Goal: Task Accomplishment & Management: Manage account settings

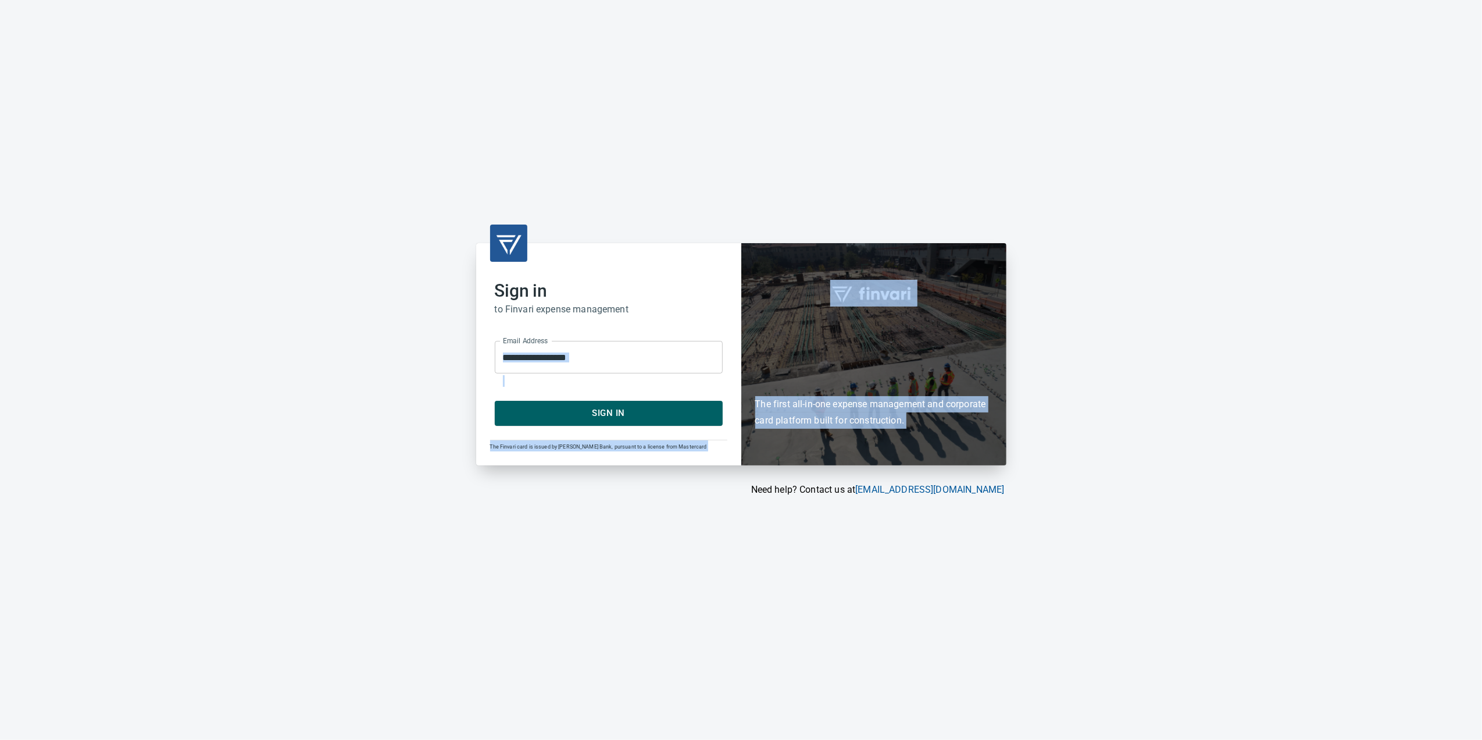
drag, startPoint x: 801, startPoint y: 570, endPoint x: 699, endPoint y: 348, distance: 245.1
click at [699, 348] on div "**********" at bounding box center [741, 370] width 1482 height 740
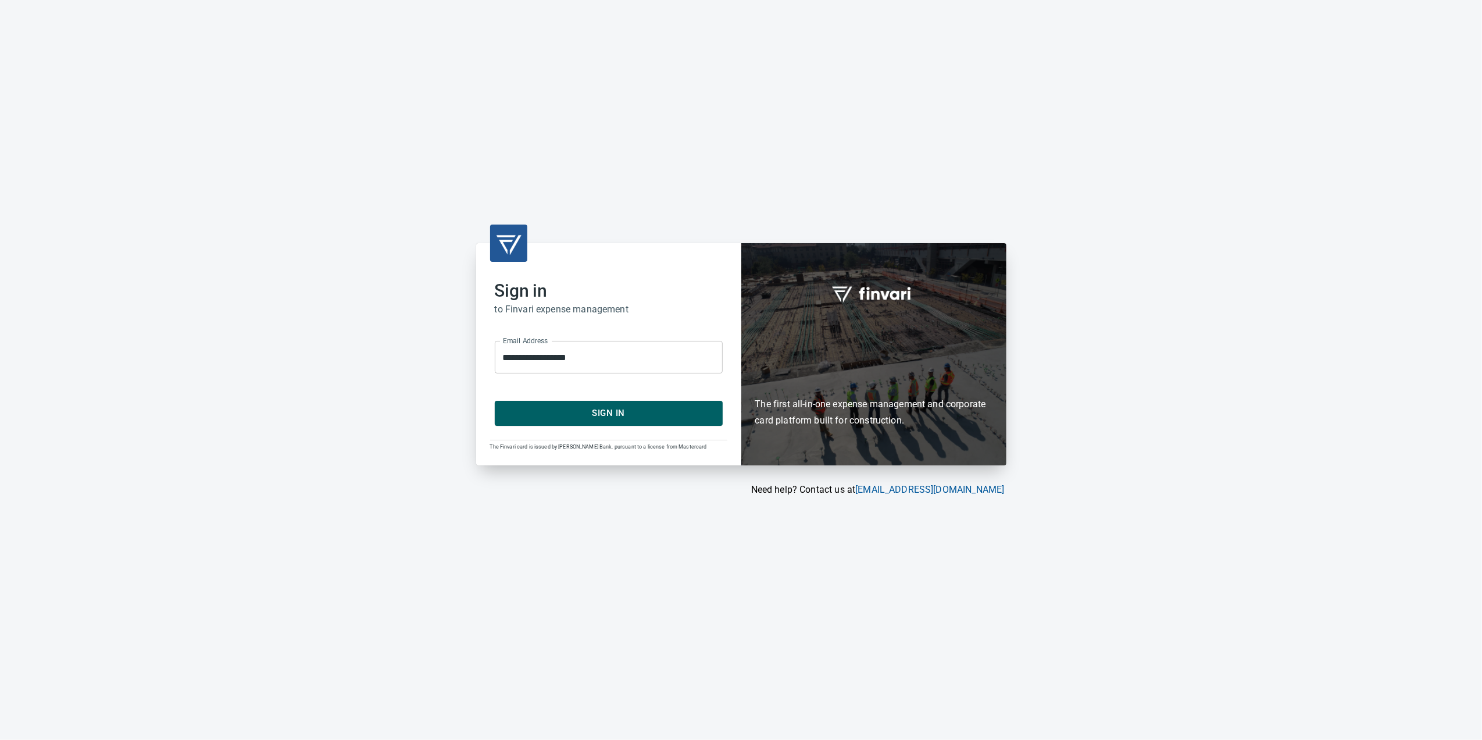
click at [697, 410] on span "Sign In" at bounding box center [609, 412] width 202 height 15
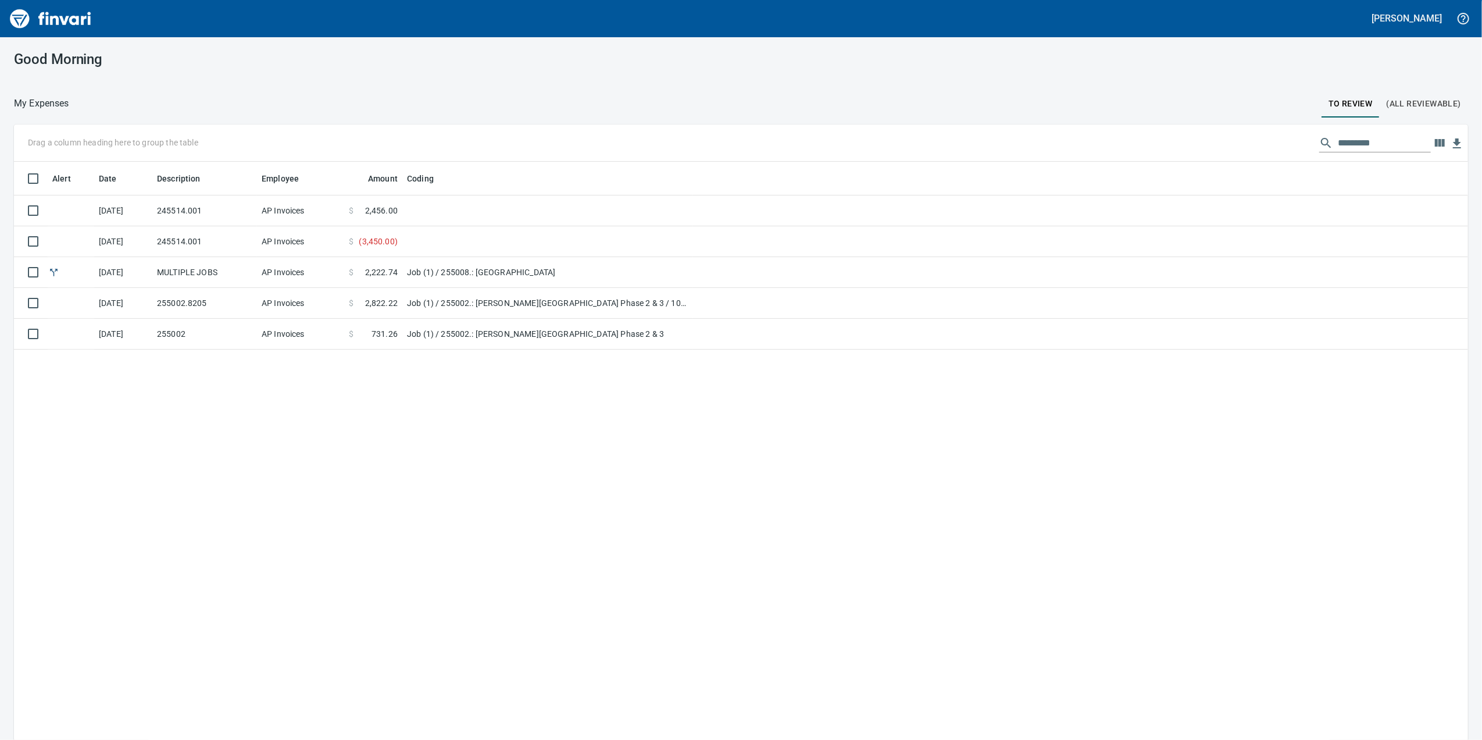
scroll to position [600, 1431]
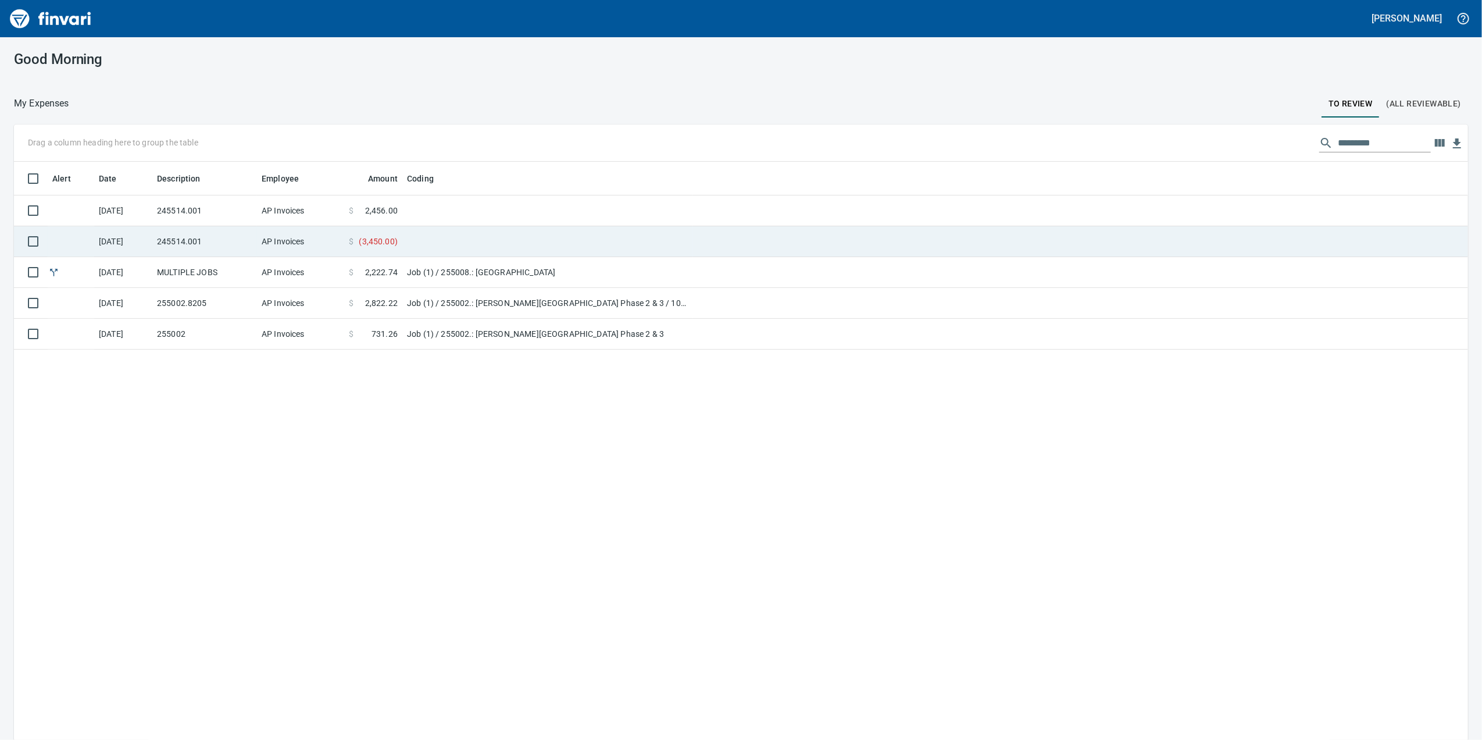
click at [286, 230] on td "AP Invoices" at bounding box center [300, 241] width 87 height 31
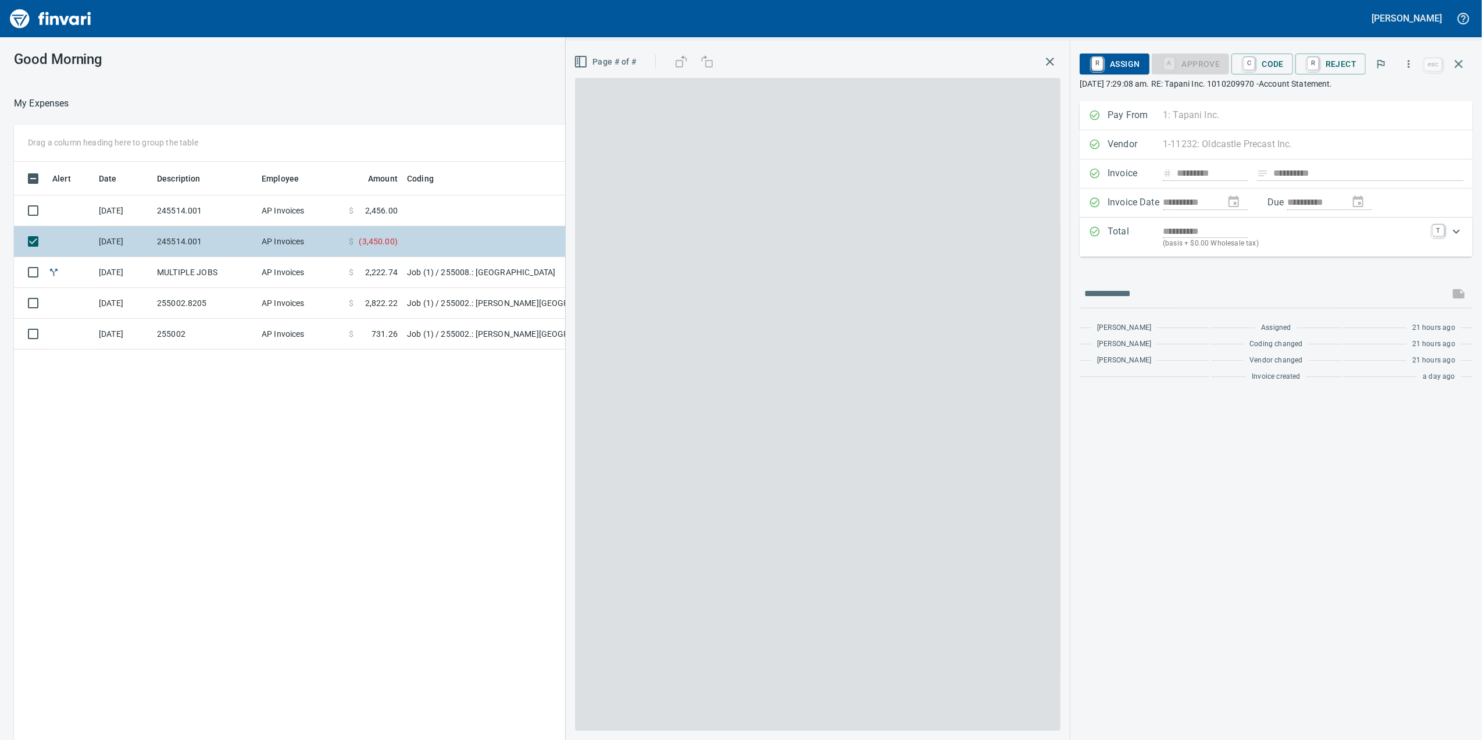
scroll to position [600, 1140]
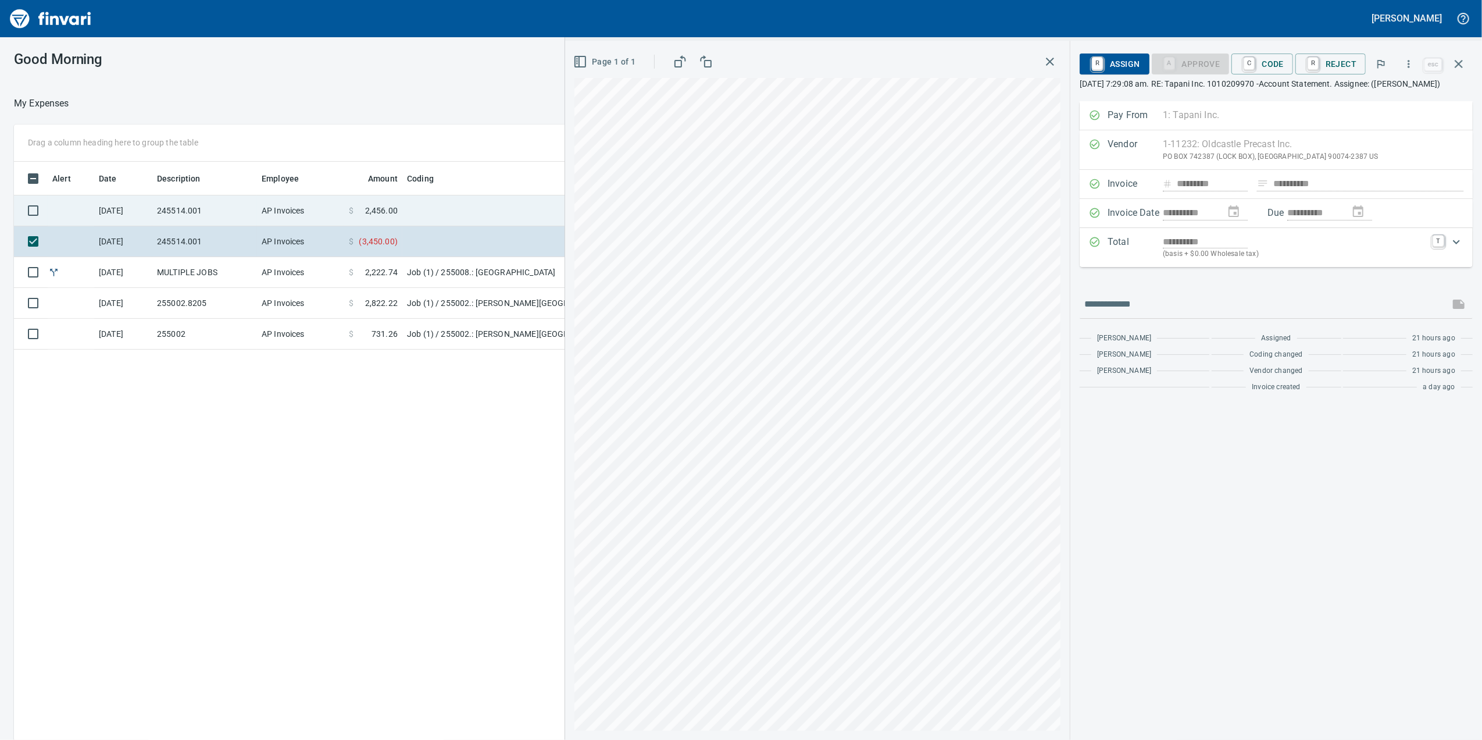
click at [266, 213] on td "AP Invoices" at bounding box center [300, 210] width 87 height 31
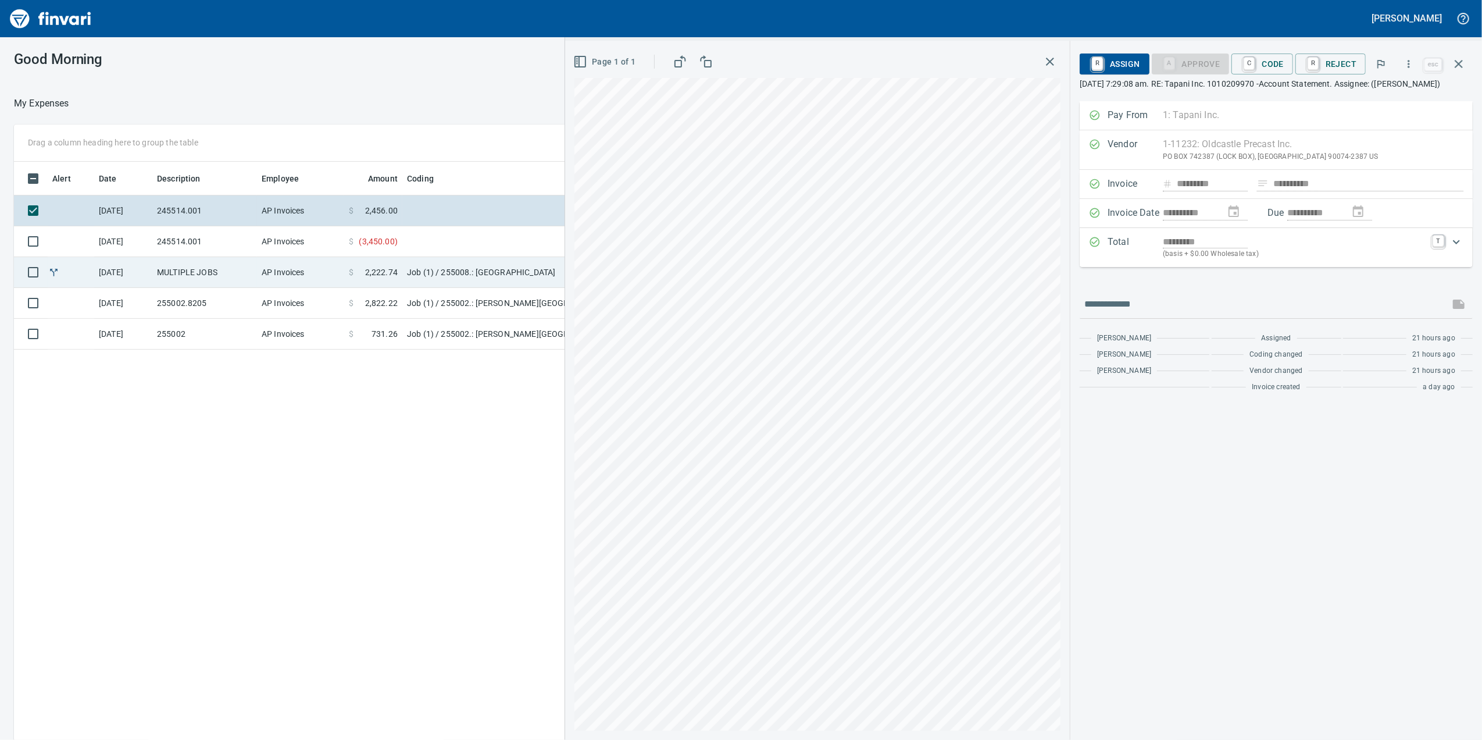
click at [267, 263] on td "AP Invoices" at bounding box center [300, 272] width 87 height 31
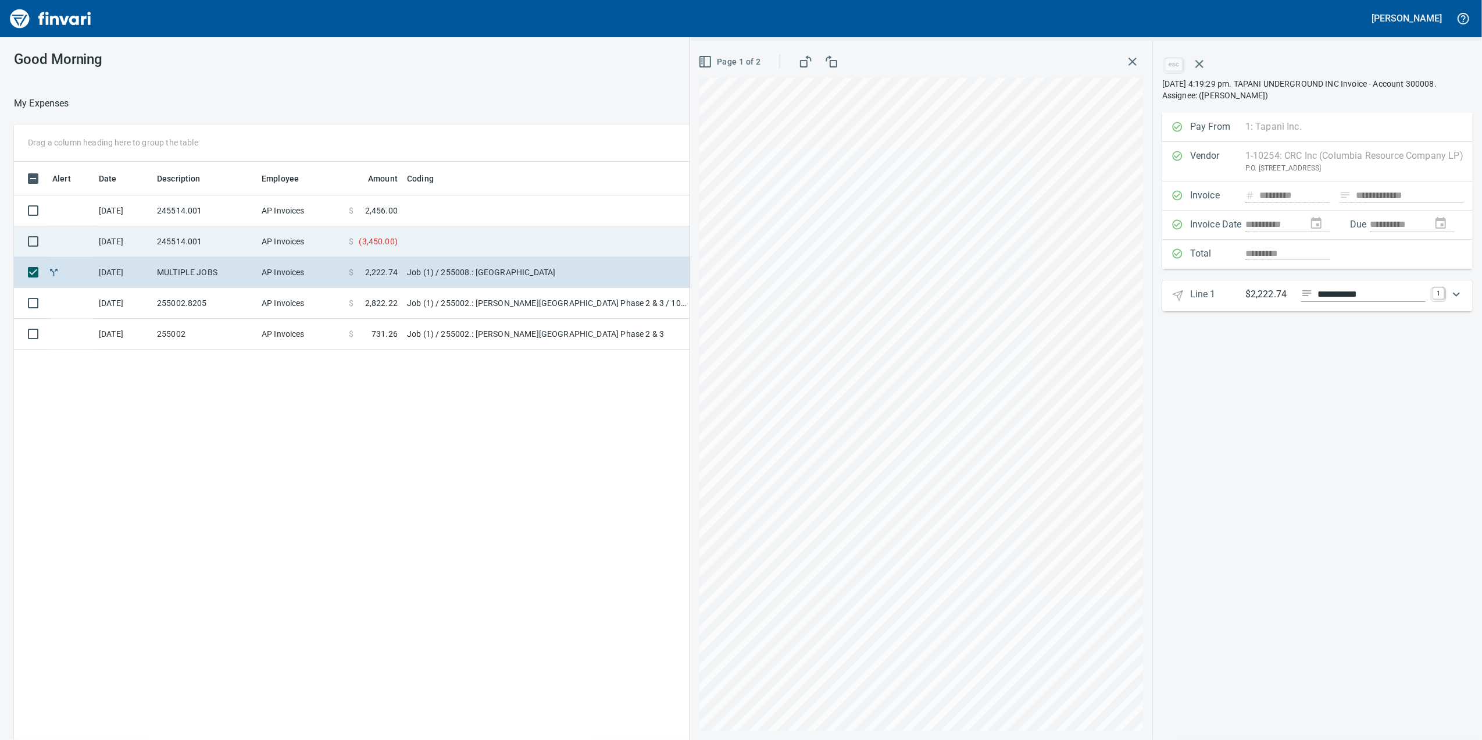
click at [270, 250] on td "AP Invoices" at bounding box center [300, 241] width 87 height 31
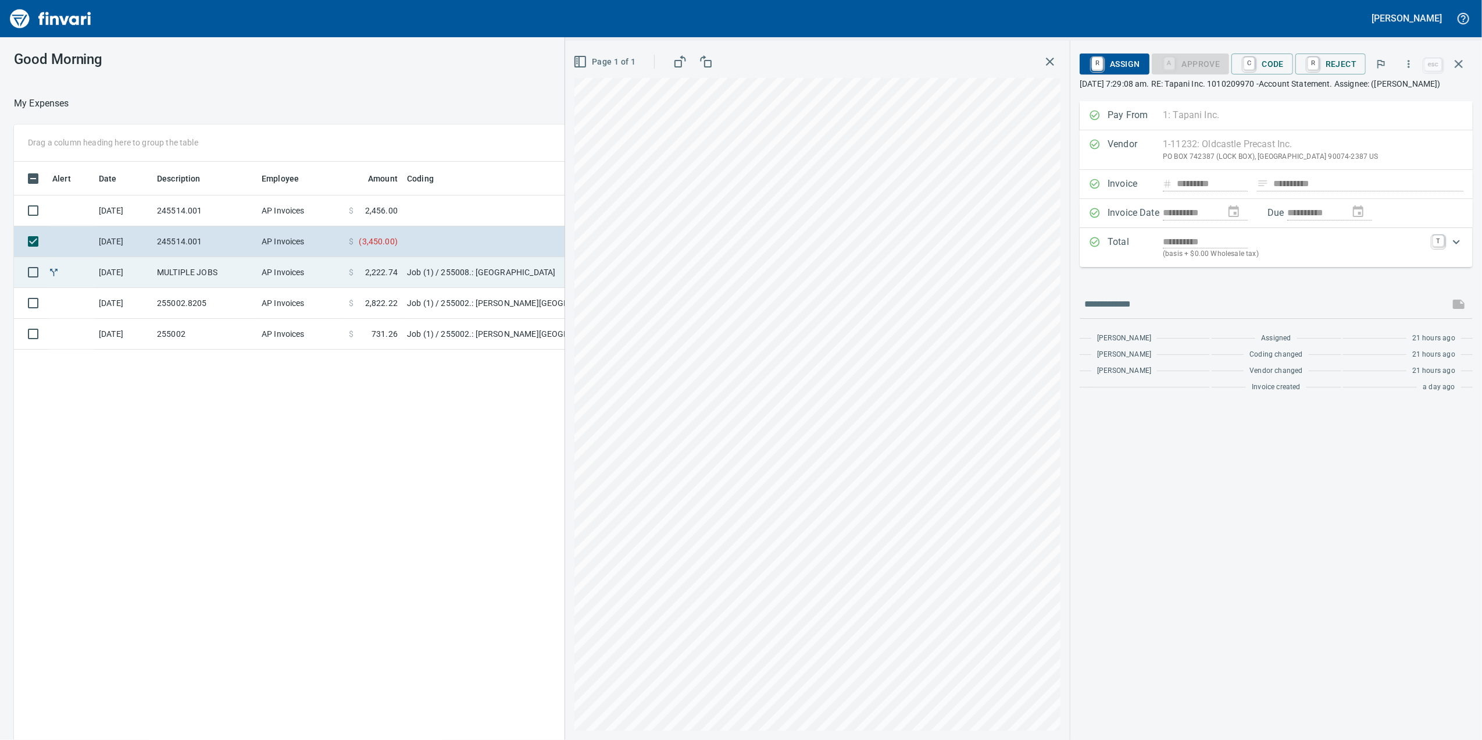
click at [266, 267] on td "AP Invoices" at bounding box center [300, 272] width 87 height 31
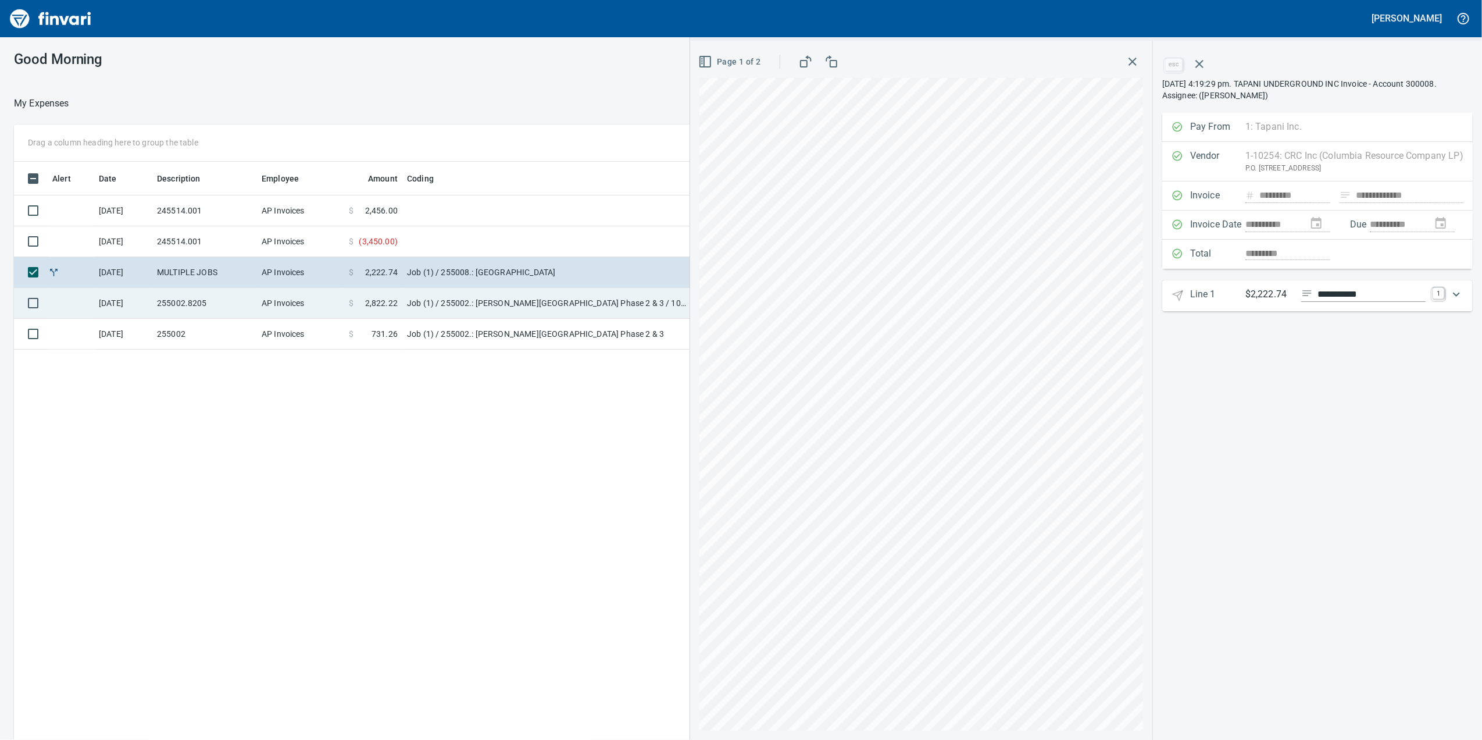
click at [500, 294] on td "Job (1) / 255002.: [PERSON_NAME][GEOGRAPHIC_DATA] Phase 2 & 3 / 1003. .: Genera…" at bounding box center [547, 303] width 291 height 31
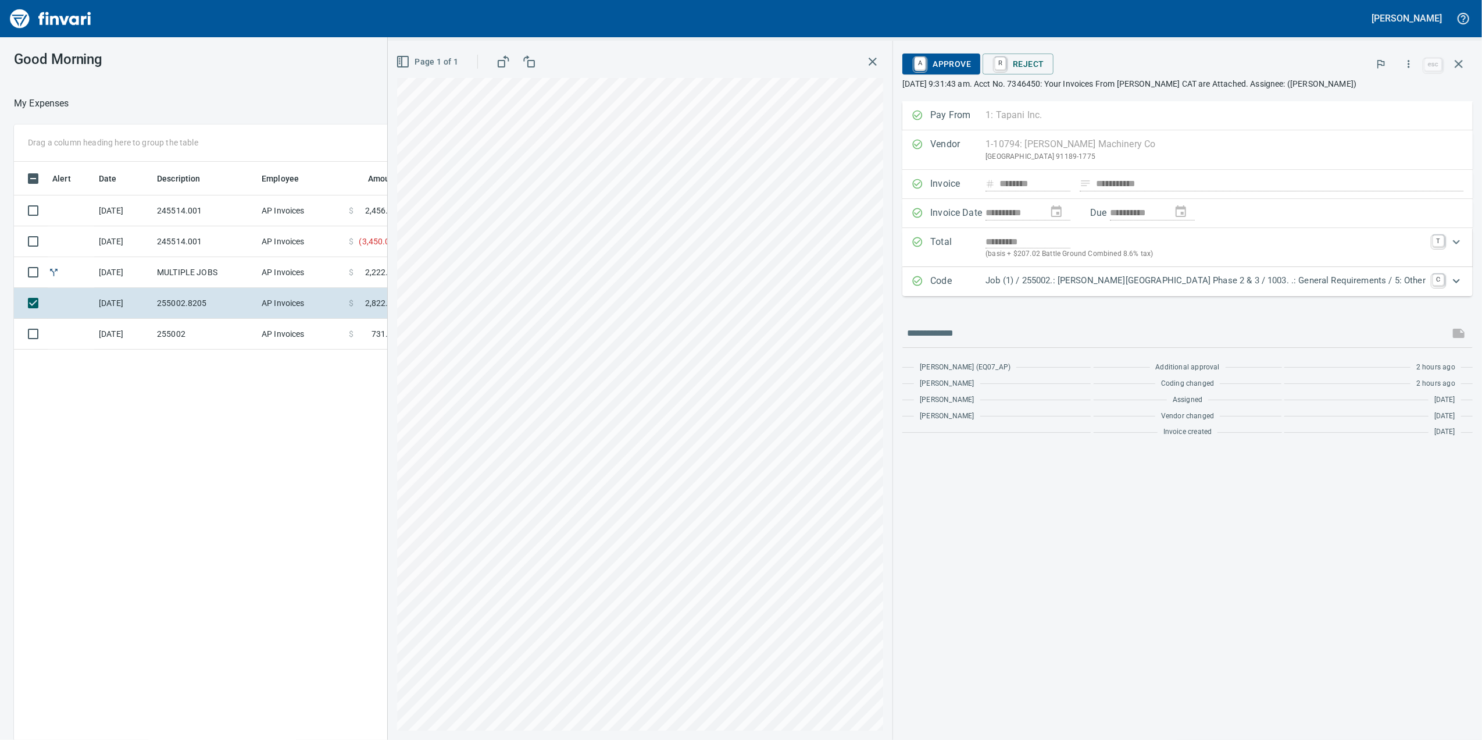
click at [1131, 292] on div "Code Job (1) / 255002.: Woodin Creek Subdivision Phase 2 & 3 / 1003. .: General…" at bounding box center [1187, 281] width 570 height 29
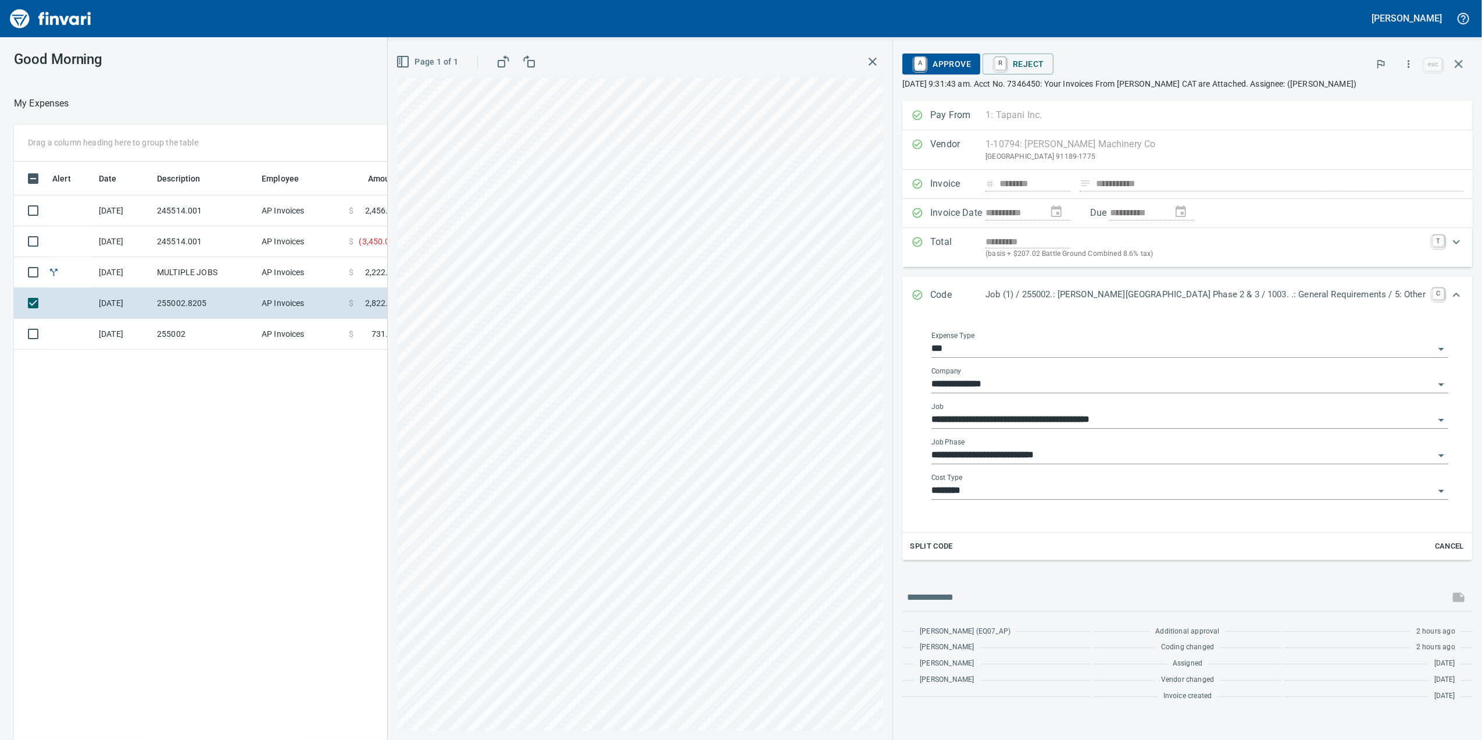
drag, startPoint x: 1093, startPoint y: 470, endPoint x: 1089, endPoint y: 456, distance: 14.5
click at [1093, 469] on div "**********" at bounding box center [1189, 455] width 517 height 35
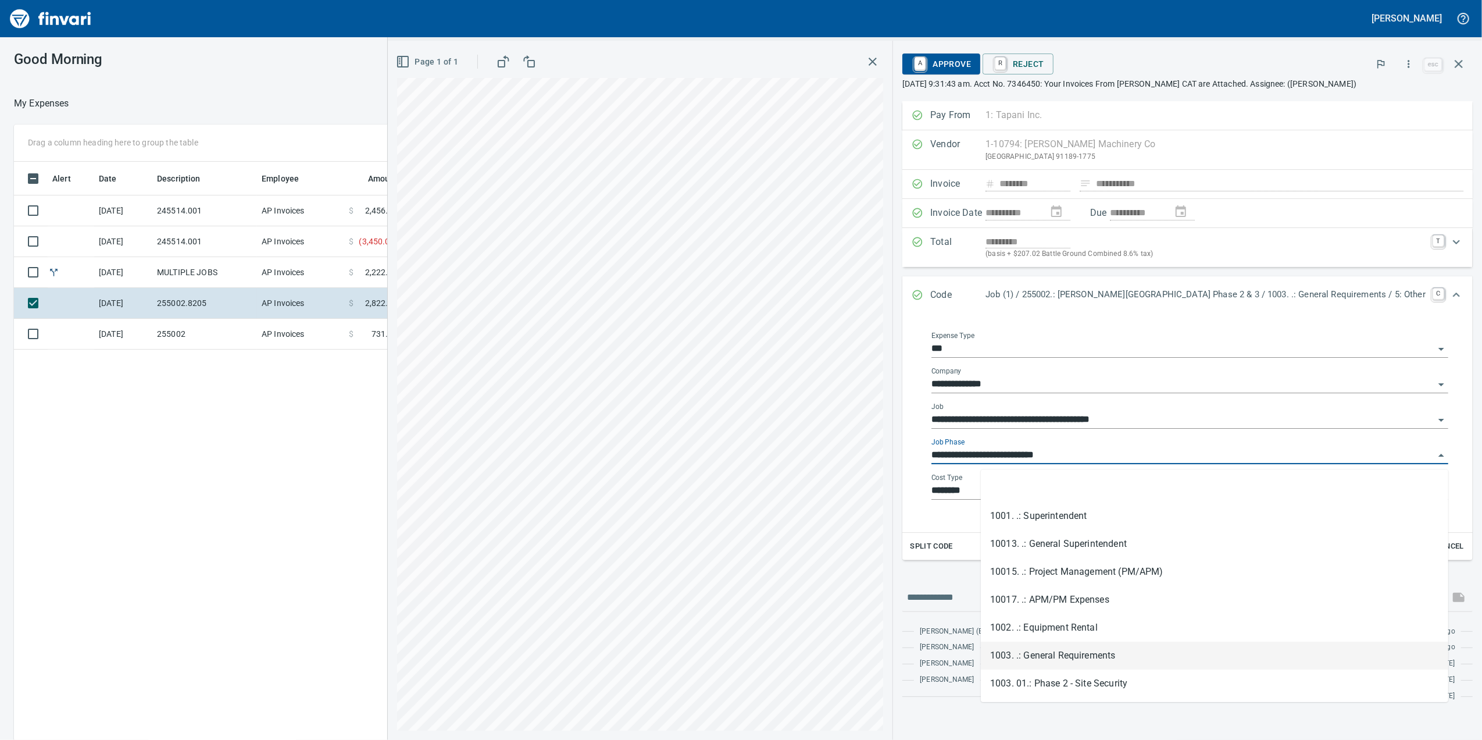
click at [1088, 454] on input "**********" at bounding box center [1182, 455] width 503 height 16
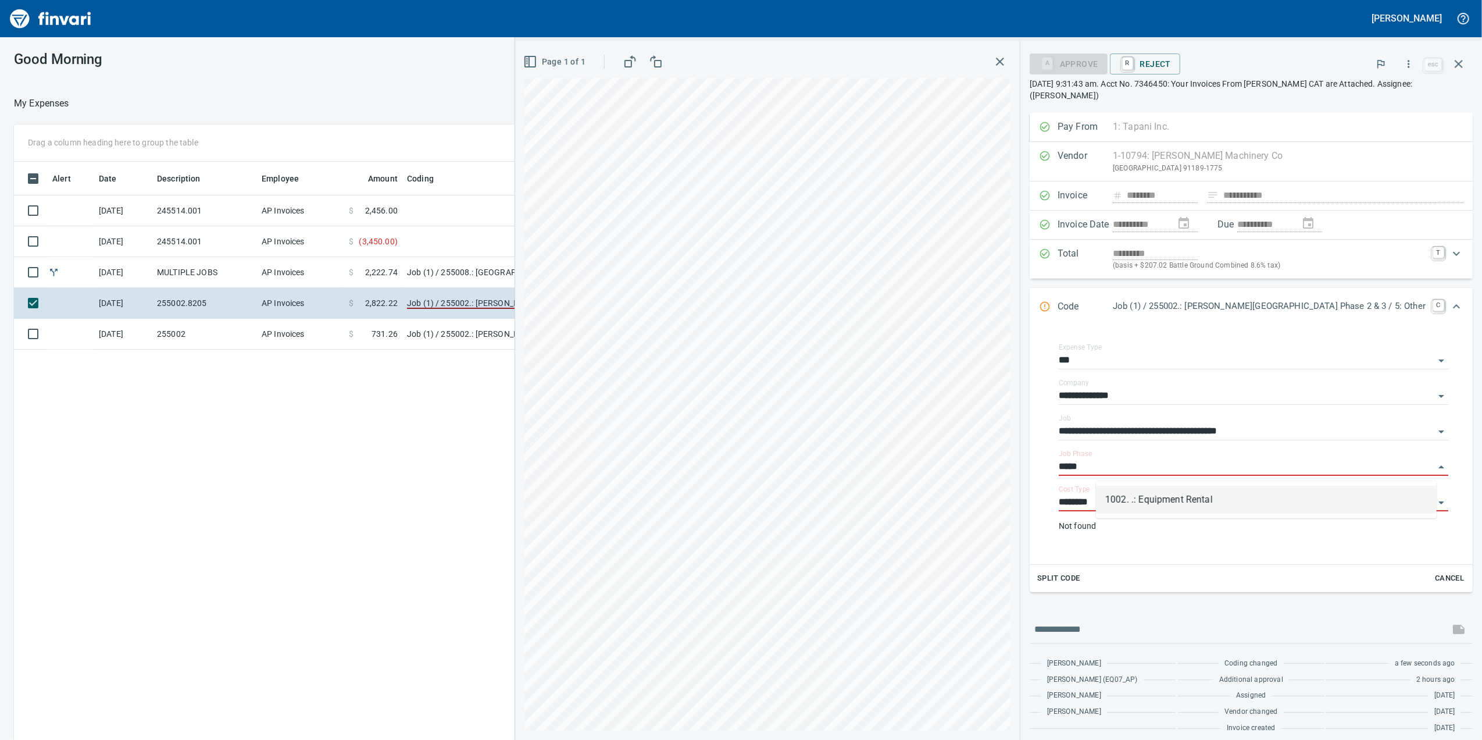
click at [1156, 488] on li "1002. .: Equipment Rental" at bounding box center [1266, 500] width 341 height 28
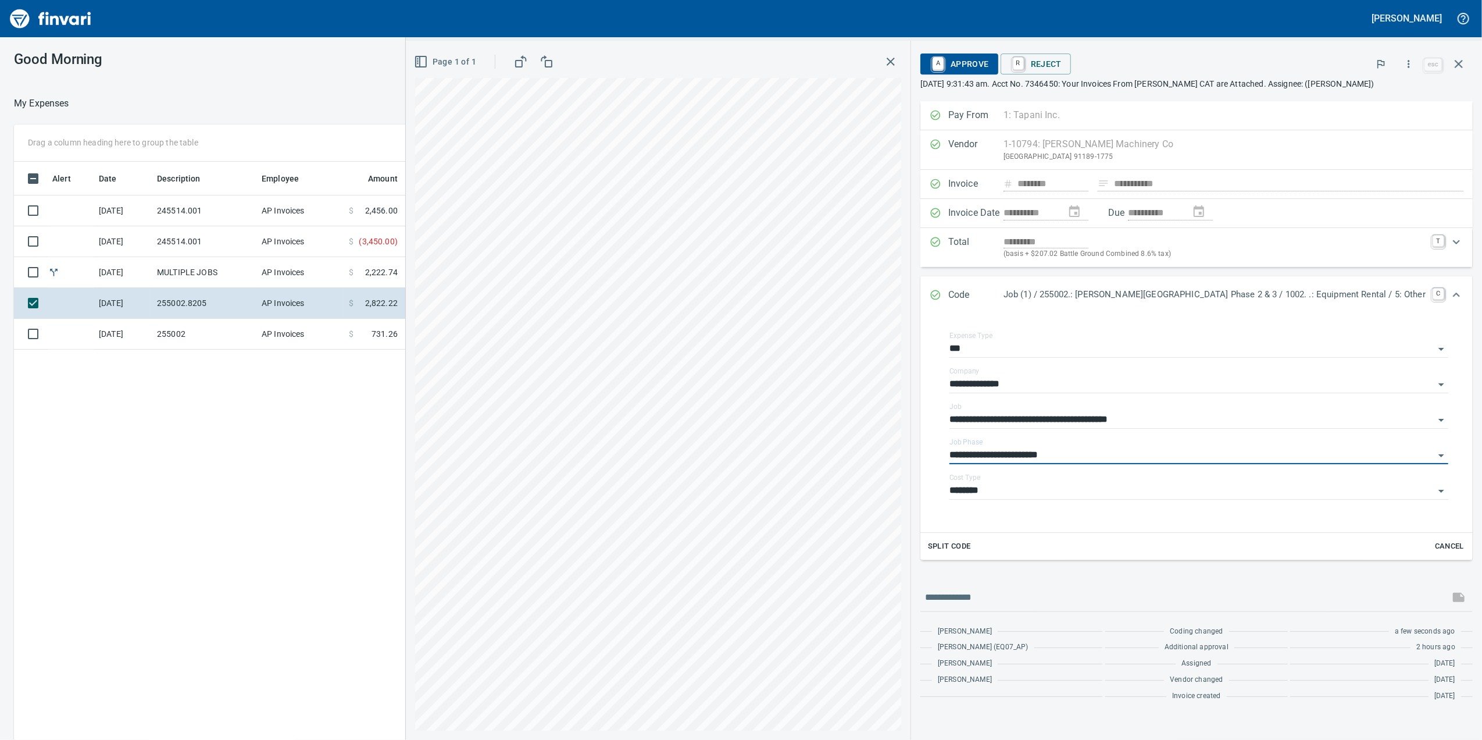
type input "**********"
drag, startPoint x: 434, startPoint y: 644, endPoint x: 444, endPoint y: 631, distance: 17.0
click at [438, 638] on div "Alert Date Description Employee Amount Coding 10/2/2025 245514.001 AP Invoices …" at bounding box center [595, 467] width 1163 height 611
click at [1015, 79] on p "October 1st 2025, 9:31:43 am. Acct No. 7346450: Your Invoices From Peterson CAT…" at bounding box center [1196, 84] width 552 height 12
click at [989, 59] on span "A Approve" at bounding box center [959, 64] width 59 height 20
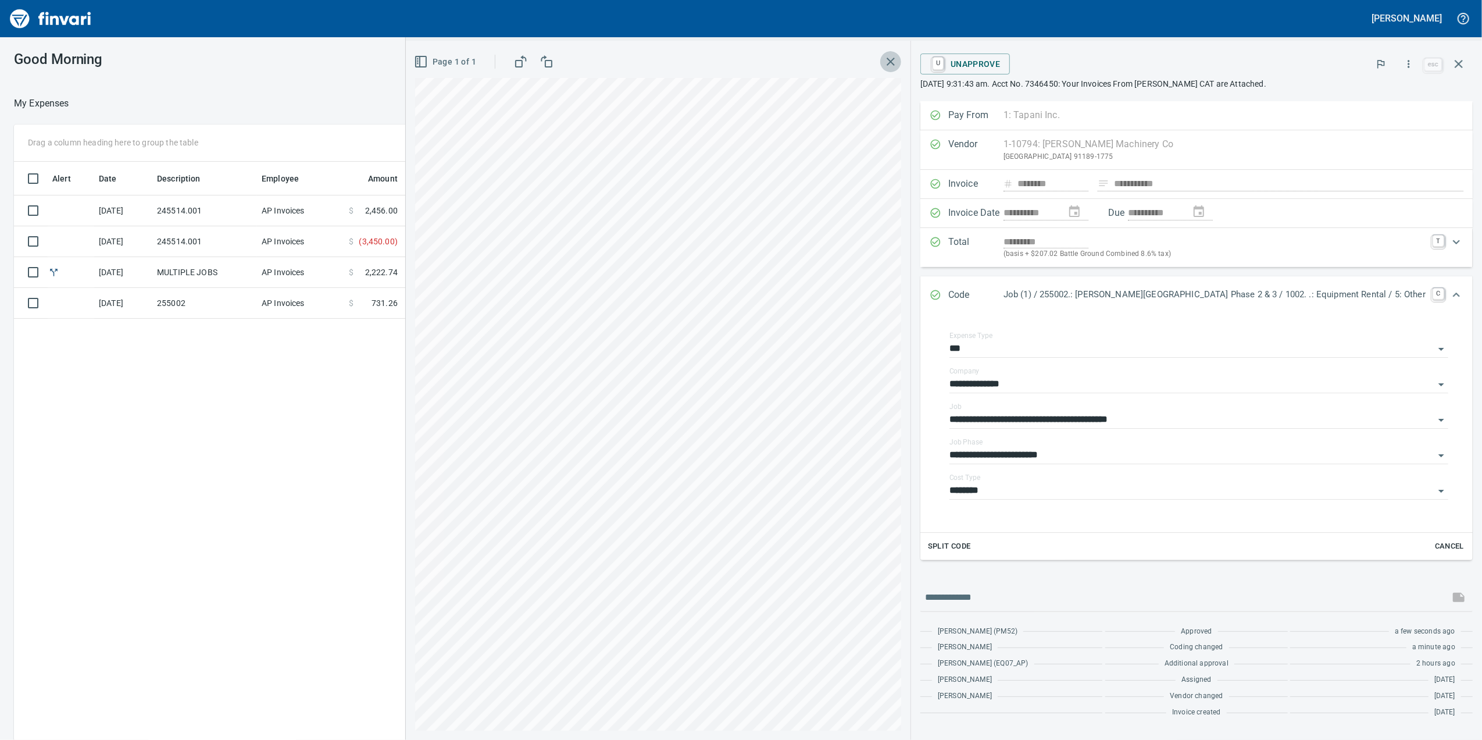
click at [901, 63] on button "button" at bounding box center [890, 61] width 21 height 21
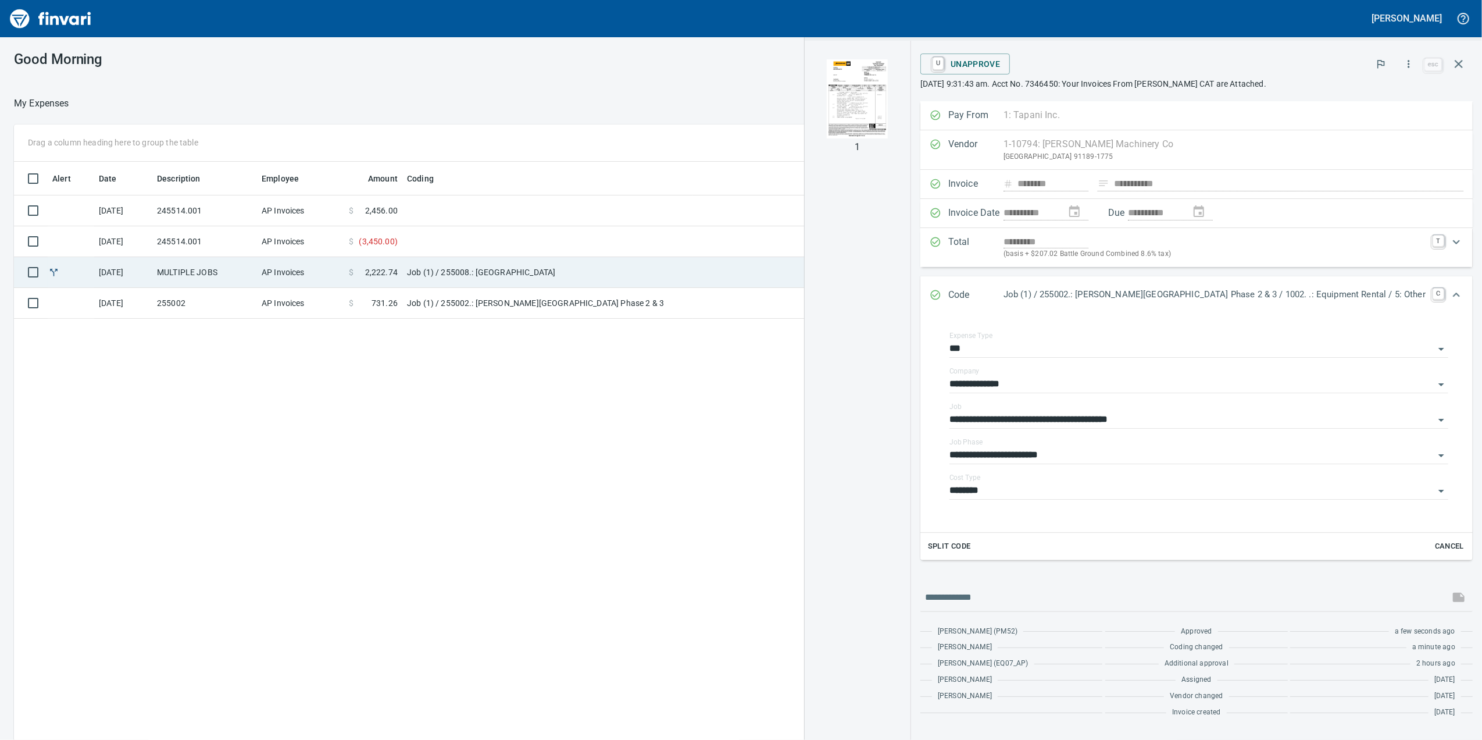
click at [508, 280] on td "Job (1) / 255008.: Four Creeks South Subdivision" at bounding box center [547, 272] width 291 height 31
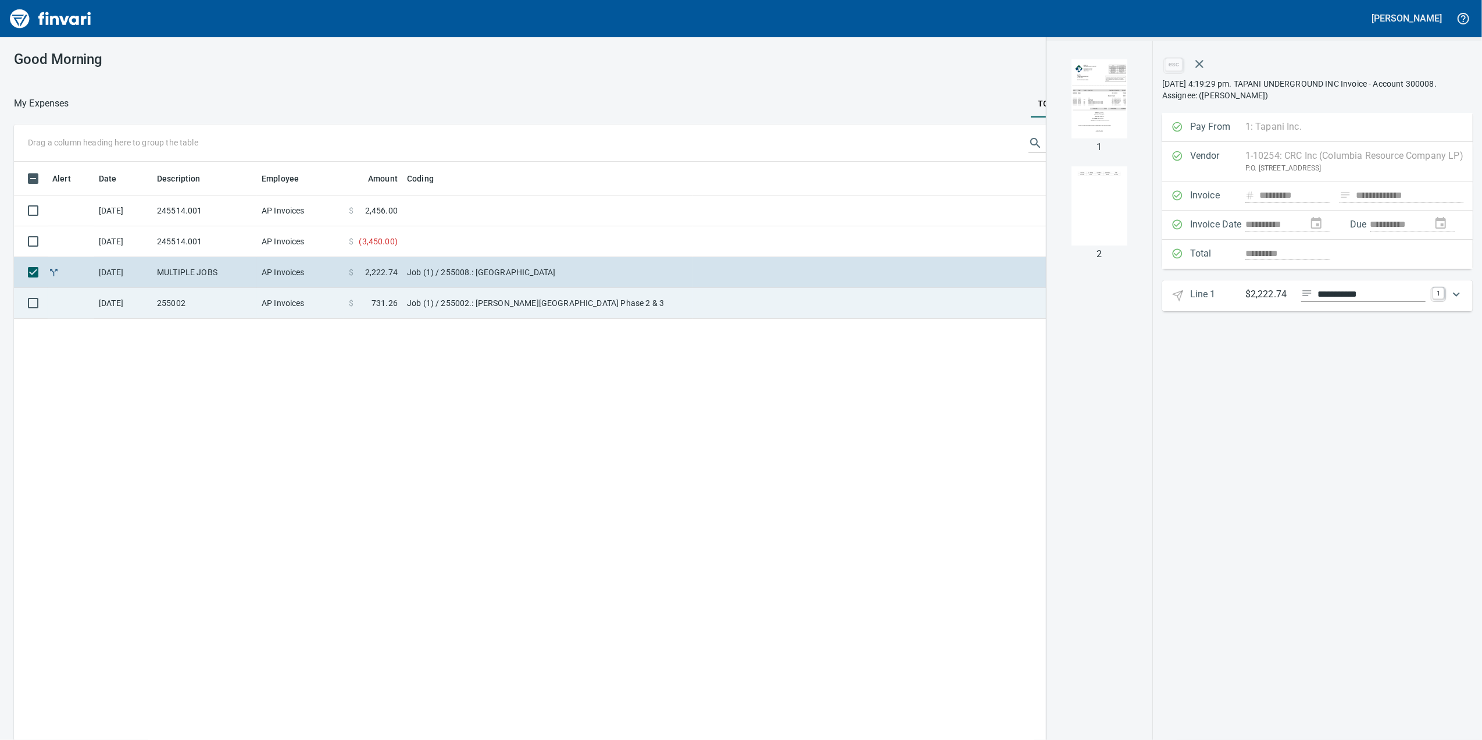
click at [513, 296] on td "Job (1) / 255002.: Woodin Creek Subdivision Phase 2 & 3" at bounding box center [547, 303] width 291 height 31
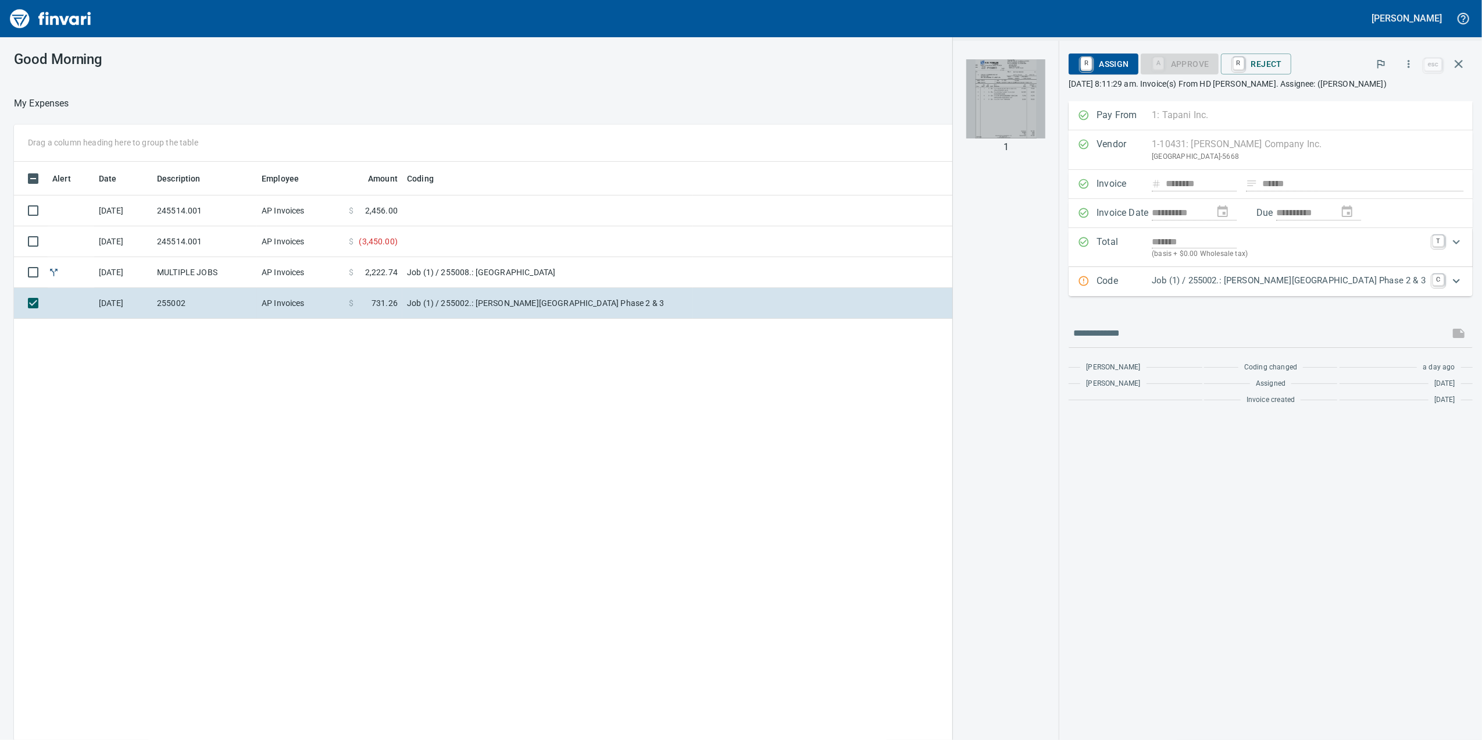
click at [1045, 117] on img "button" at bounding box center [1005, 98] width 79 height 79
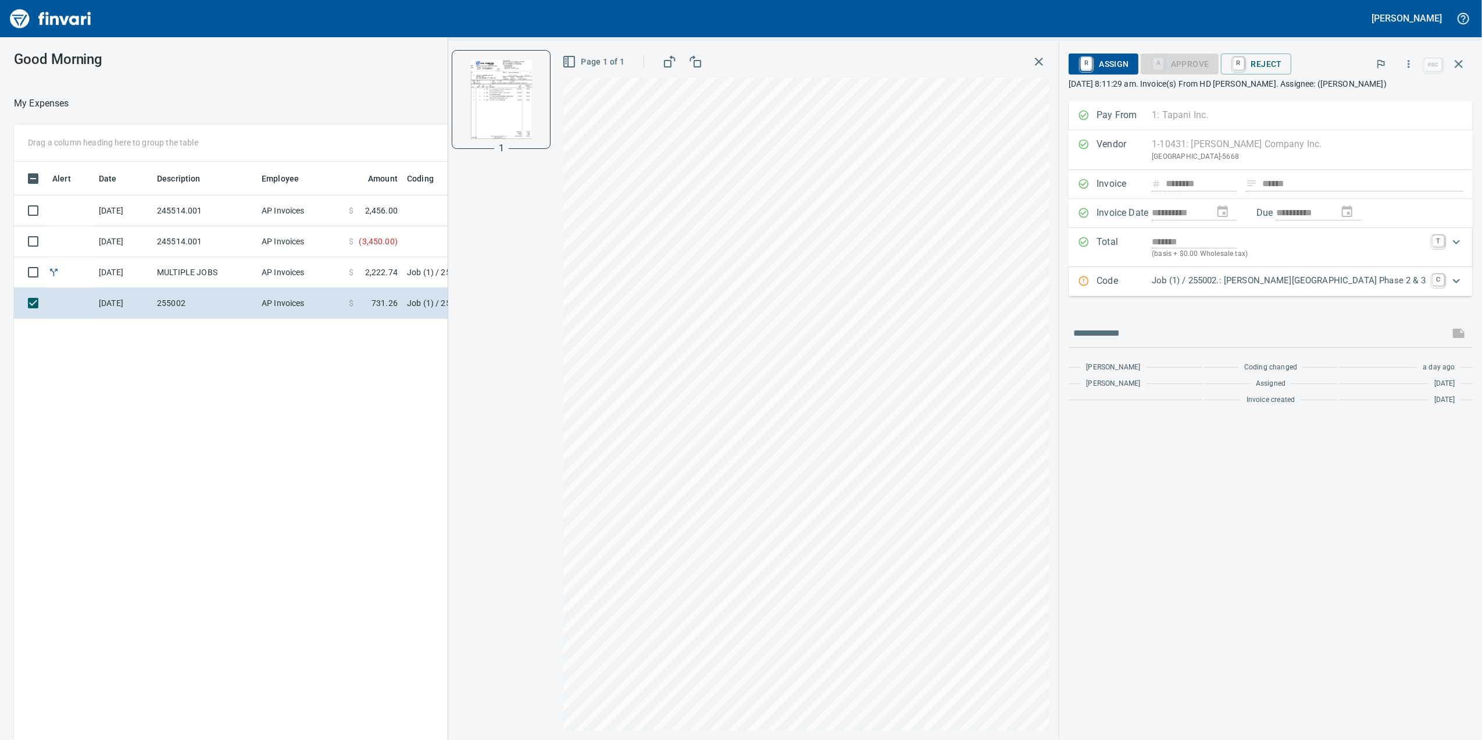
click at [1207, 289] on div "Job (1) / 255002.: Woodin Creek Subdivision Phase 2 & 3" at bounding box center [1289, 281] width 274 height 15
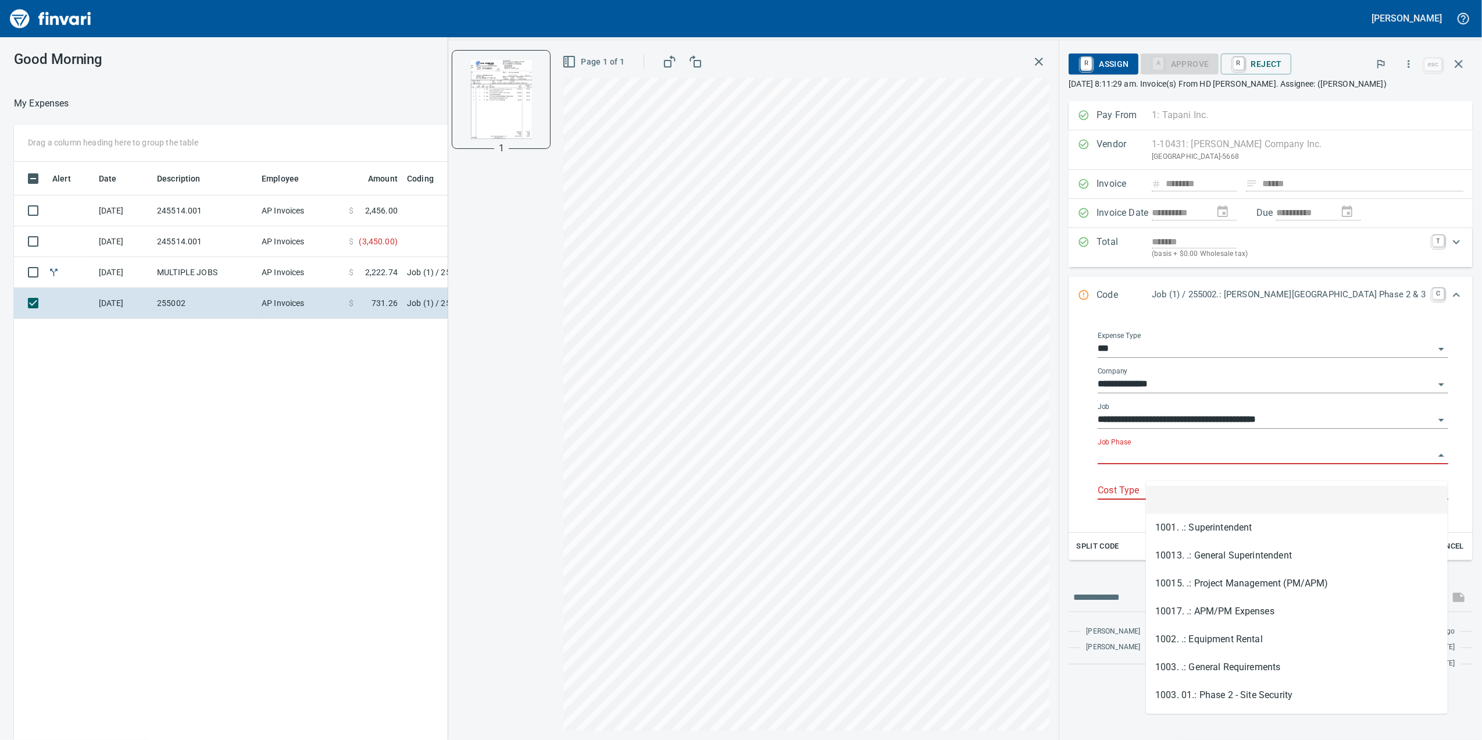
scroll to position [600, 1140]
click at [1222, 463] on input "Job Phase" at bounding box center [1266, 455] width 337 height 16
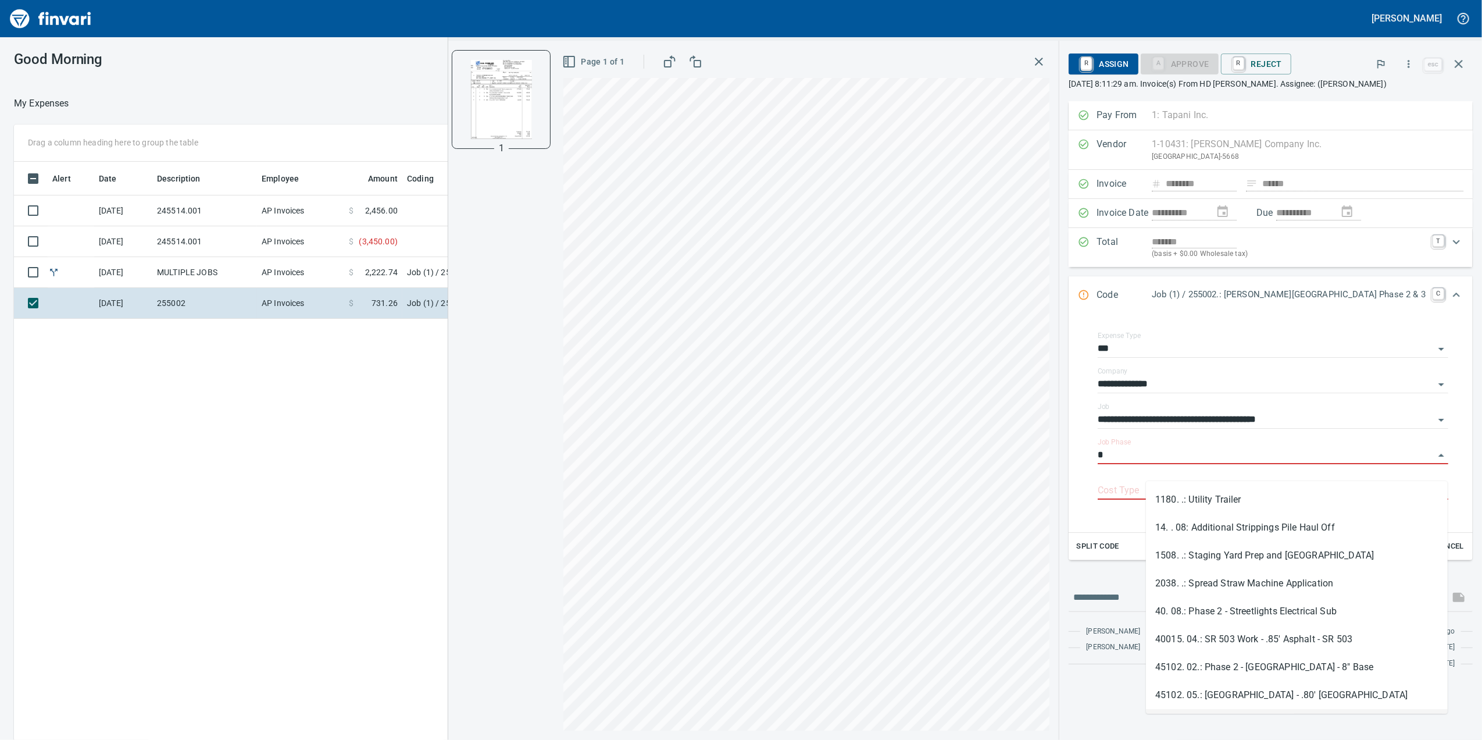
type input "*"
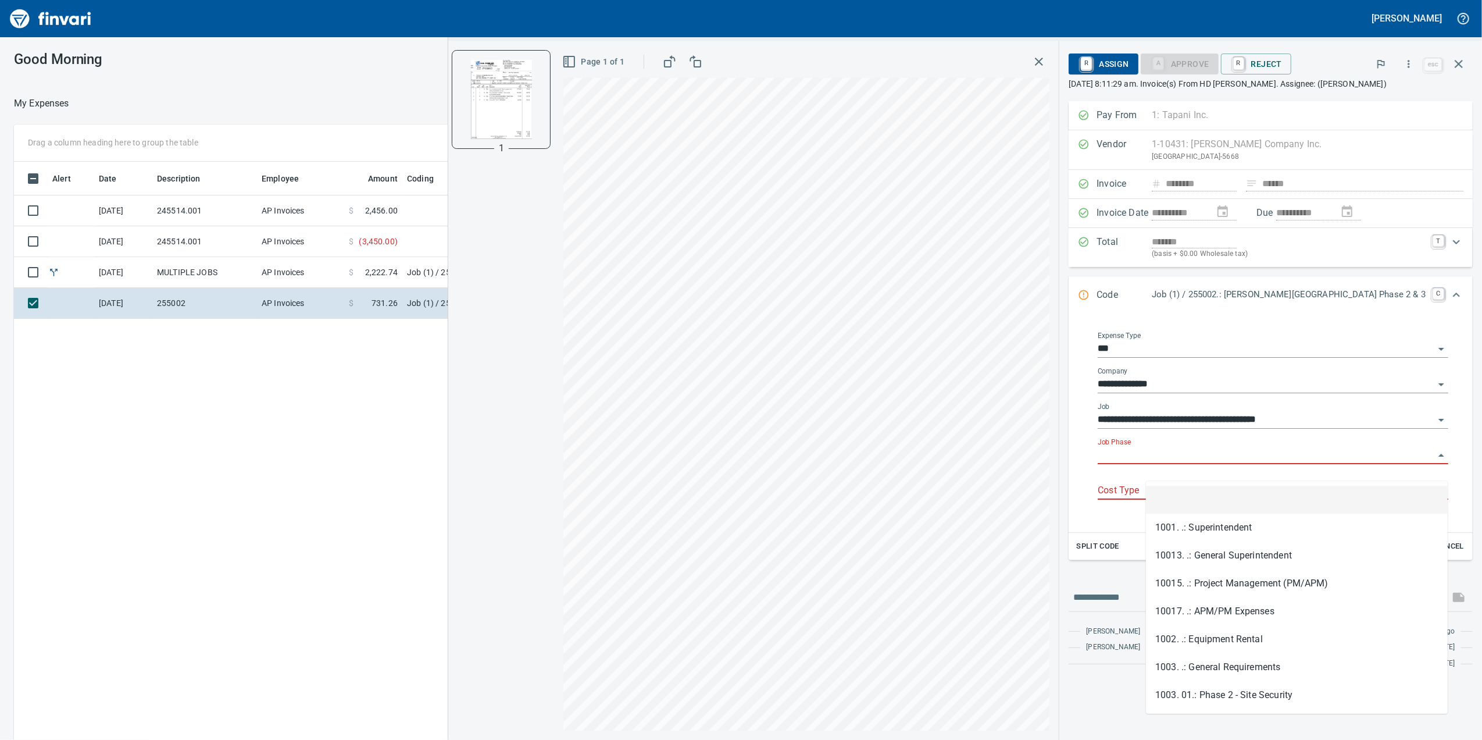
click at [1155, 463] on input "Job Phase" at bounding box center [1266, 455] width 337 height 16
type input "*"
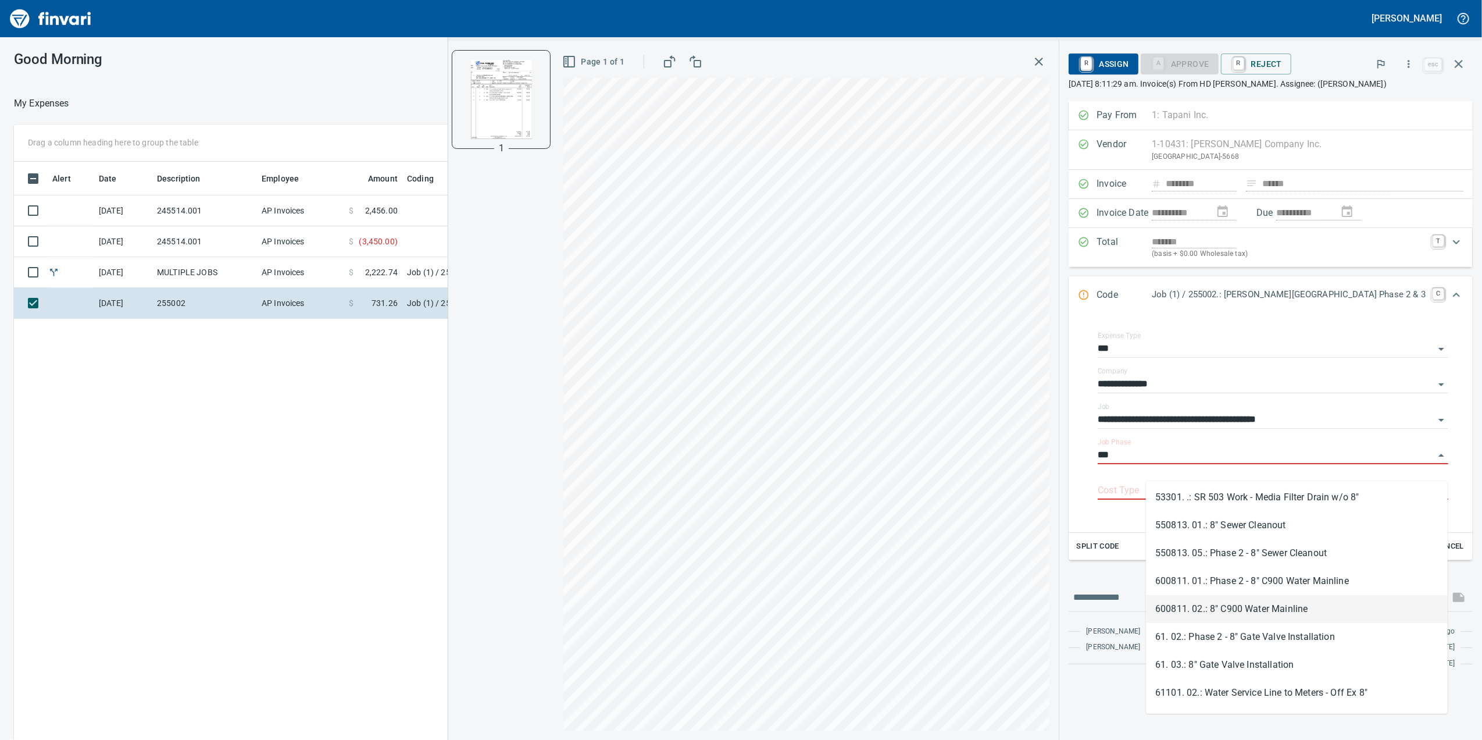
scroll to position [310, 0]
click at [1255, 605] on li "600811. 02.: 8" C900 Water Mainline" at bounding box center [1297, 608] width 302 height 28
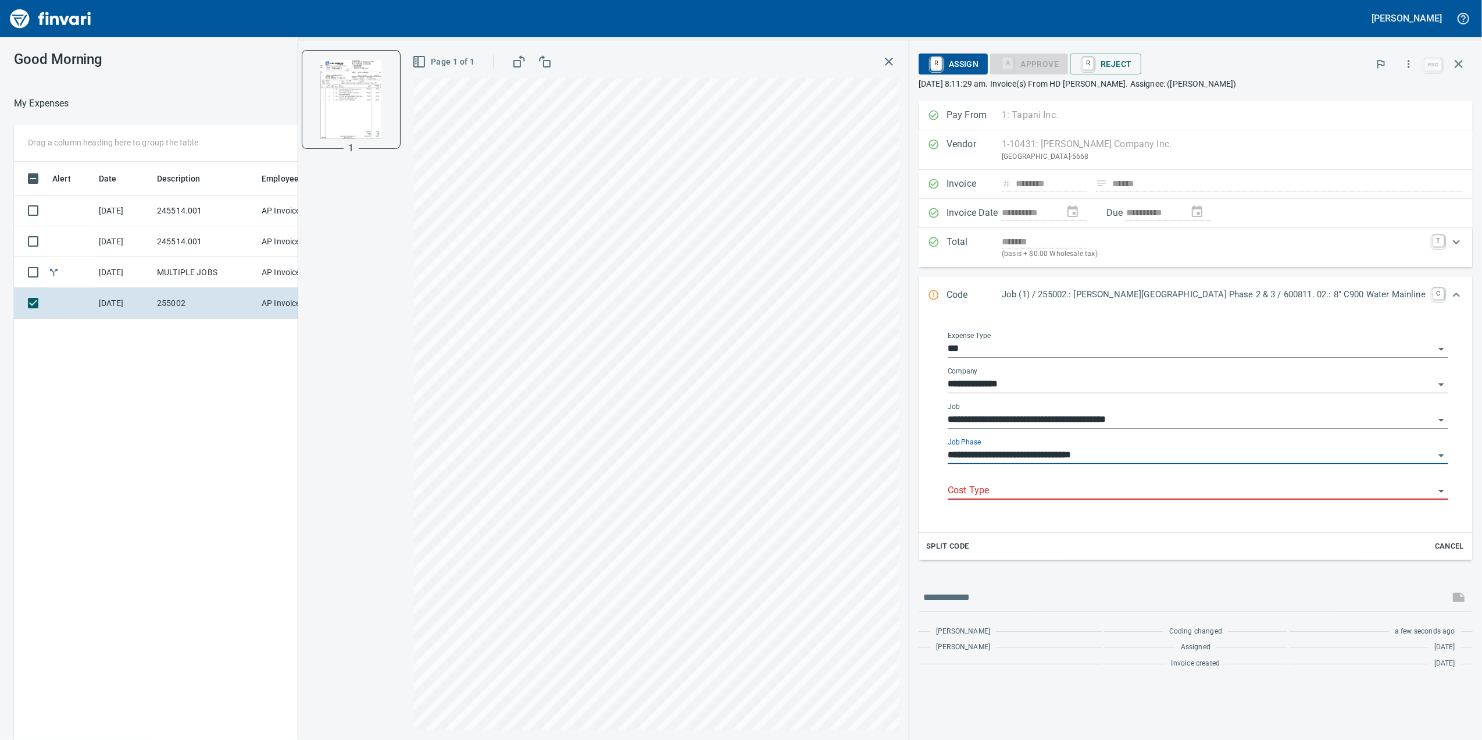
type input "**********"
click at [1068, 498] on input "Cost Type" at bounding box center [1191, 491] width 487 height 16
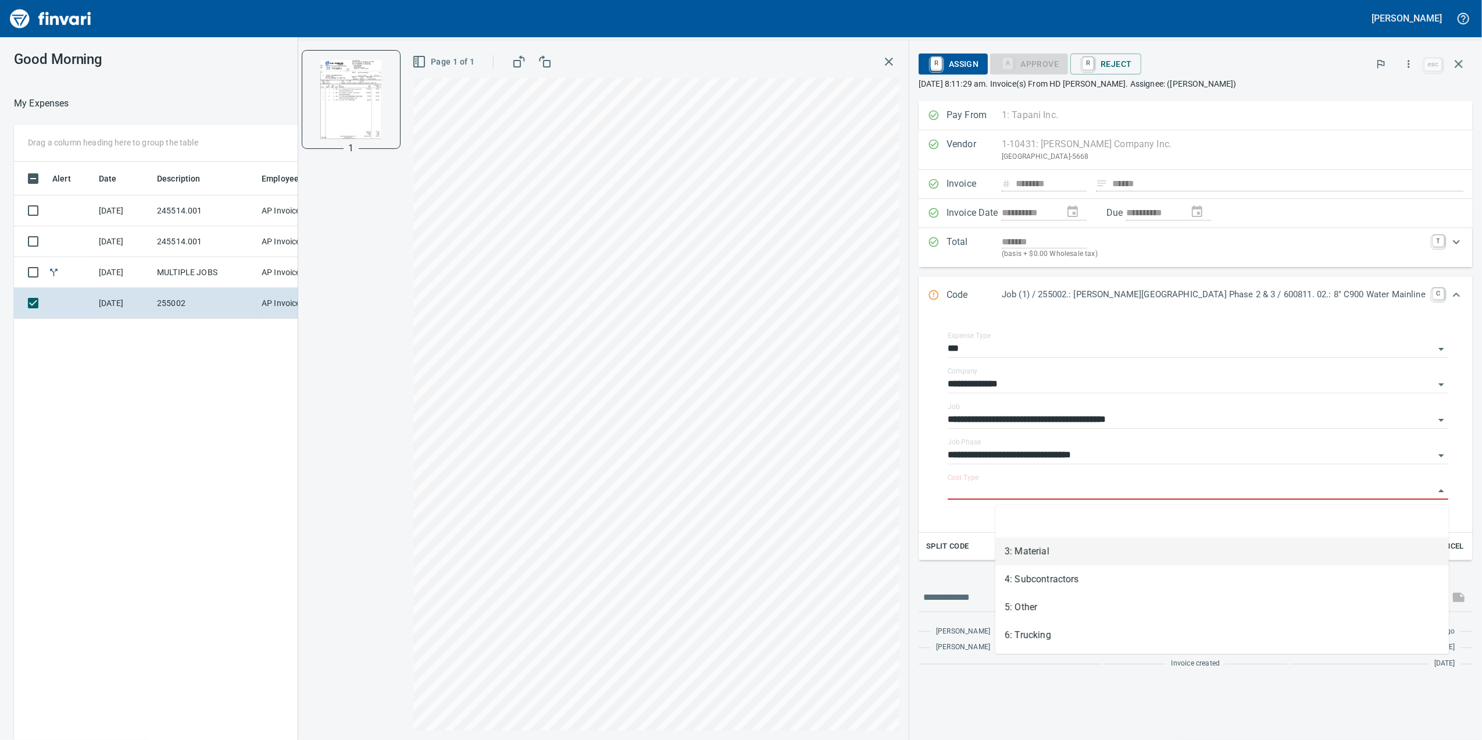
click at [1043, 543] on li "3: Material" at bounding box center [1222, 551] width 454 height 28
type input "**********"
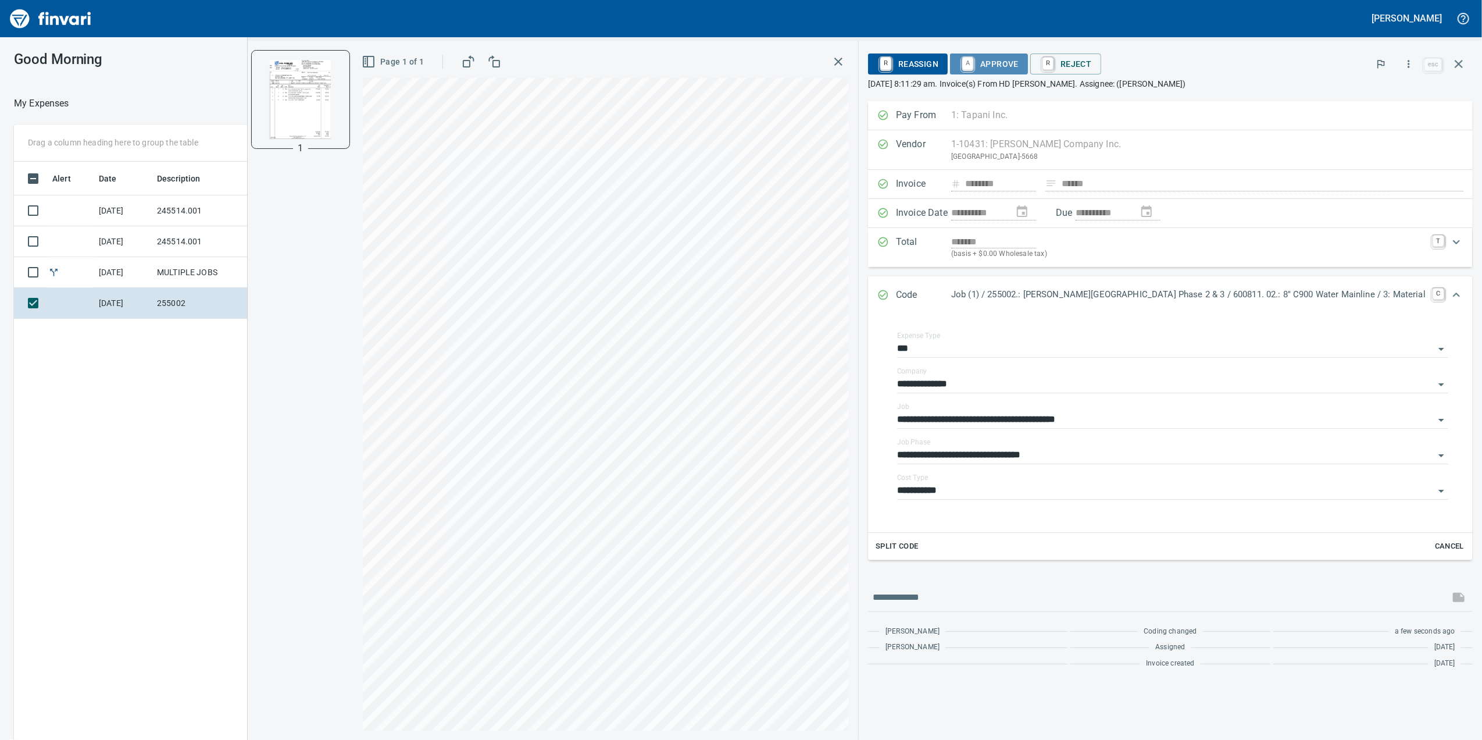
click at [1019, 62] on span "A Approve" at bounding box center [988, 64] width 59 height 20
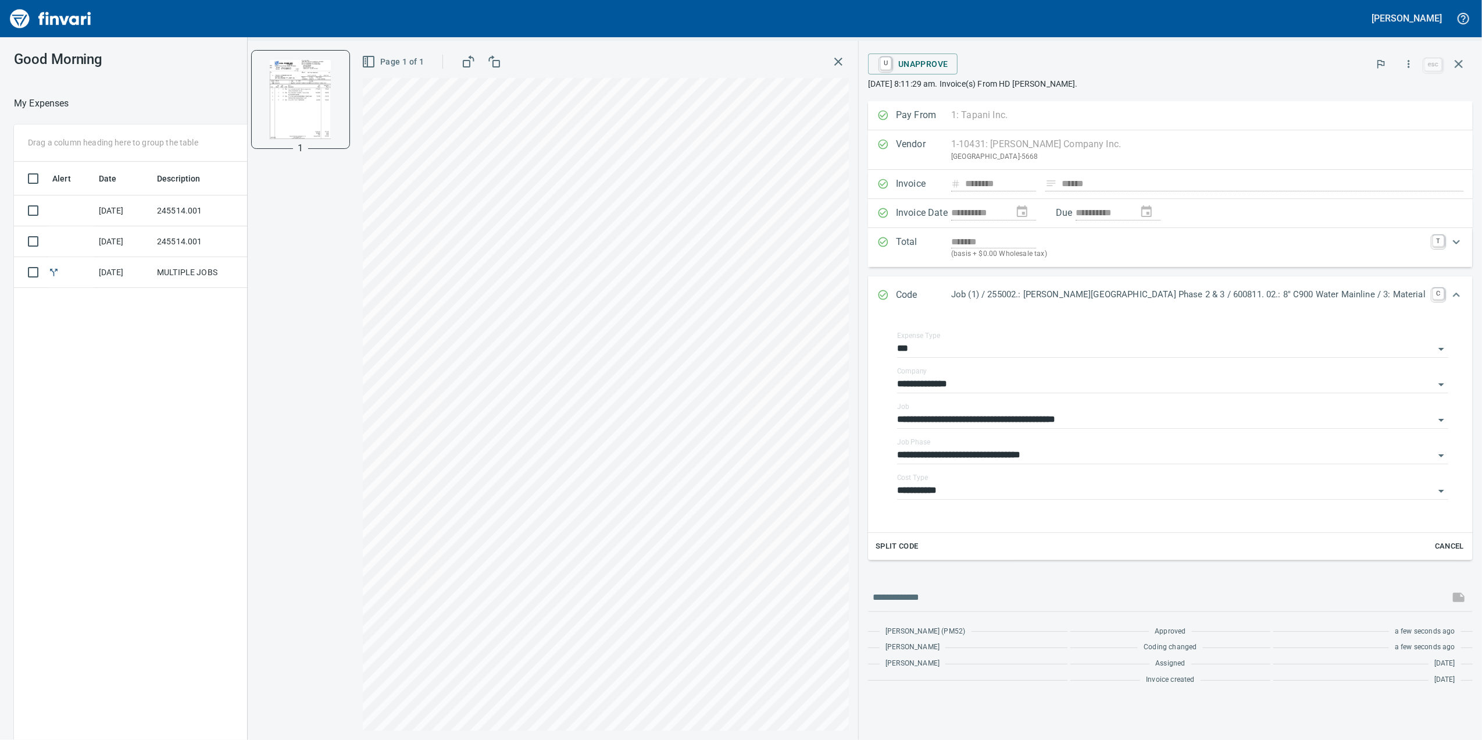
click at [3, 480] on div "**********" at bounding box center [741, 448] width 1482 height 649
click at [169, 272] on td "MULTIPLE JOBS" at bounding box center [204, 272] width 105 height 31
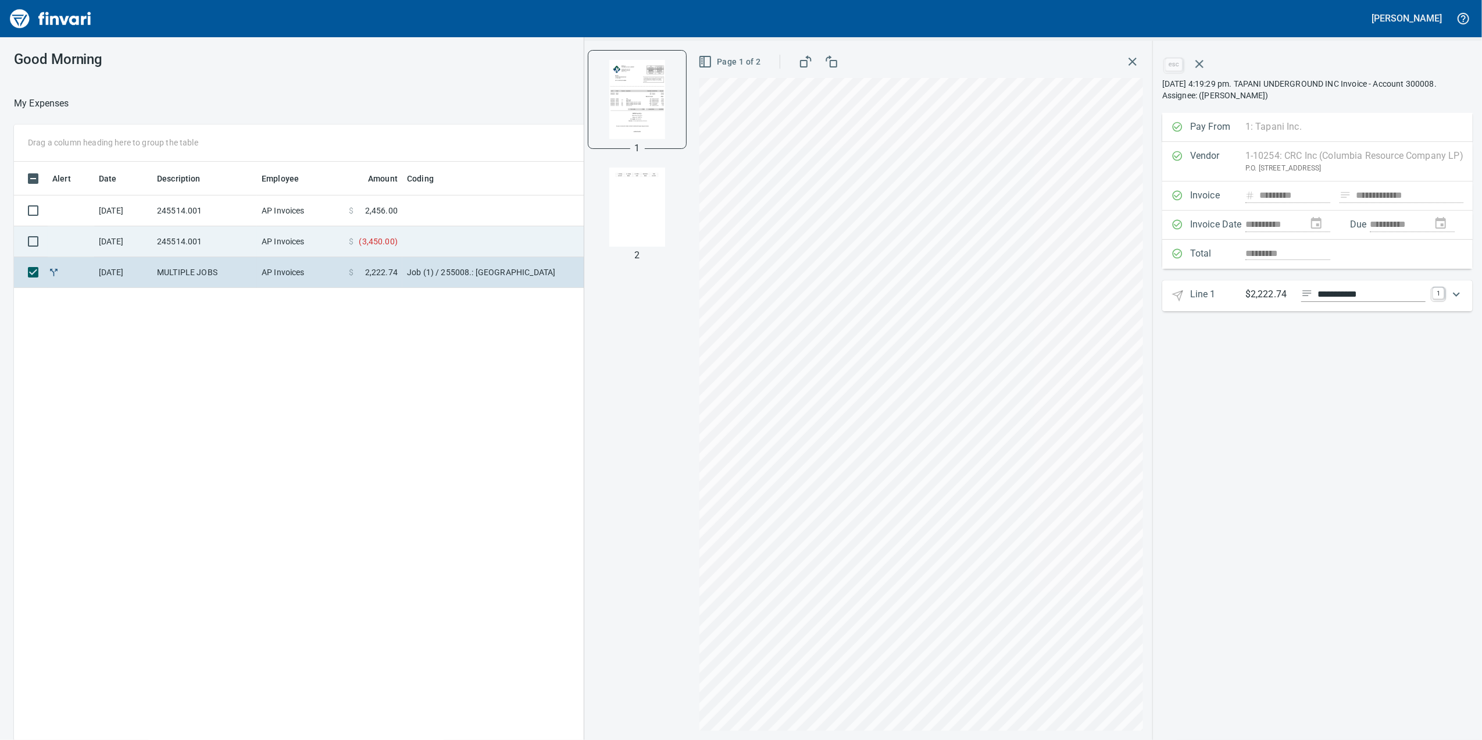
click at [175, 242] on td "245514.001" at bounding box center [204, 241] width 105 height 31
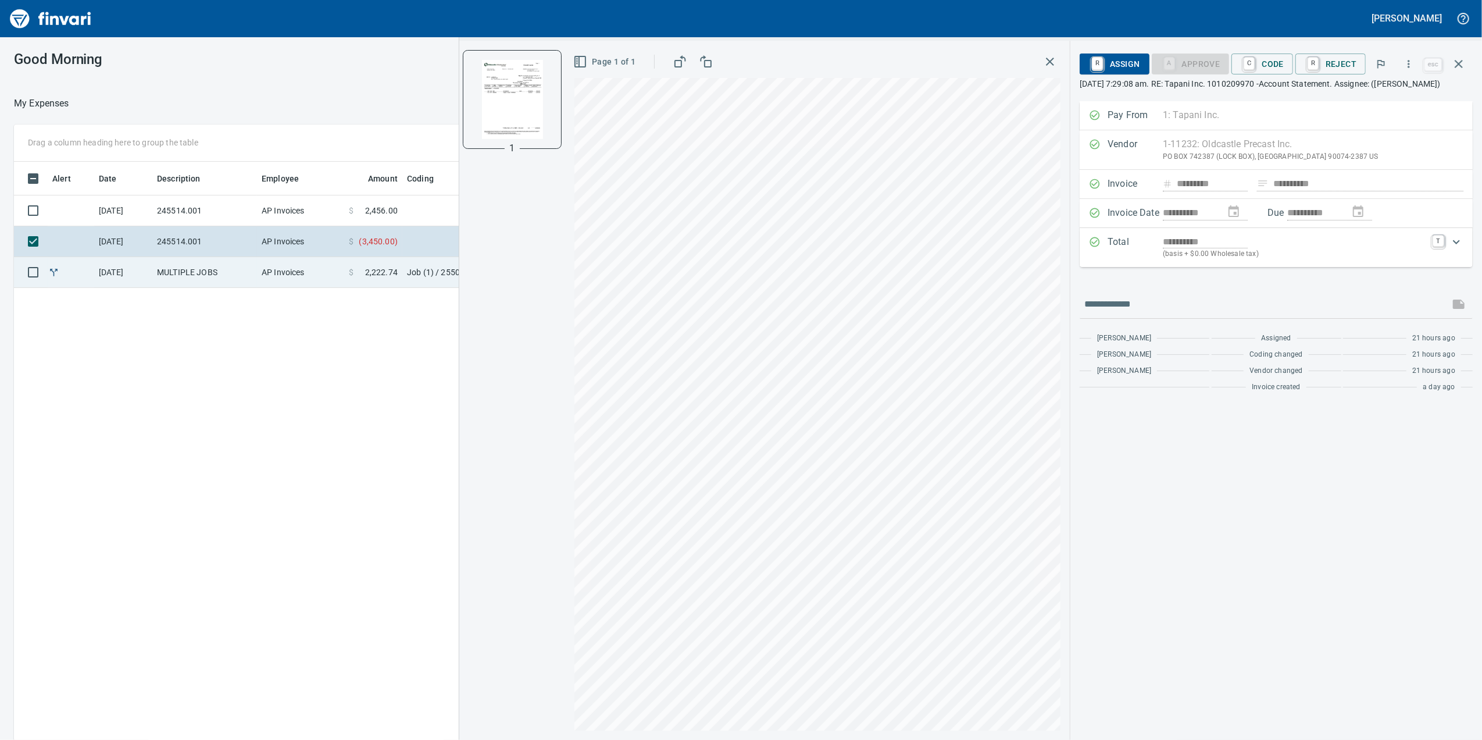
click at [180, 277] on td "MULTIPLE JOBS" at bounding box center [204, 272] width 105 height 31
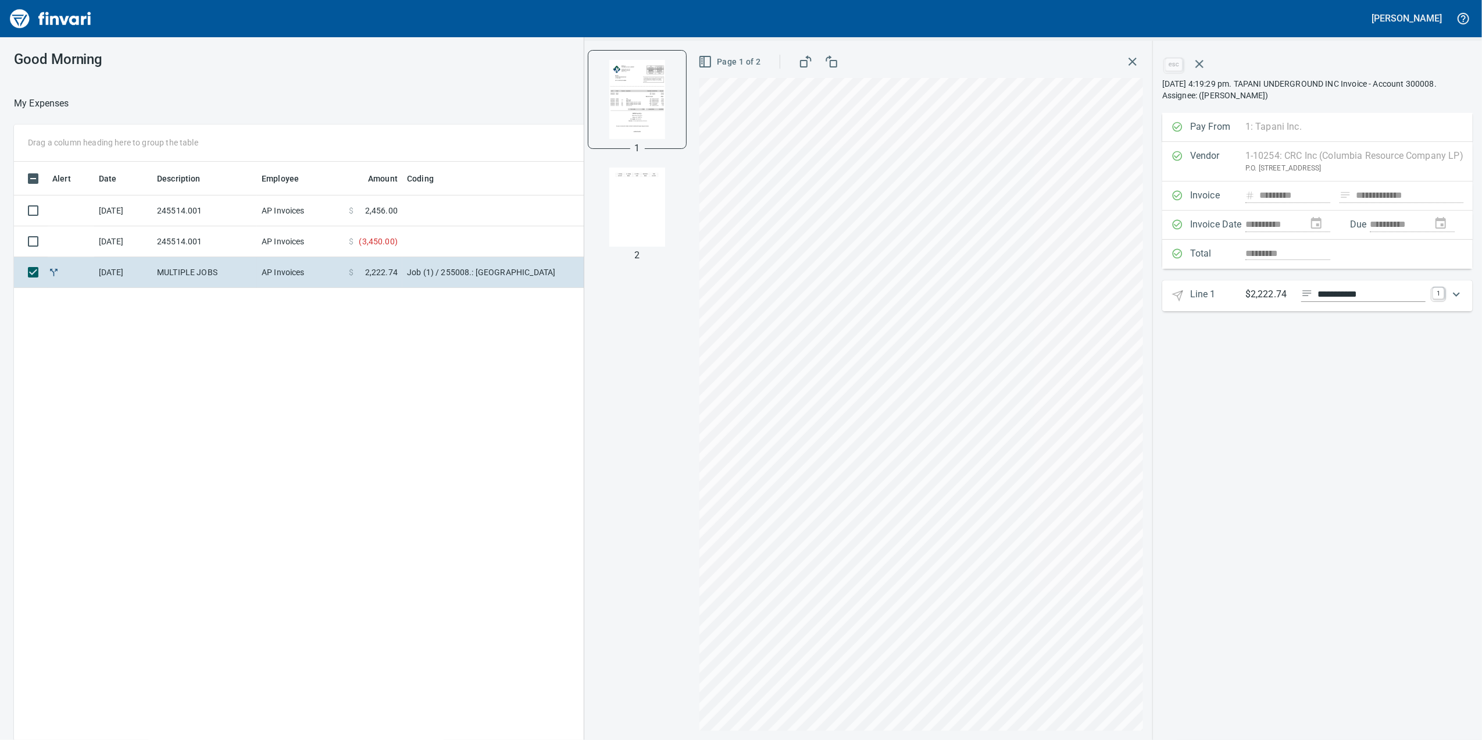
click at [602, 210] on img "button" at bounding box center [637, 206] width 79 height 79
click at [613, 114] on img "button" at bounding box center [637, 98] width 79 height 79
click at [1451, 291] on div "Expand" at bounding box center [1457, 294] width 28 height 28
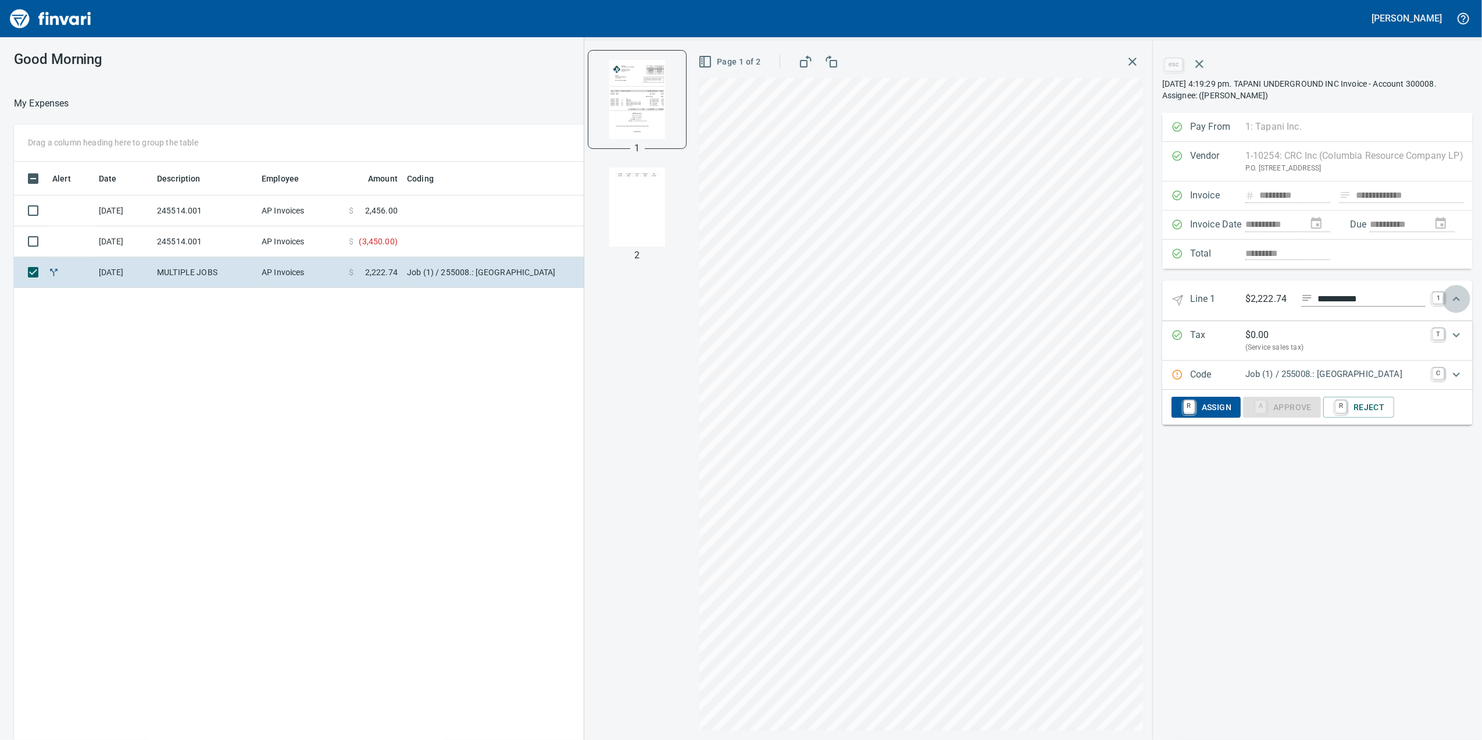
click at [1450, 295] on icon "Expand" at bounding box center [1457, 299] width 14 height 14
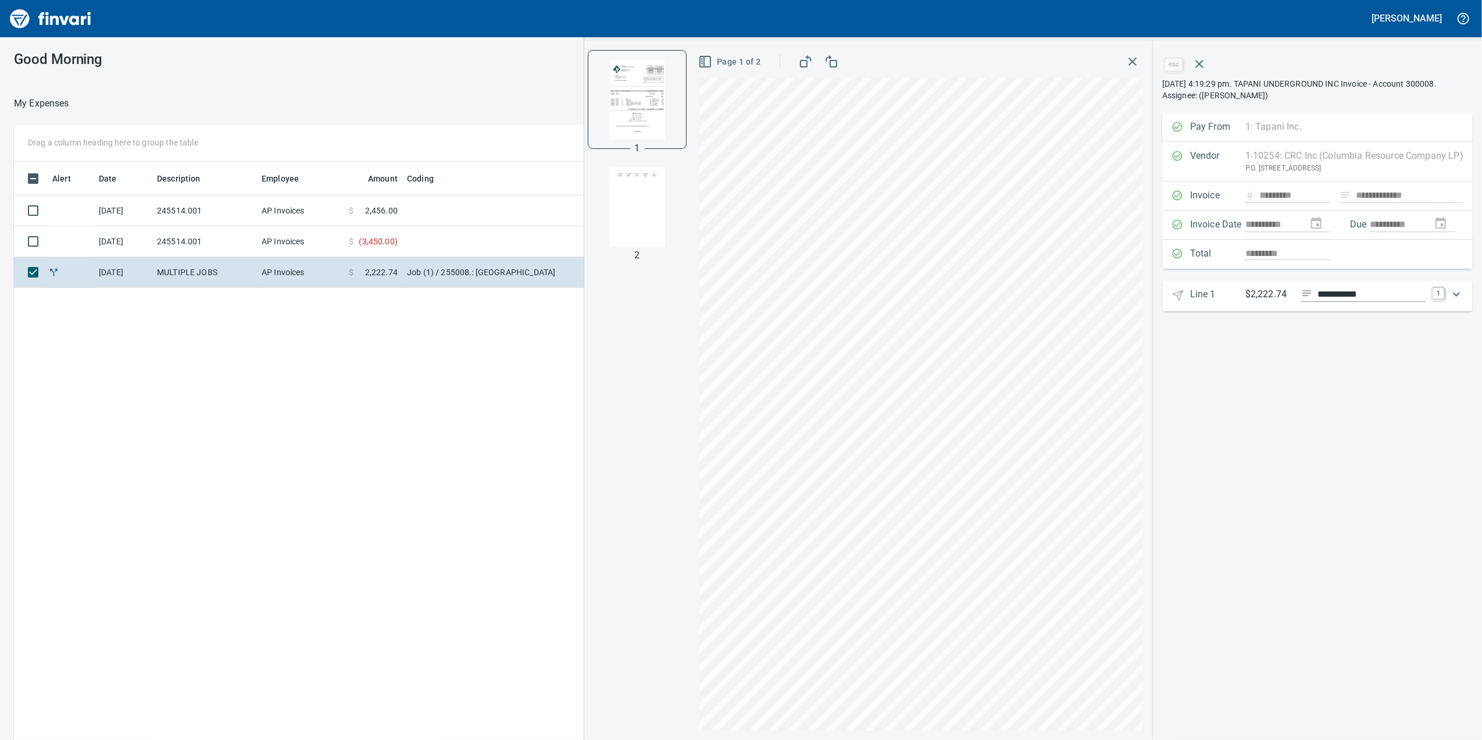
click at [1428, 257] on div "Total *********" at bounding box center [1317, 254] width 310 height 29
click at [1449, 294] on div "Expand" at bounding box center [1457, 294] width 28 height 28
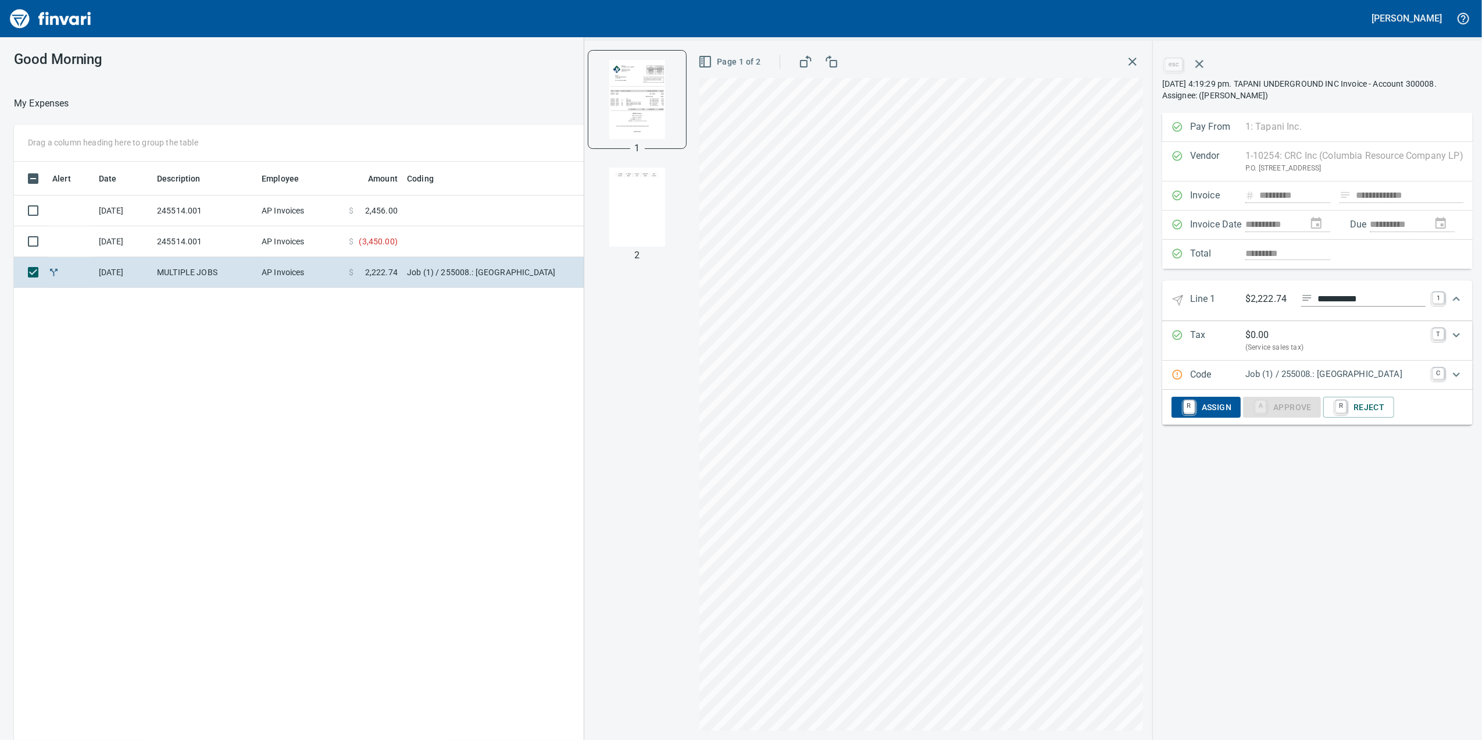
click at [1422, 373] on p "Job (1) / 255008.: Four Creeks South Subdivision" at bounding box center [1335, 373] width 180 height 13
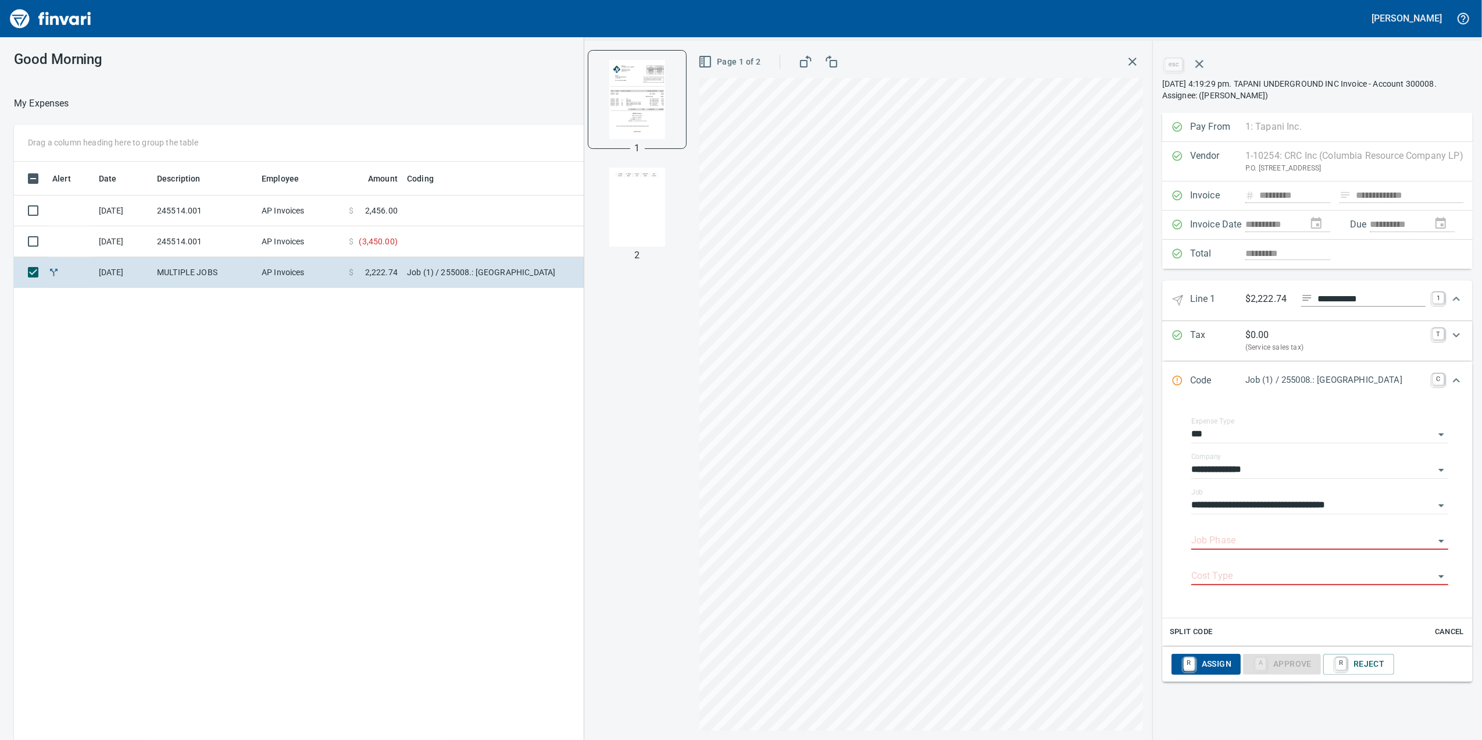
click at [405, 329] on div "Alert Date Description Employee Amount Coding 10/2/2025 245514.001 AP Invoices …" at bounding box center [595, 467] width 1163 height 611
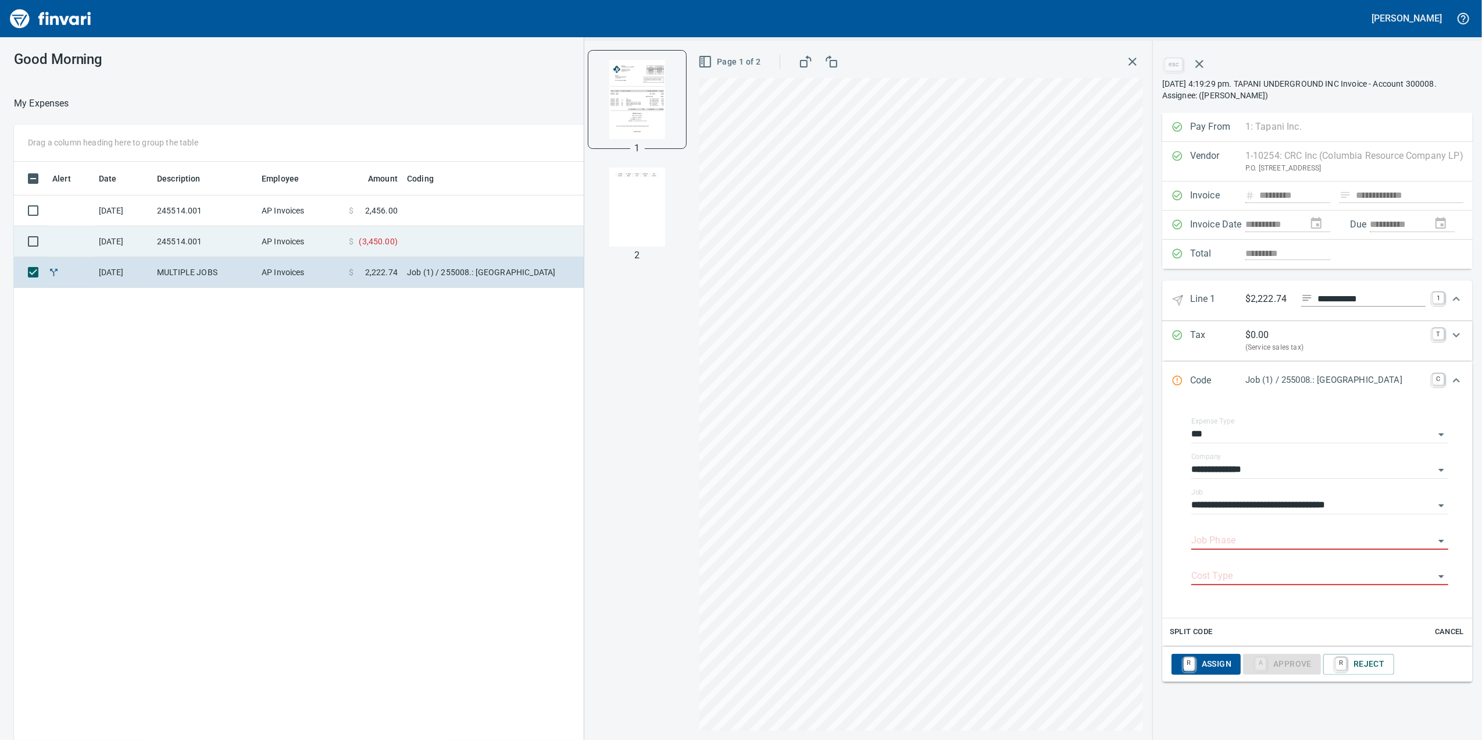
click at [398, 238] on td "$ ( 3,450.00 )" at bounding box center [373, 241] width 58 height 31
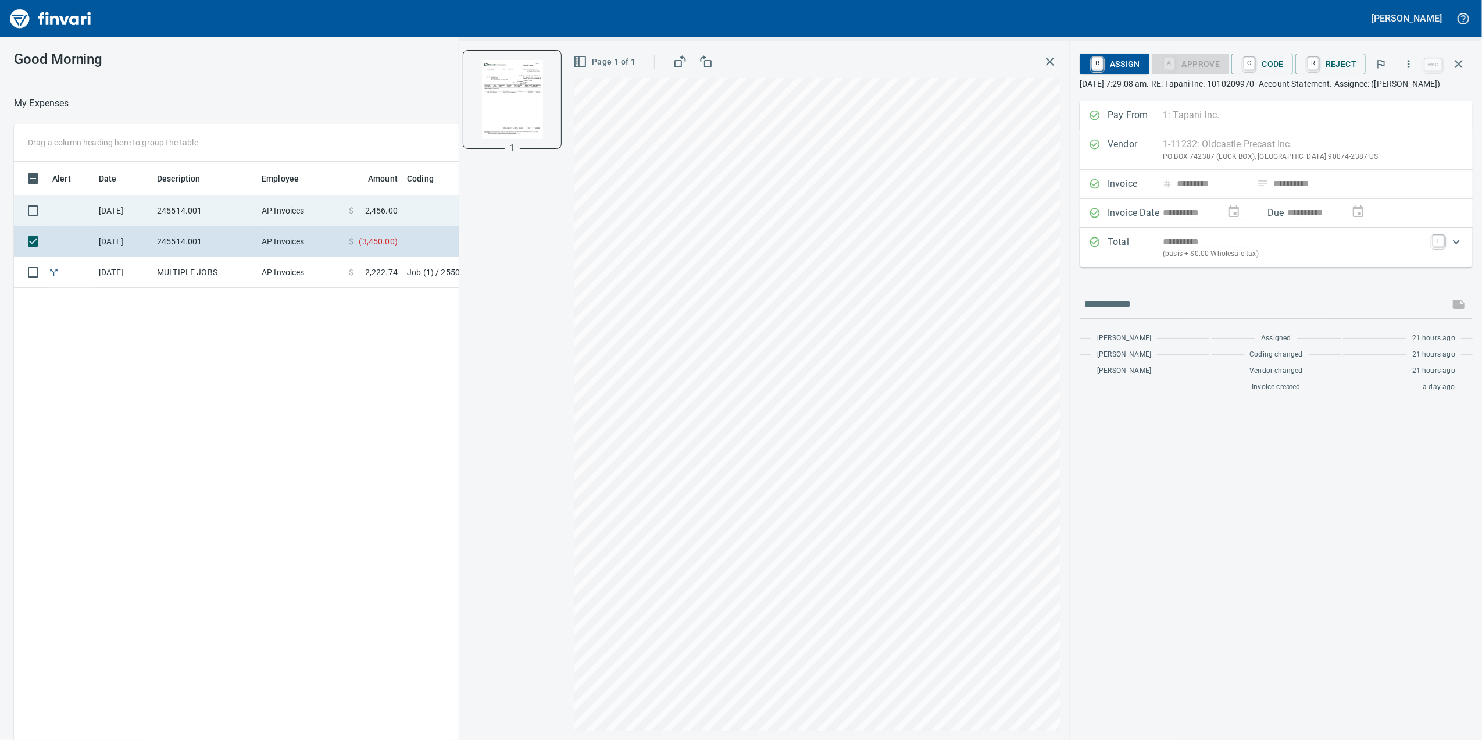
click at [412, 217] on td at bounding box center [547, 210] width 291 height 31
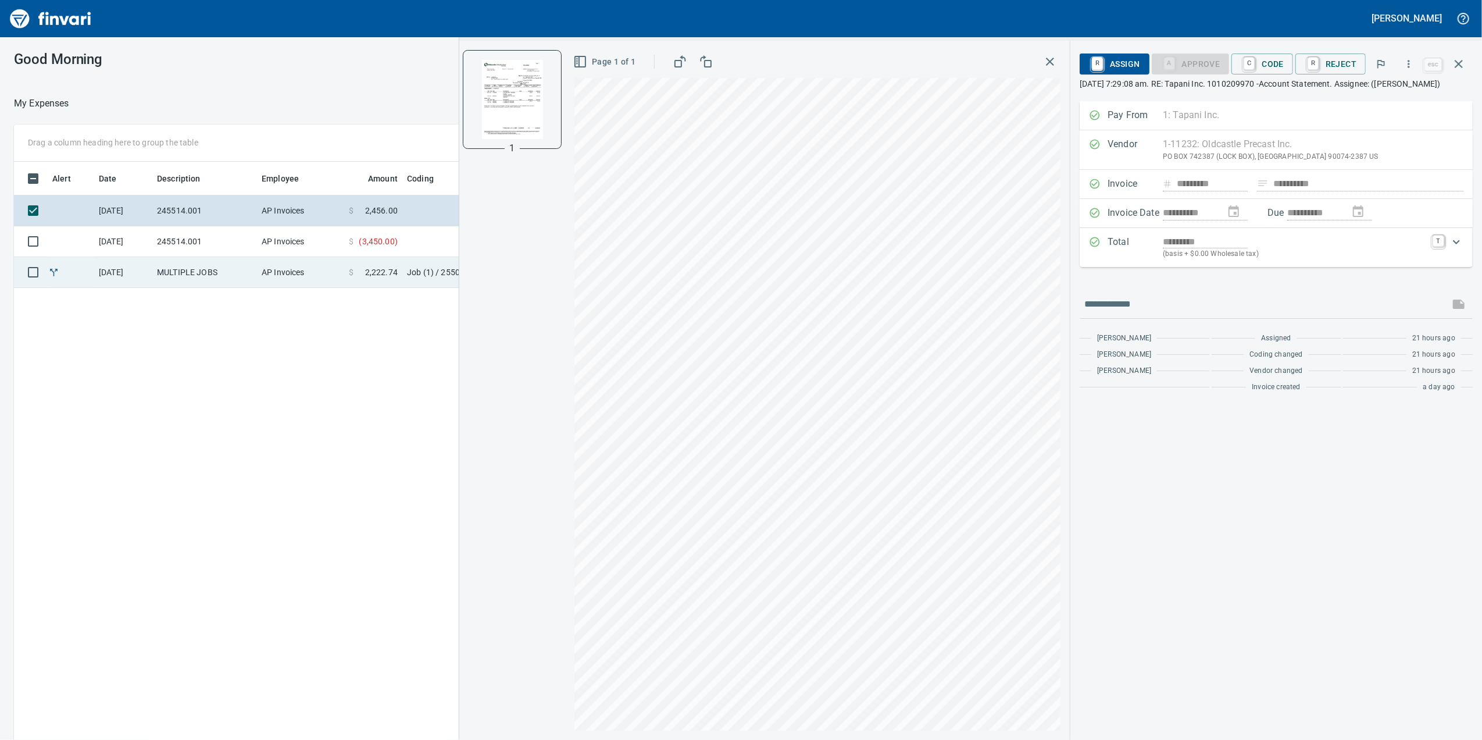
click at [401, 270] on td "$ 2,222.74" at bounding box center [373, 272] width 58 height 31
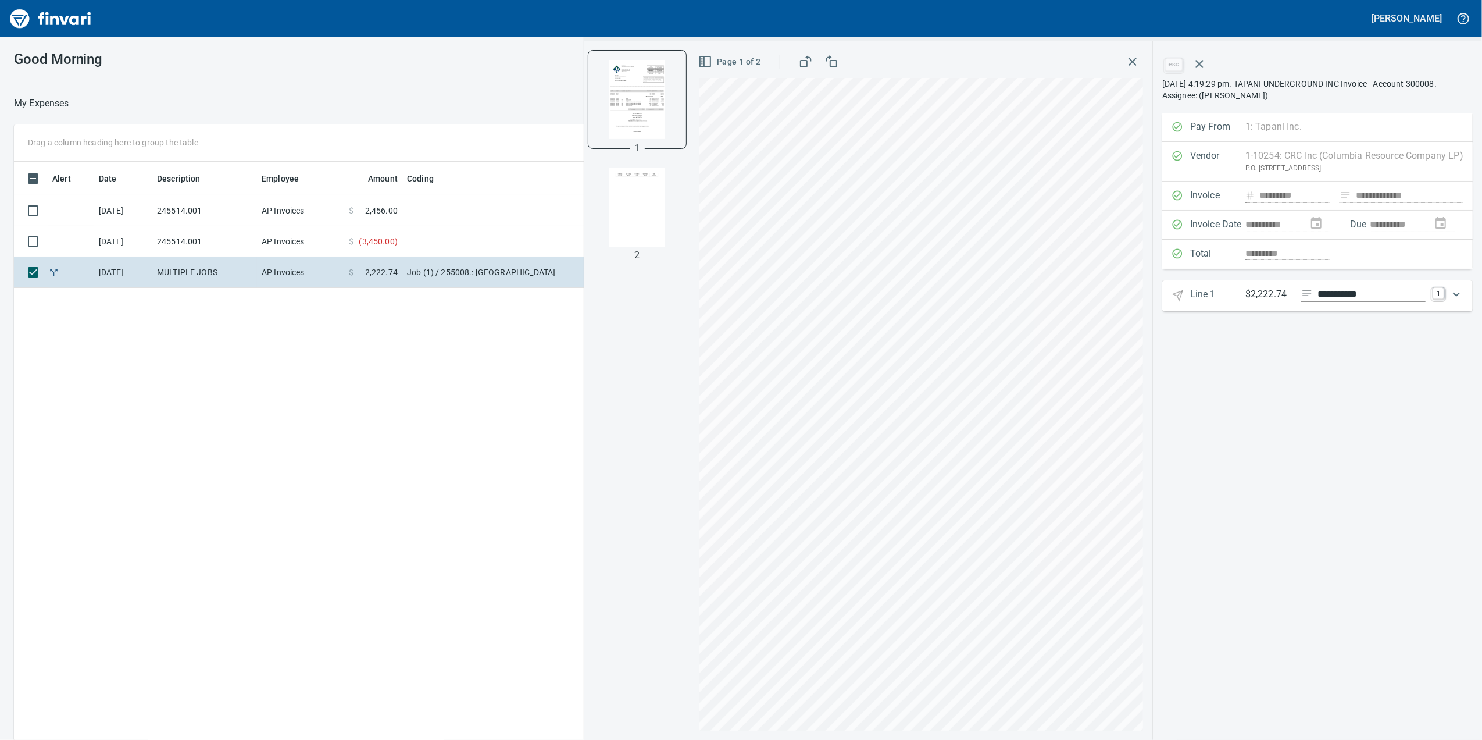
click at [1443, 298] on div "Expand" at bounding box center [1457, 294] width 28 height 28
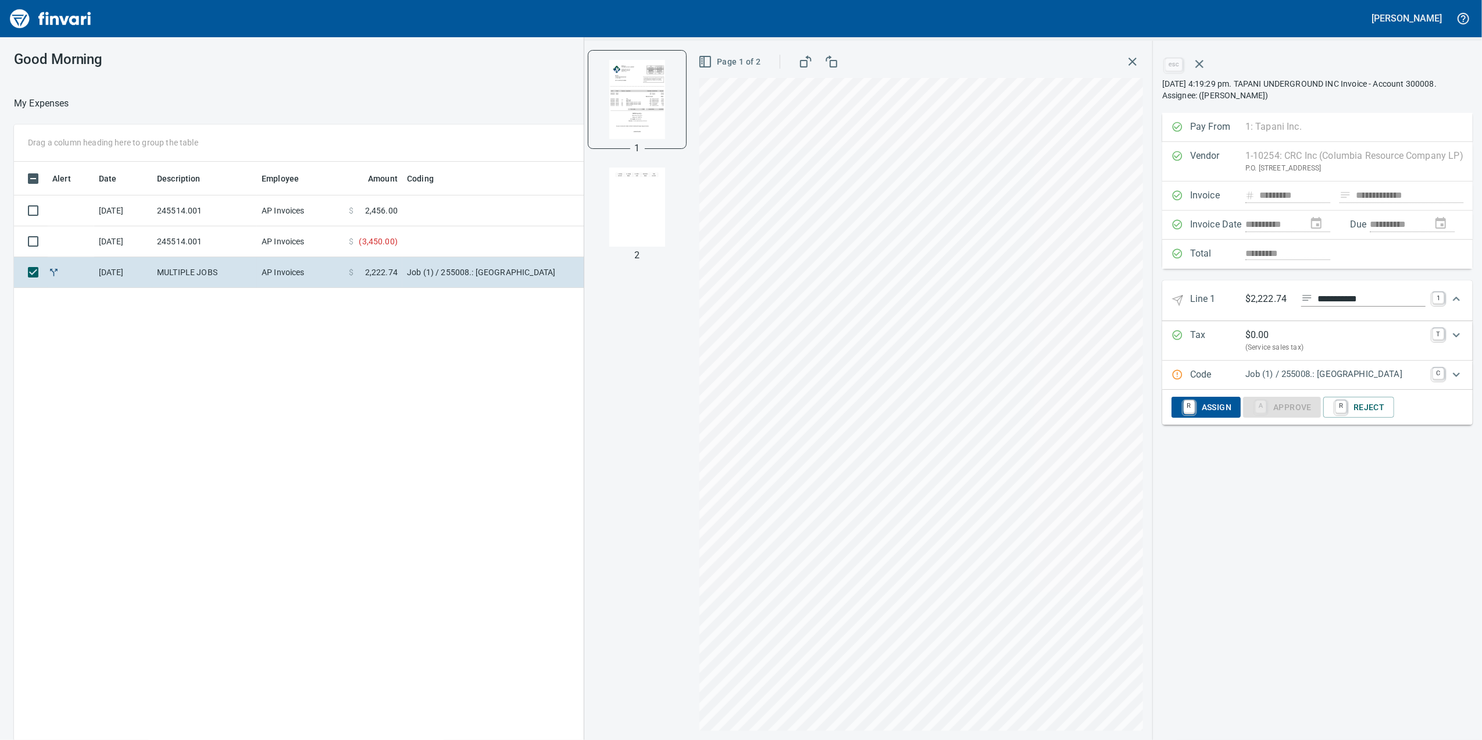
click at [1329, 366] on div "Code Job (1) / 255008.: Four Creeks South Subdivision C" at bounding box center [1317, 374] width 310 height 29
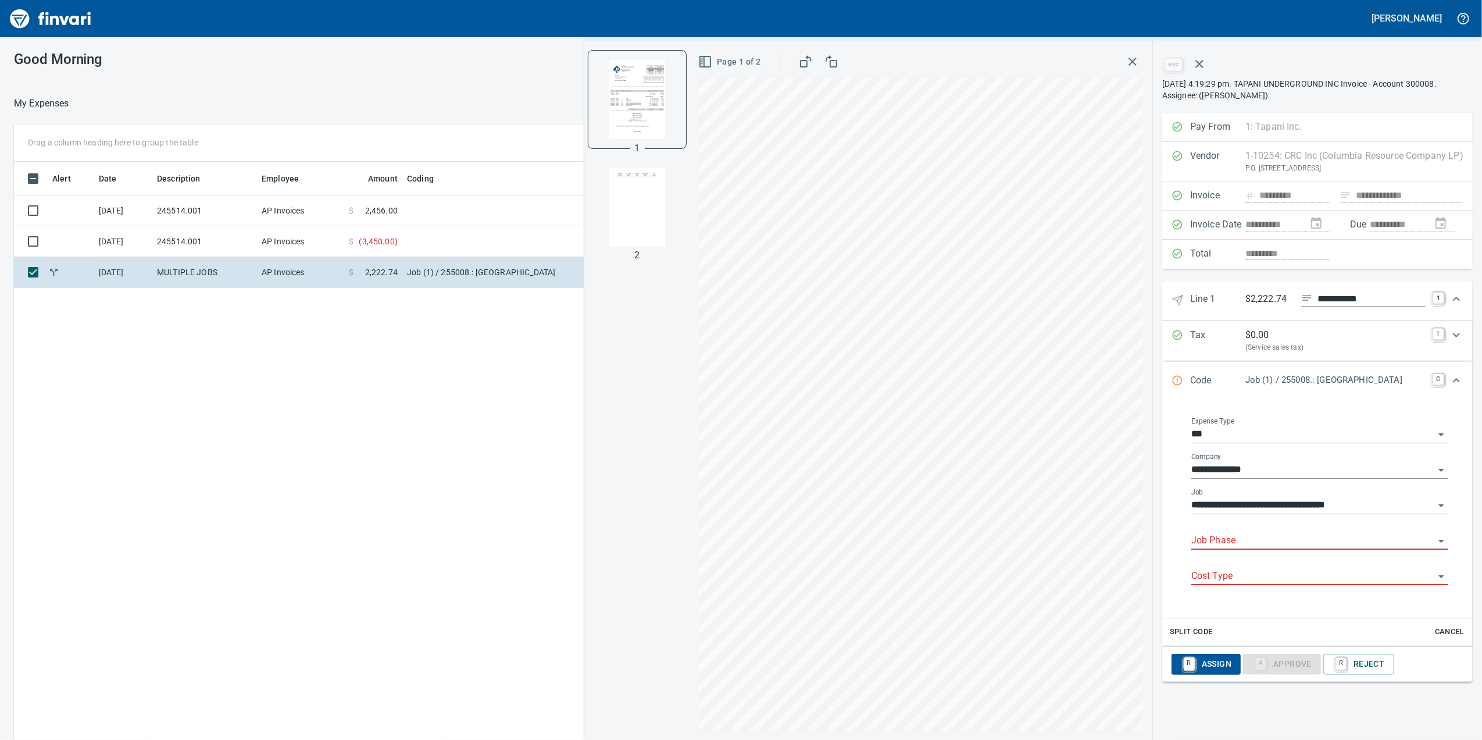
click at [1235, 542] on input "Job Phase" at bounding box center [1312, 541] width 243 height 16
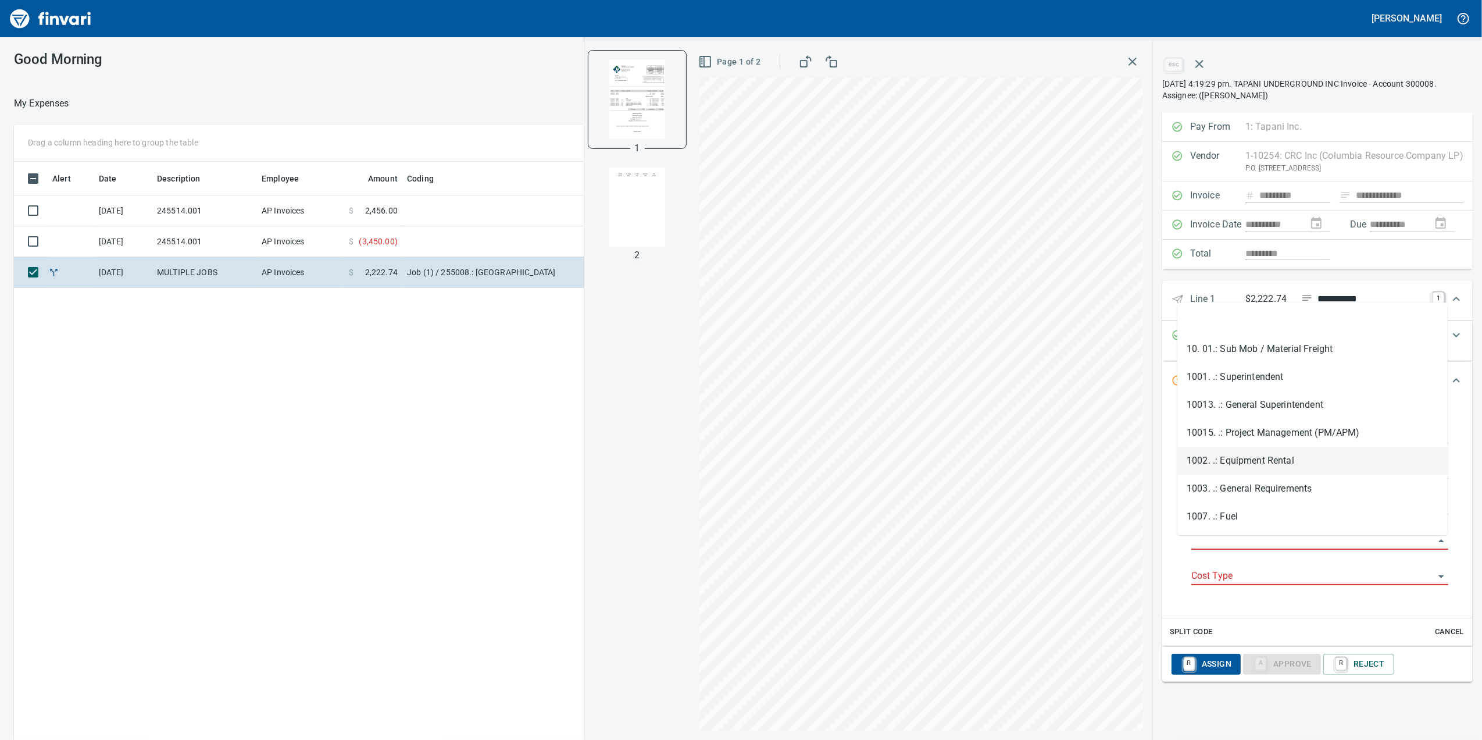
scroll to position [600, 1140]
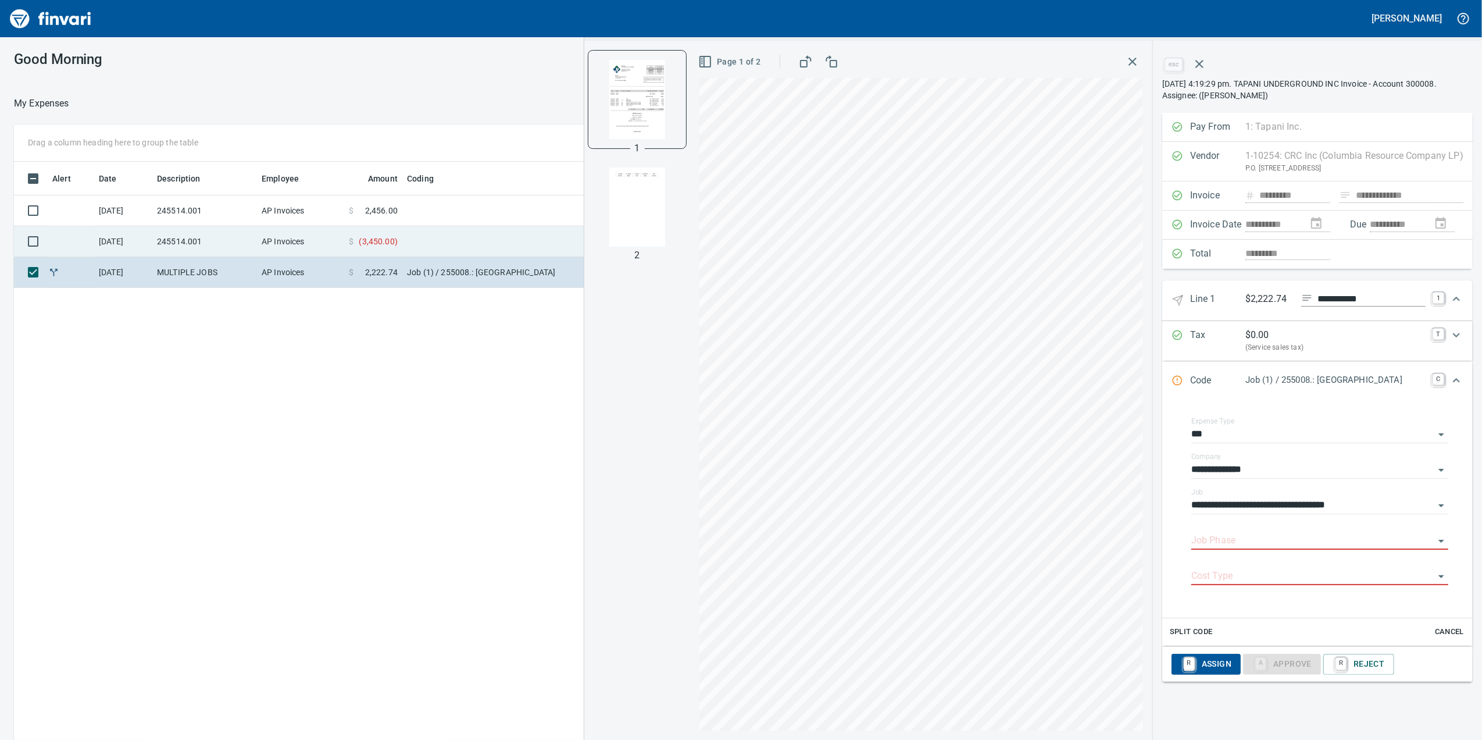
click at [450, 241] on td at bounding box center [547, 241] width 291 height 31
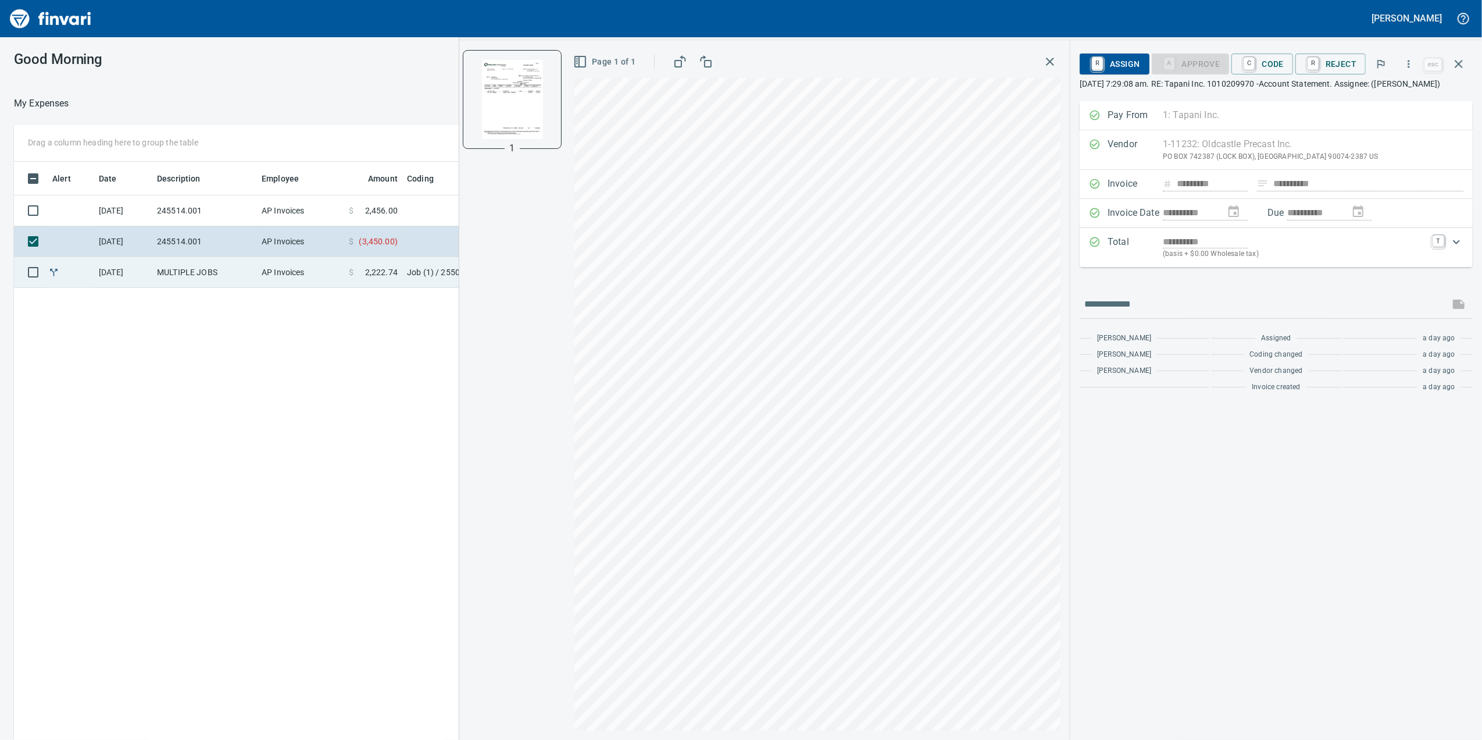
click at [349, 259] on td "$ 2,222.74" at bounding box center [373, 272] width 58 height 31
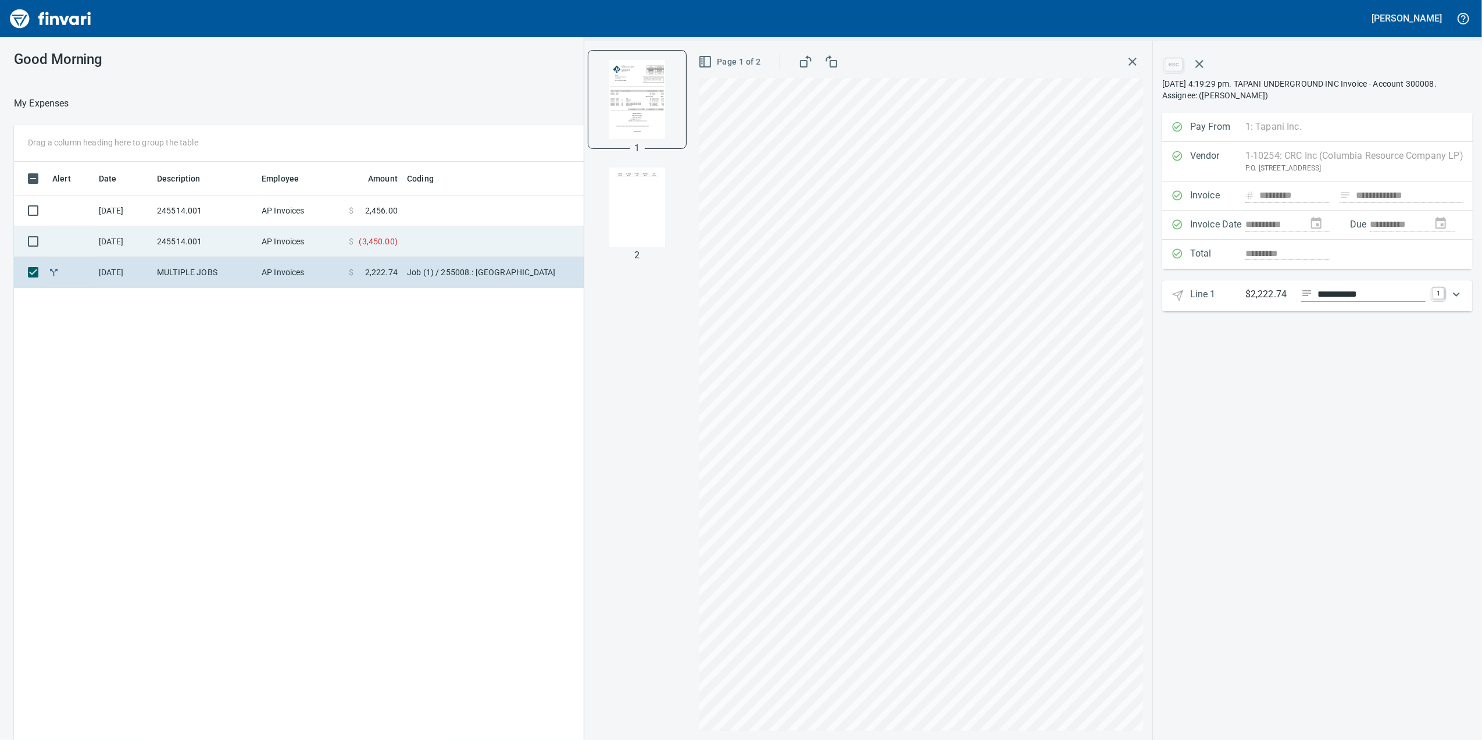
click at [390, 229] on td "$ ( 3,450.00 )" at bounding box center [373, 241] width 58 height 31
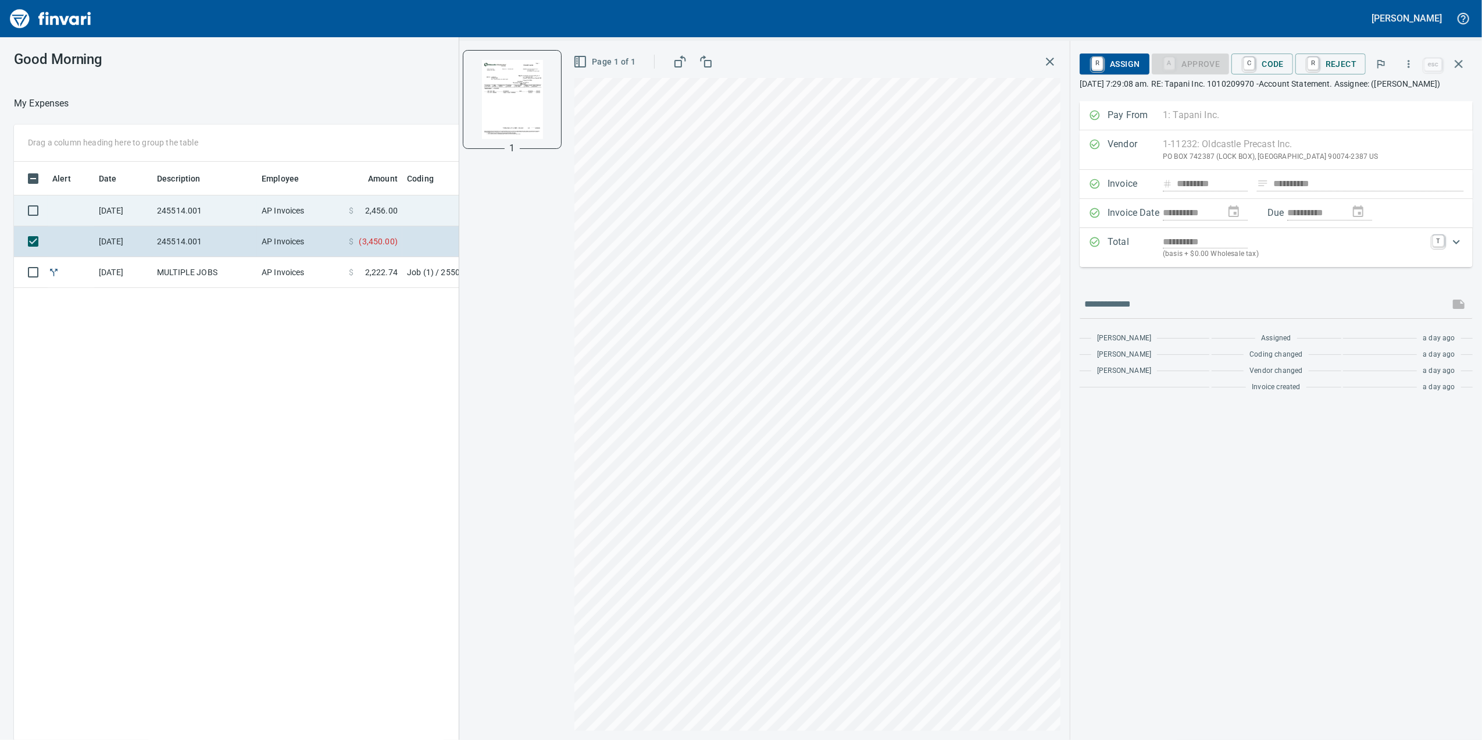
click at [408, 217] on td at bounding box center [547, 210] width 291 height 31
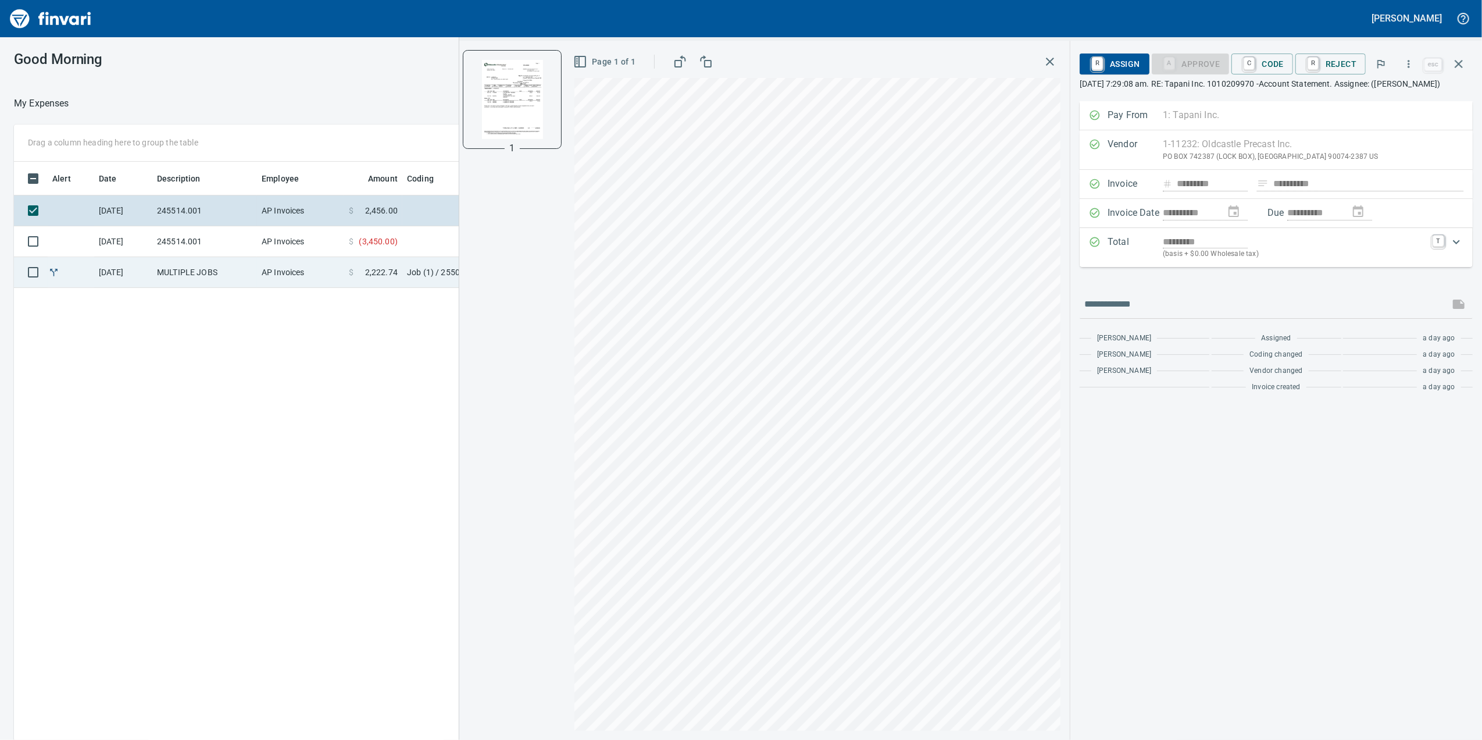
click at [347, 262] on td "$ 2,222.74" at bounding box center [373, 272] width 58 height 31
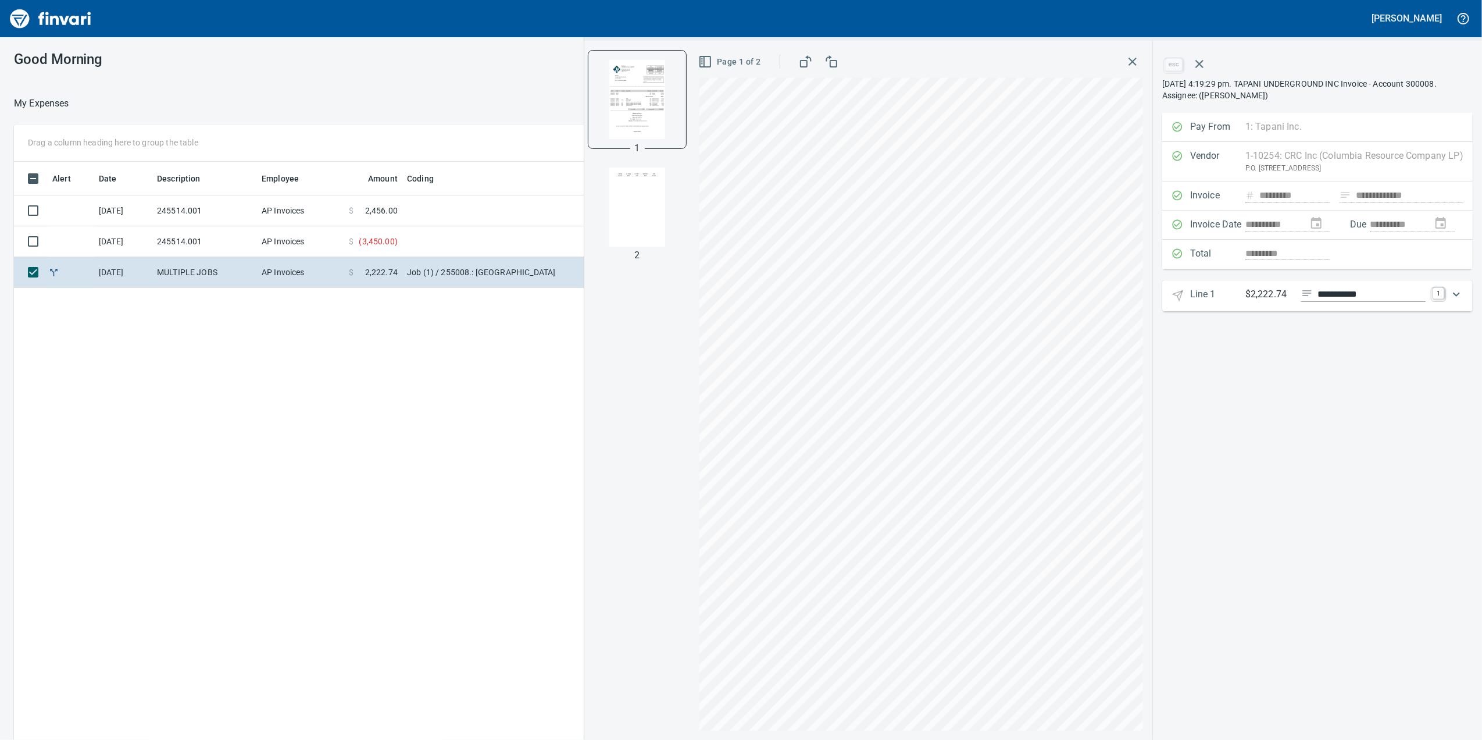
click at [1433, 287] on 1 "**********" at bounding box center [1317, 295] width 310 height 31
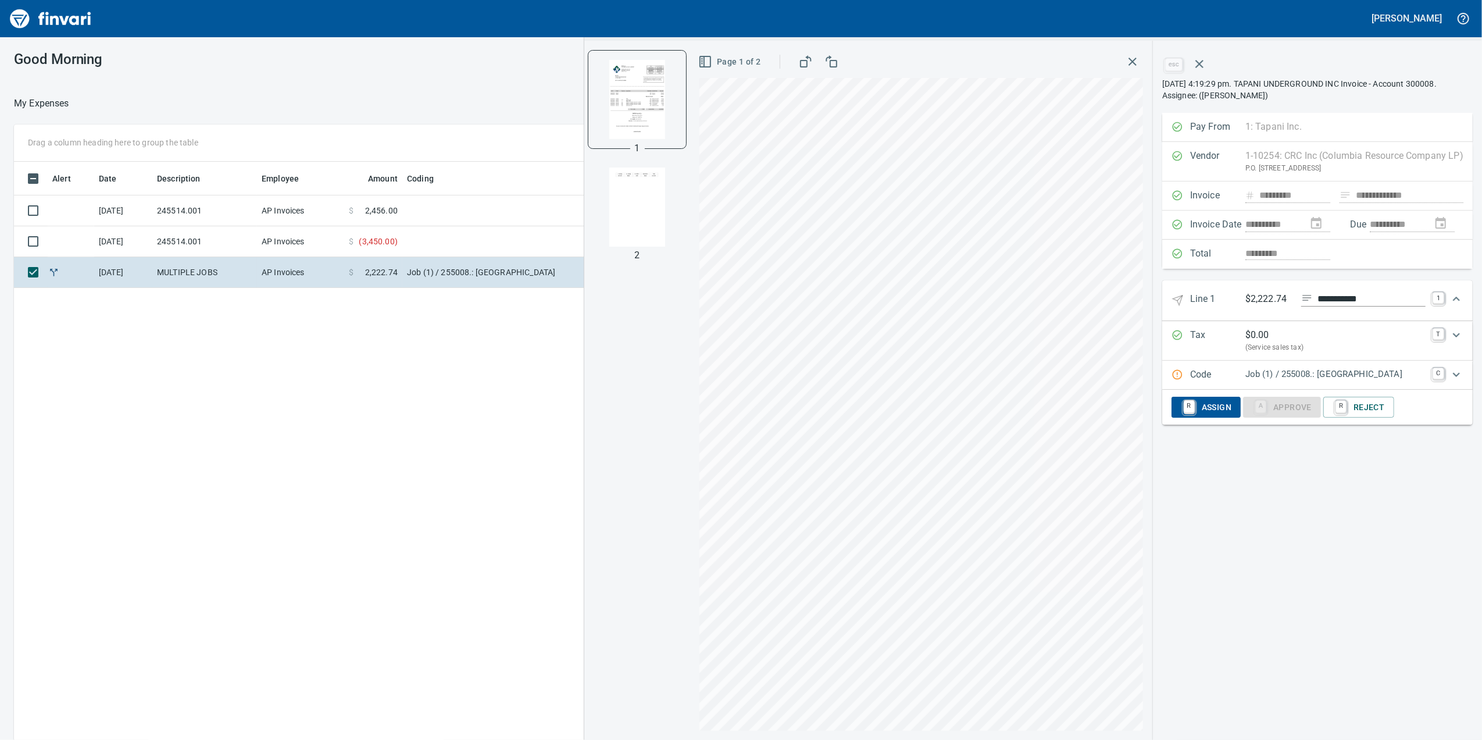
click at [1326, 376] on p "Job (1) / 255008.: Four Creeks South Subdivision" at bounding box center [1335, 373] width 180 height 13
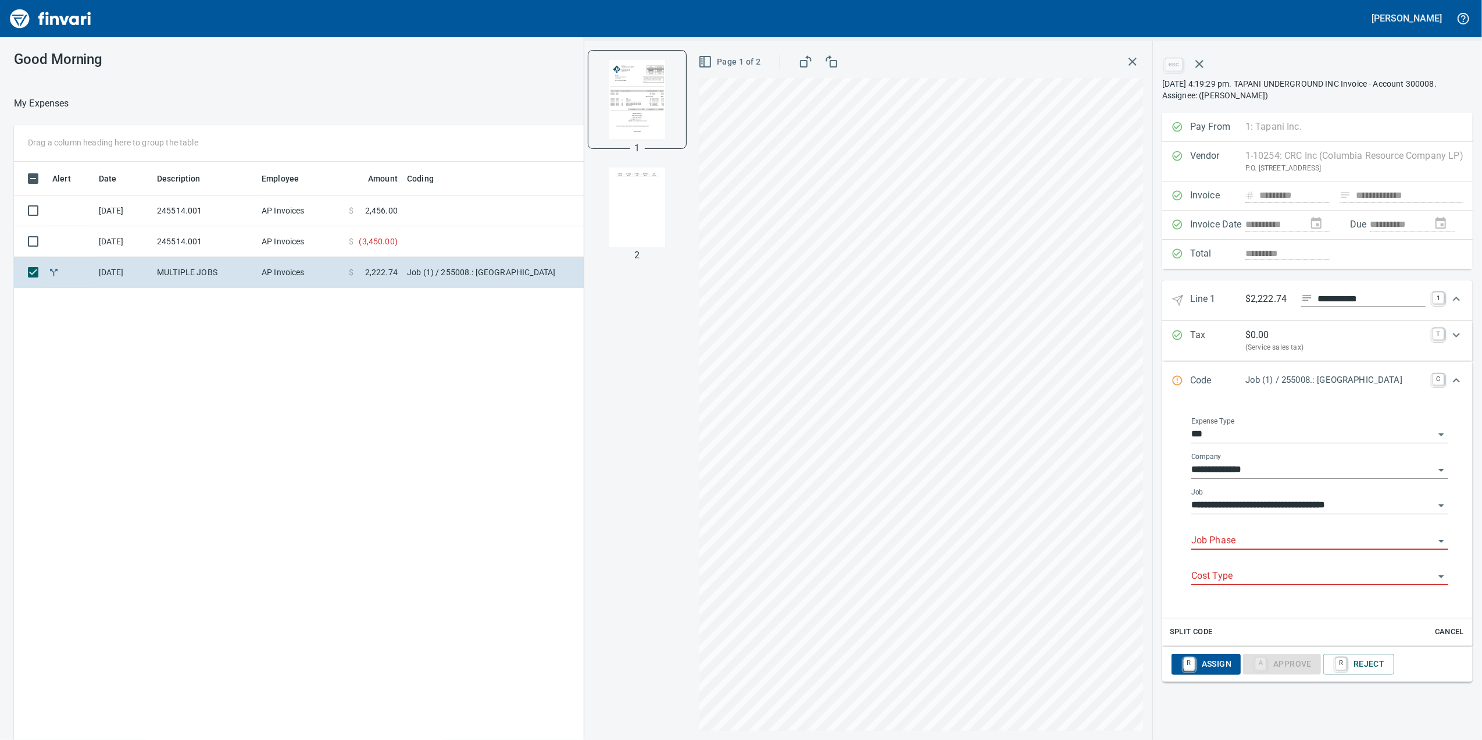
click at [1198, 554] on div "Job Phase" at bounding box center [1319, 540] width 257 height 35
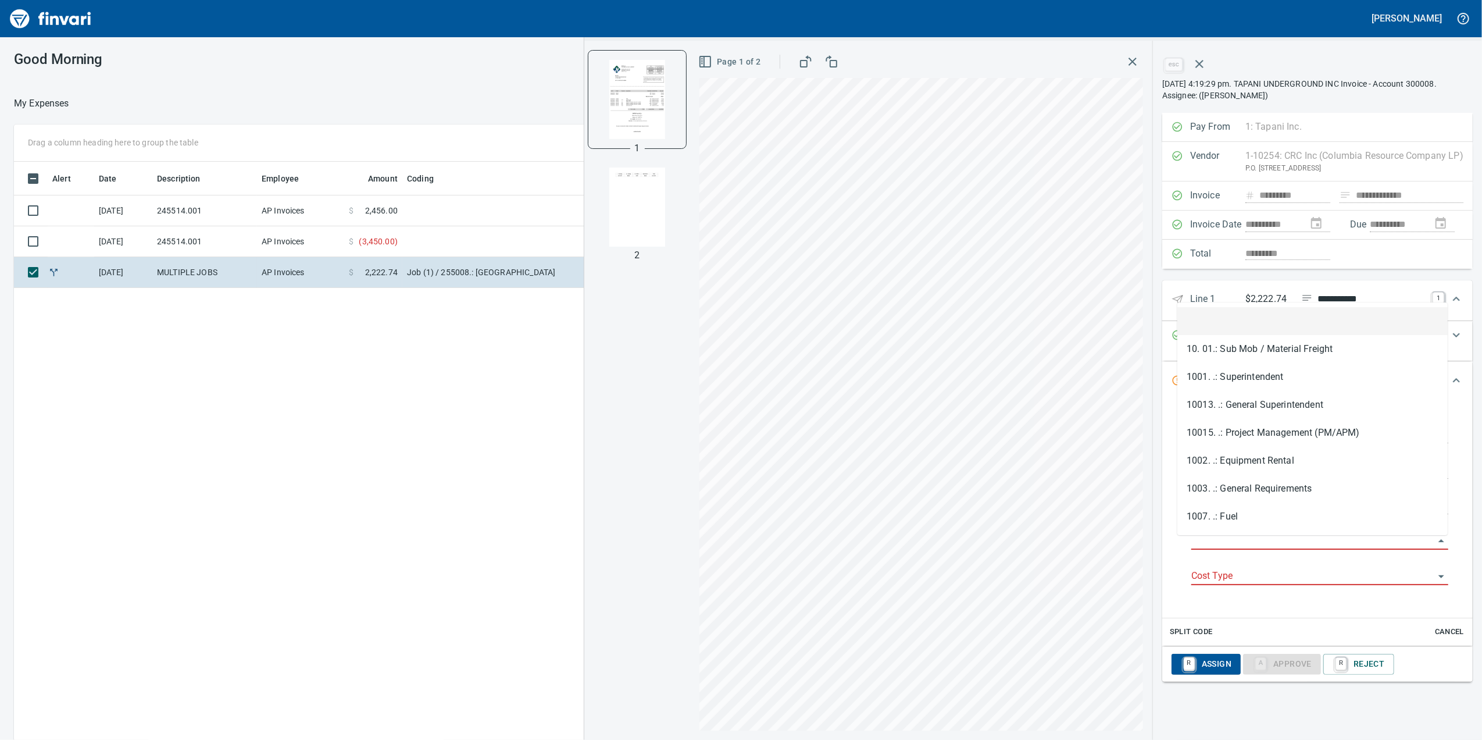
scroll to position [600, 1140]
click at [1198, 549] on input "Job Phase" at bounding box center [1312, 541] width 243 height 16
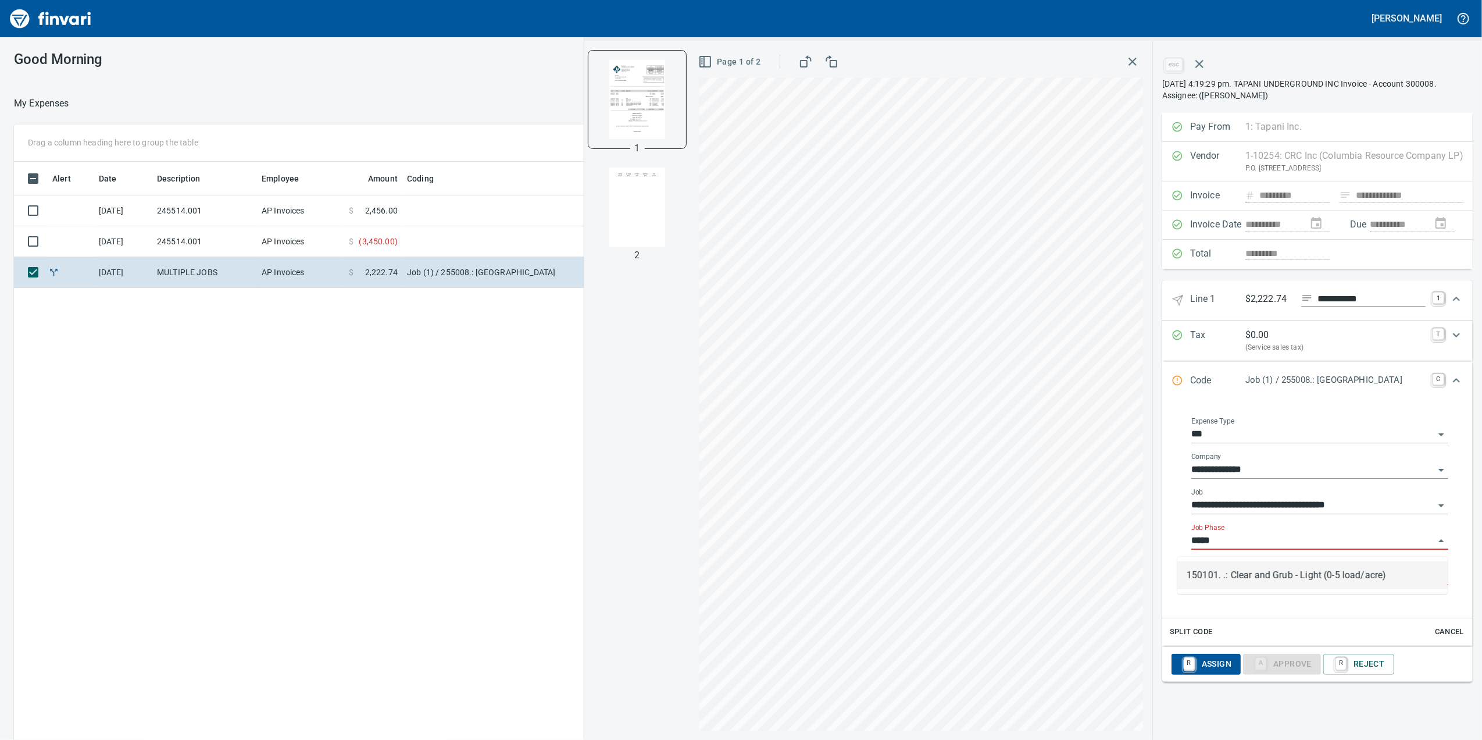
click at [1280, 570] on li "150101. .: Clear and Grub - Light (0-5 load/acre)" at bounding box center [1312, 575] width 270 height 28
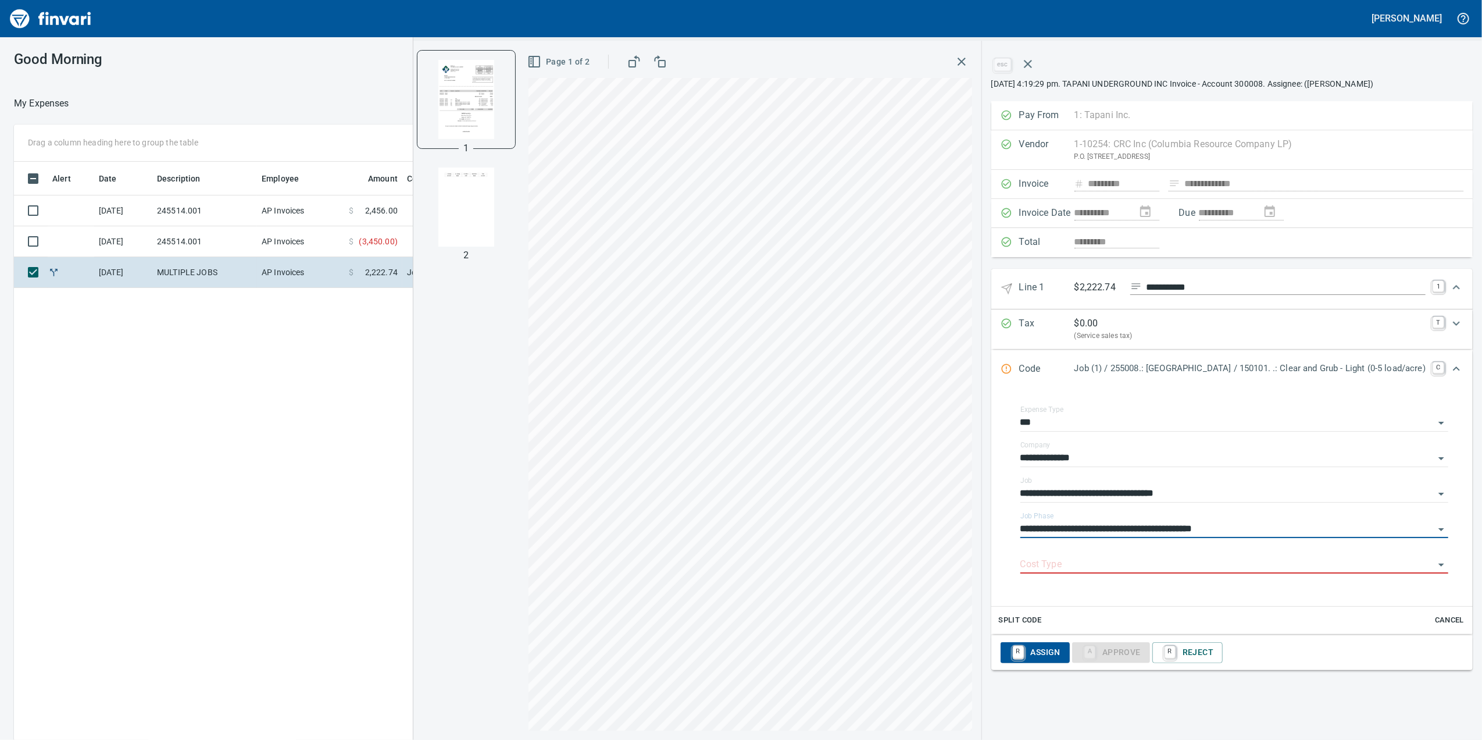
type input "**********"
click at [1184, 559] on div "Cost Type" at bounding box center [1234, 560] width 428 height 26
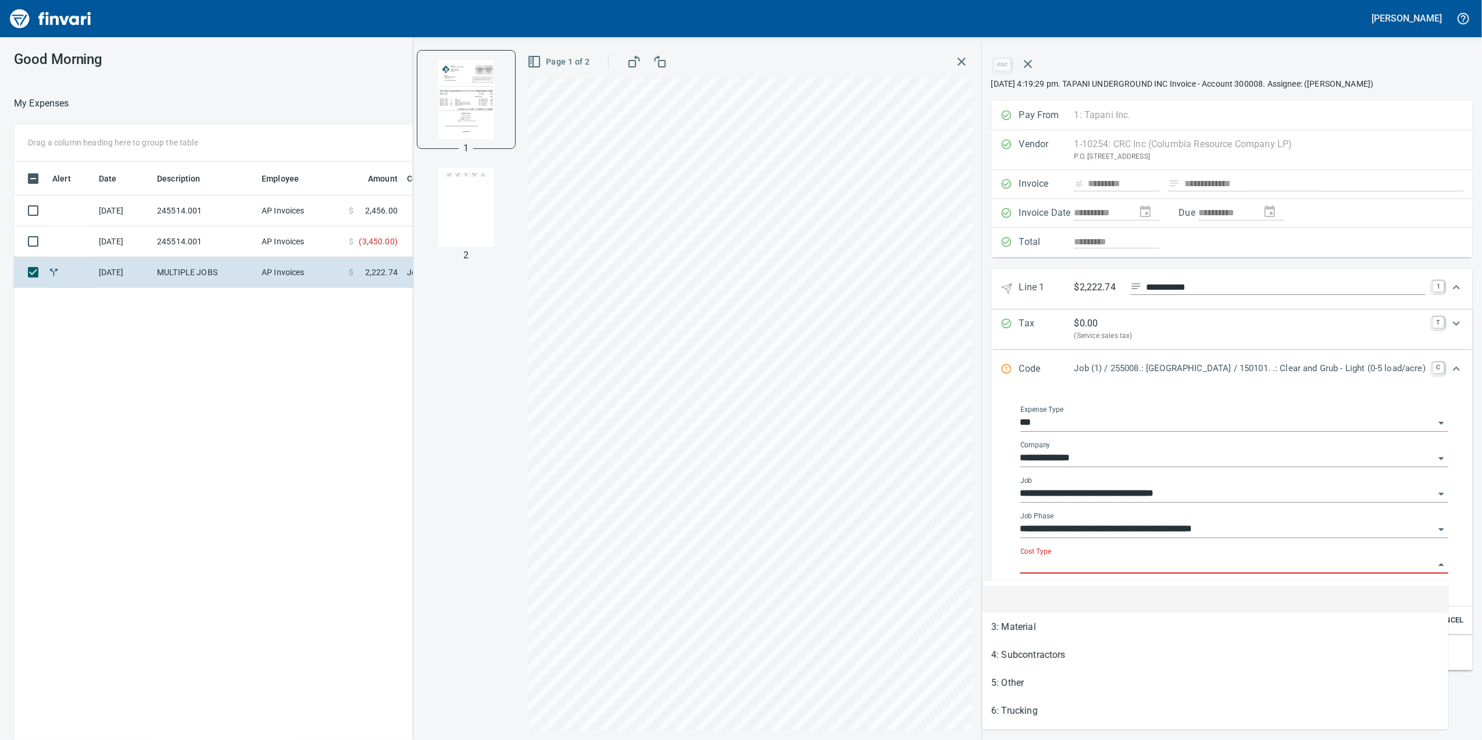
click at [1177, 566] on input "Cost Type" at bounding box center [1227, 564] width 414 height 16
click at [1080, 673] on li "5: Other" at bounding box center [1215, 683] width 466 height 28
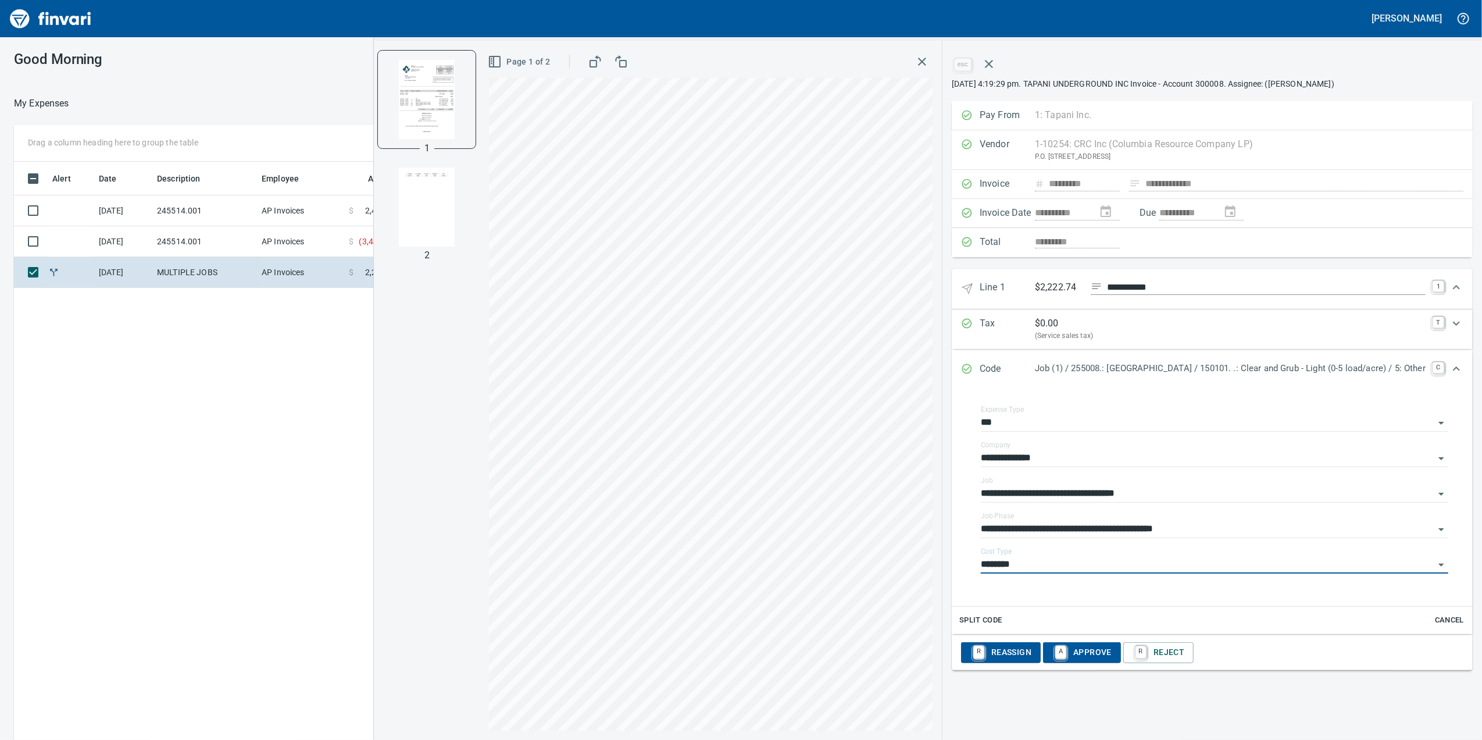
type input "********"
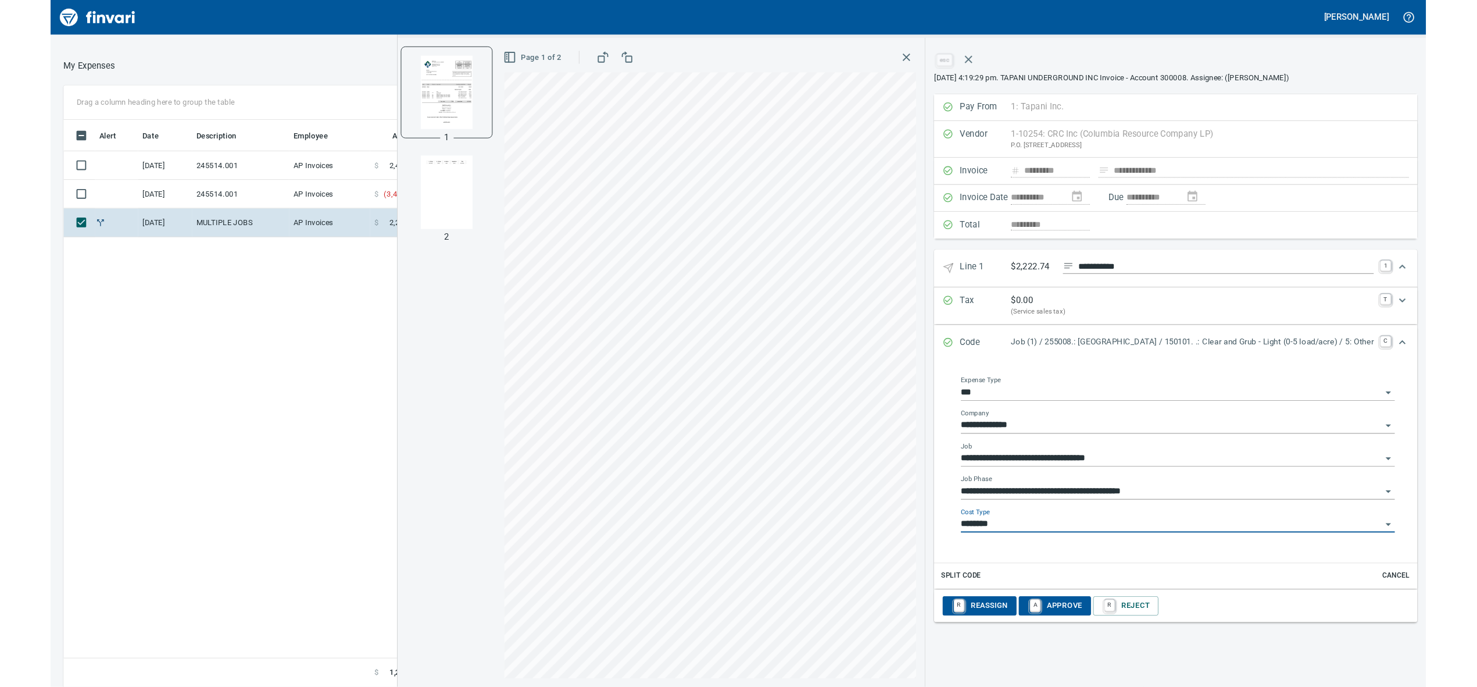
scroll to position [34, 0]
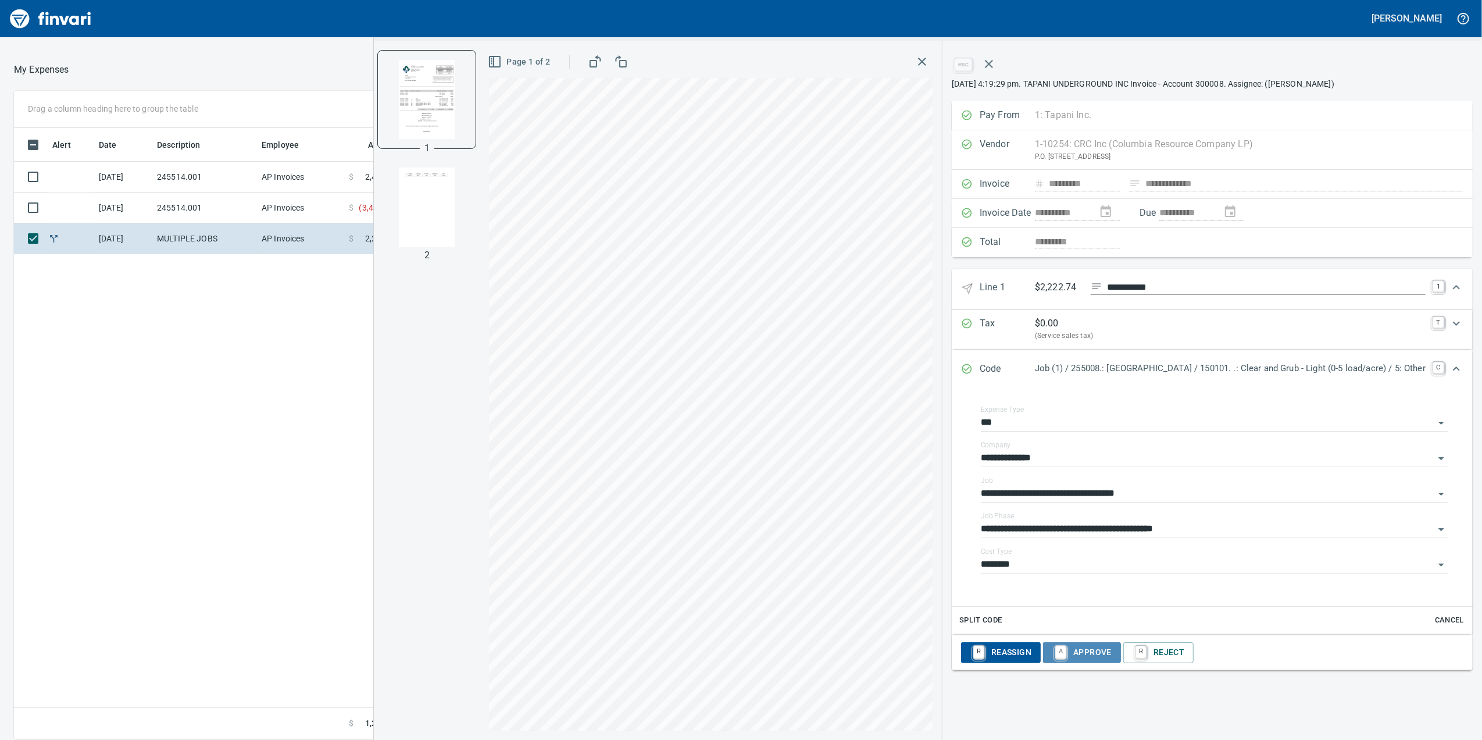
click at [1052, 650] on span "A Approve" at bounding box center [1081, 653] width 59 height 20
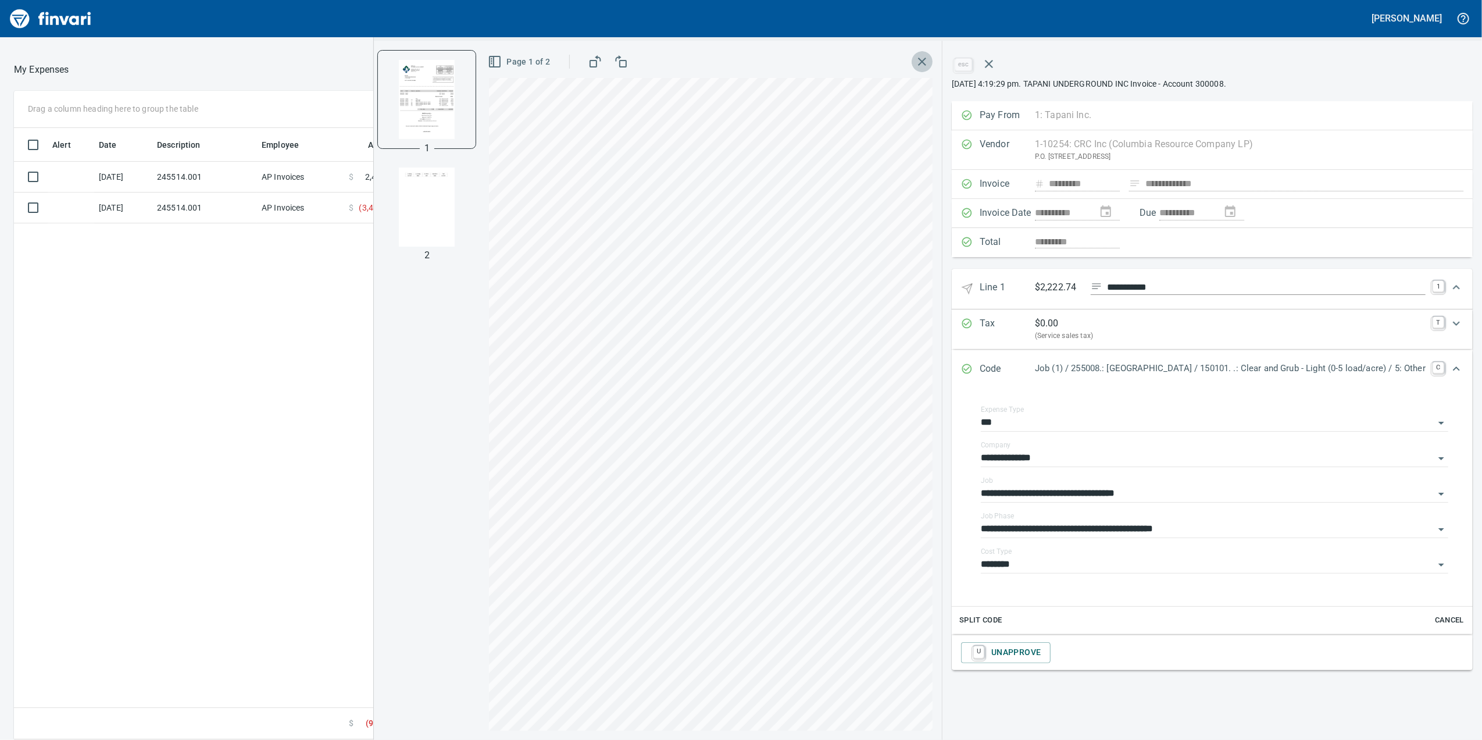
click at [912, 52] on button "button" at bounding box center [922, 61] width 21 height 21
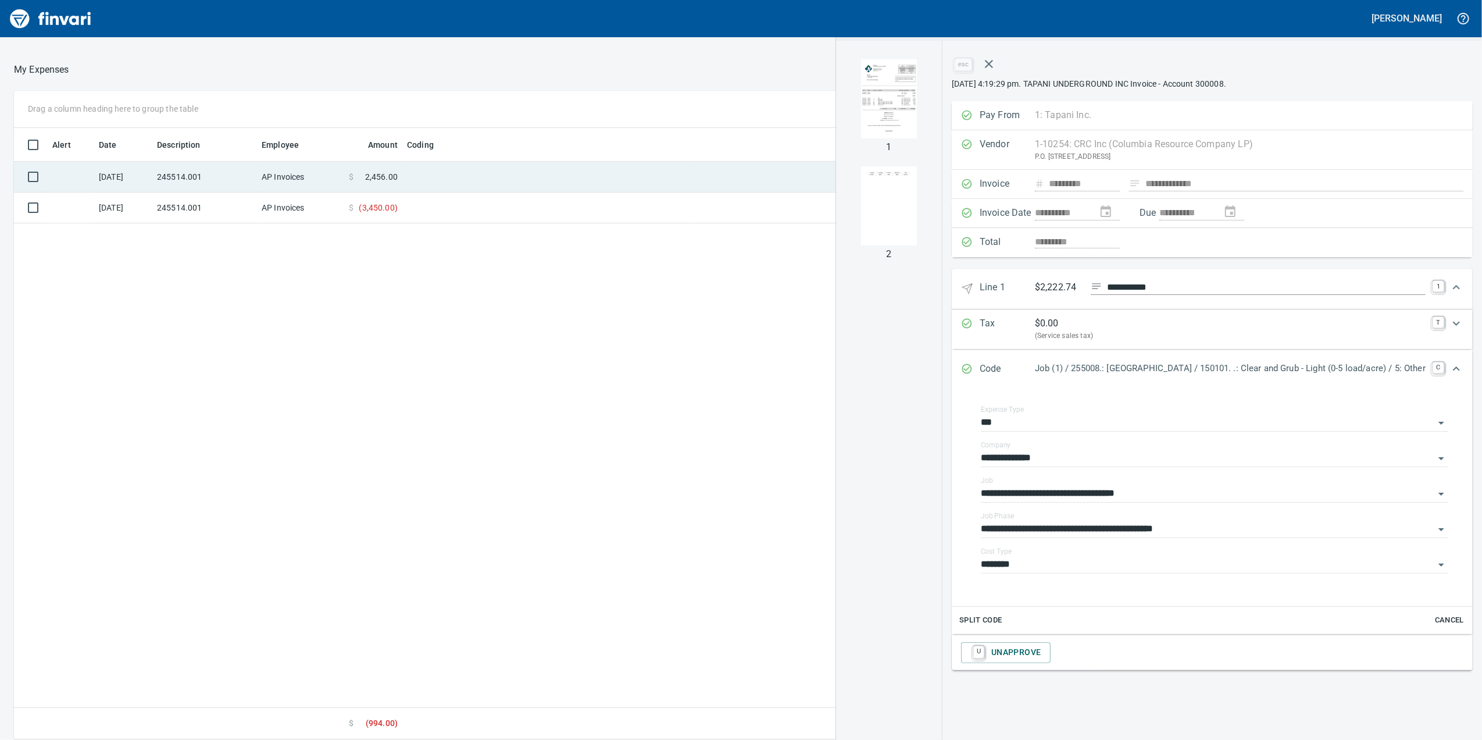
click at [386, 171] on span "2,456.00" at bounding box center [381, 177] width 33 height 12
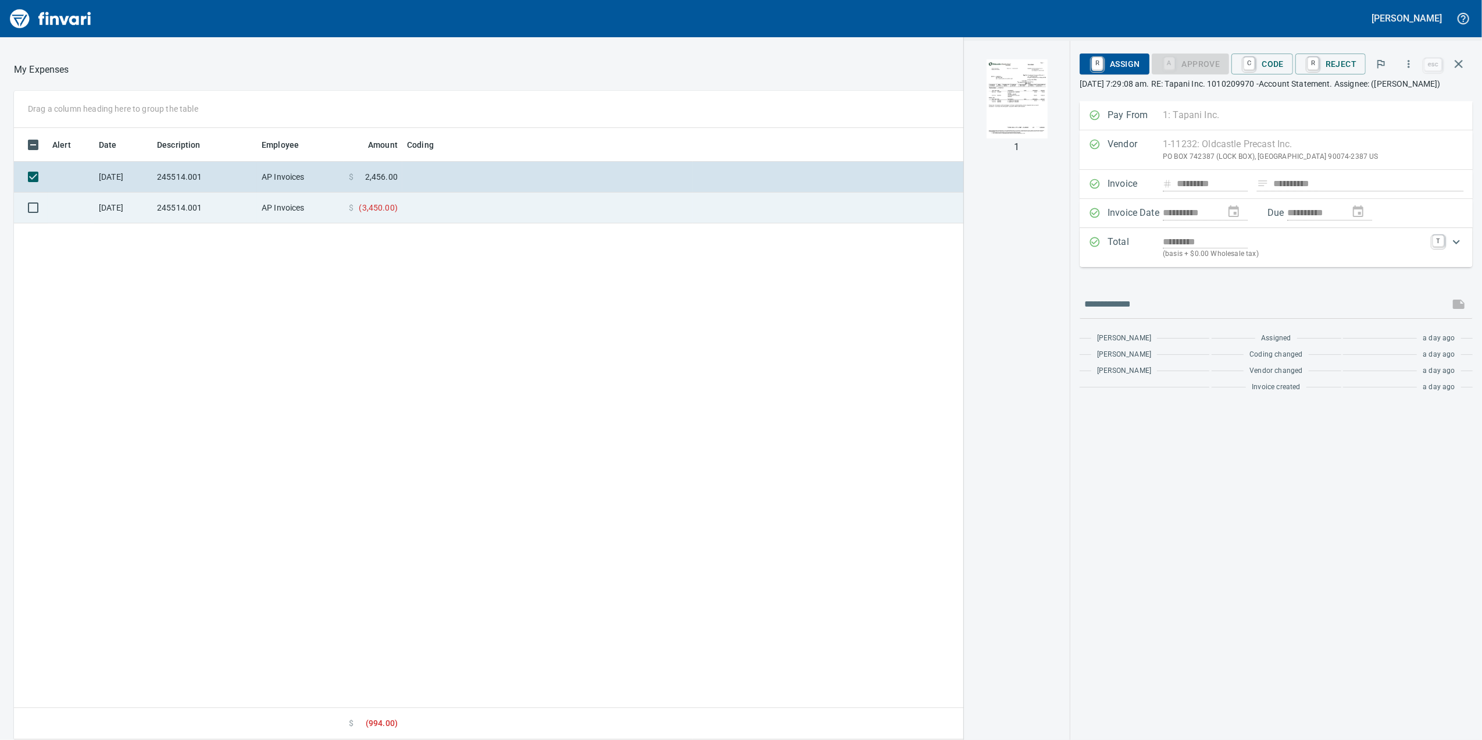
click at [355, 212] on td "$ ( 3,450.00 )" at bounding box center [373, 207] width 58 height 31
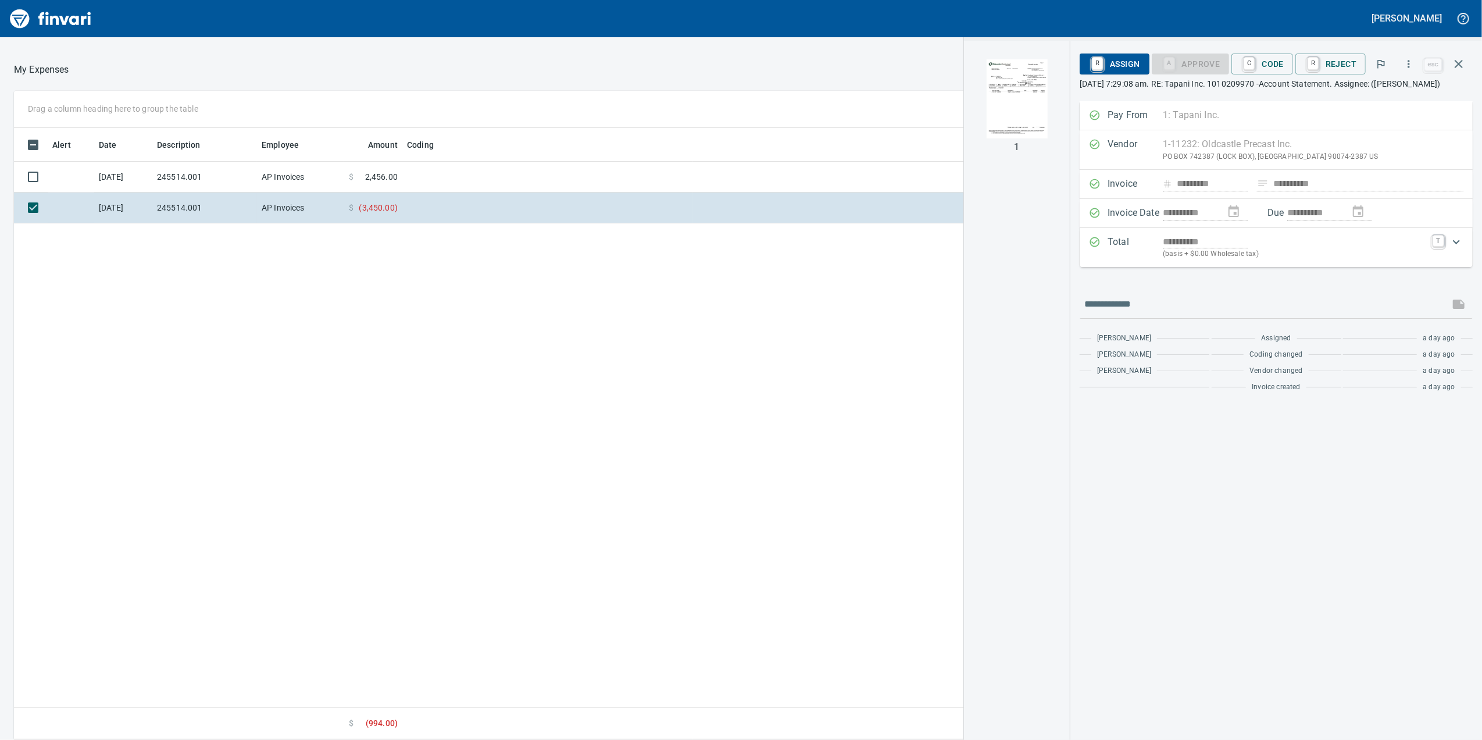
click at [647, 84] on div "**********" at bounding box center [741, 401] width 1482 height 678
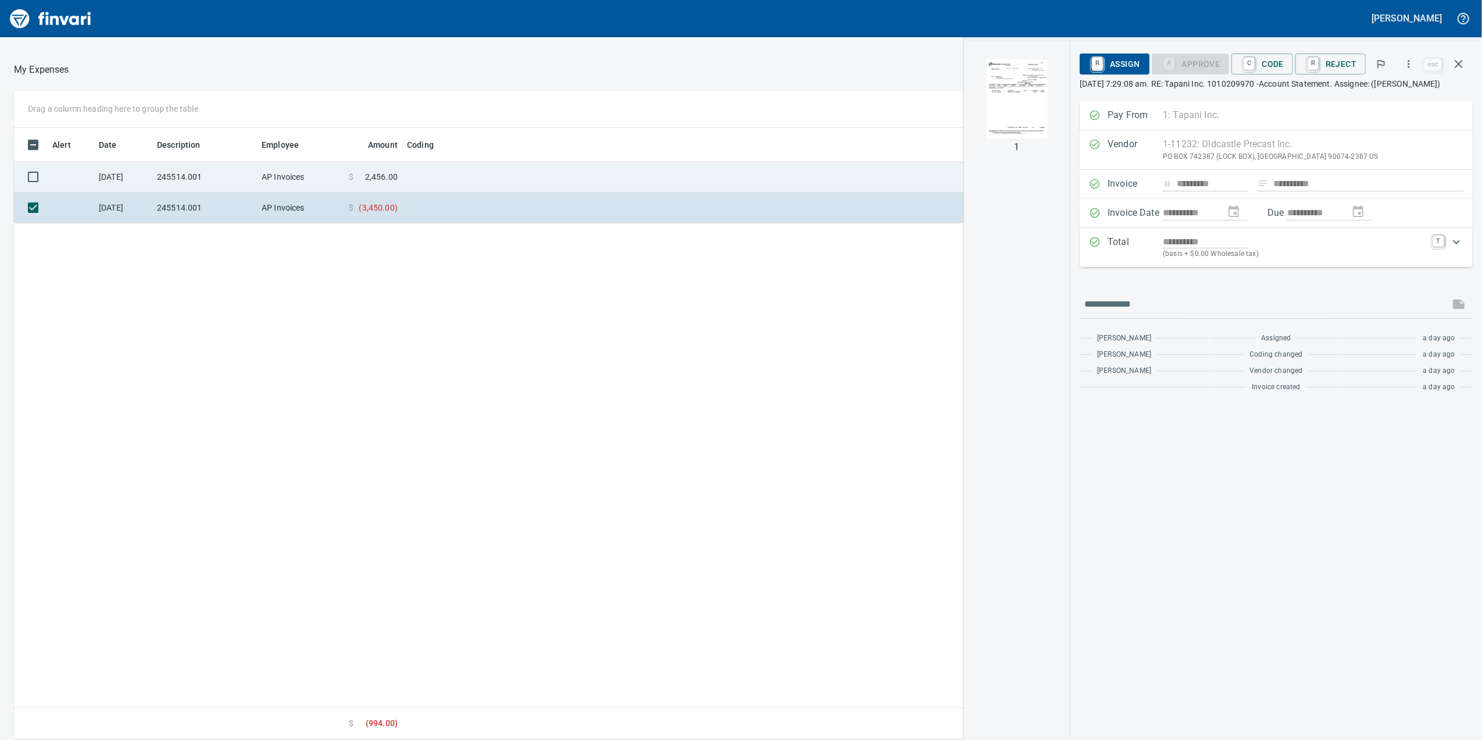
click at [427, 166] on td at bounding box center [547, 177] width 291 height 31
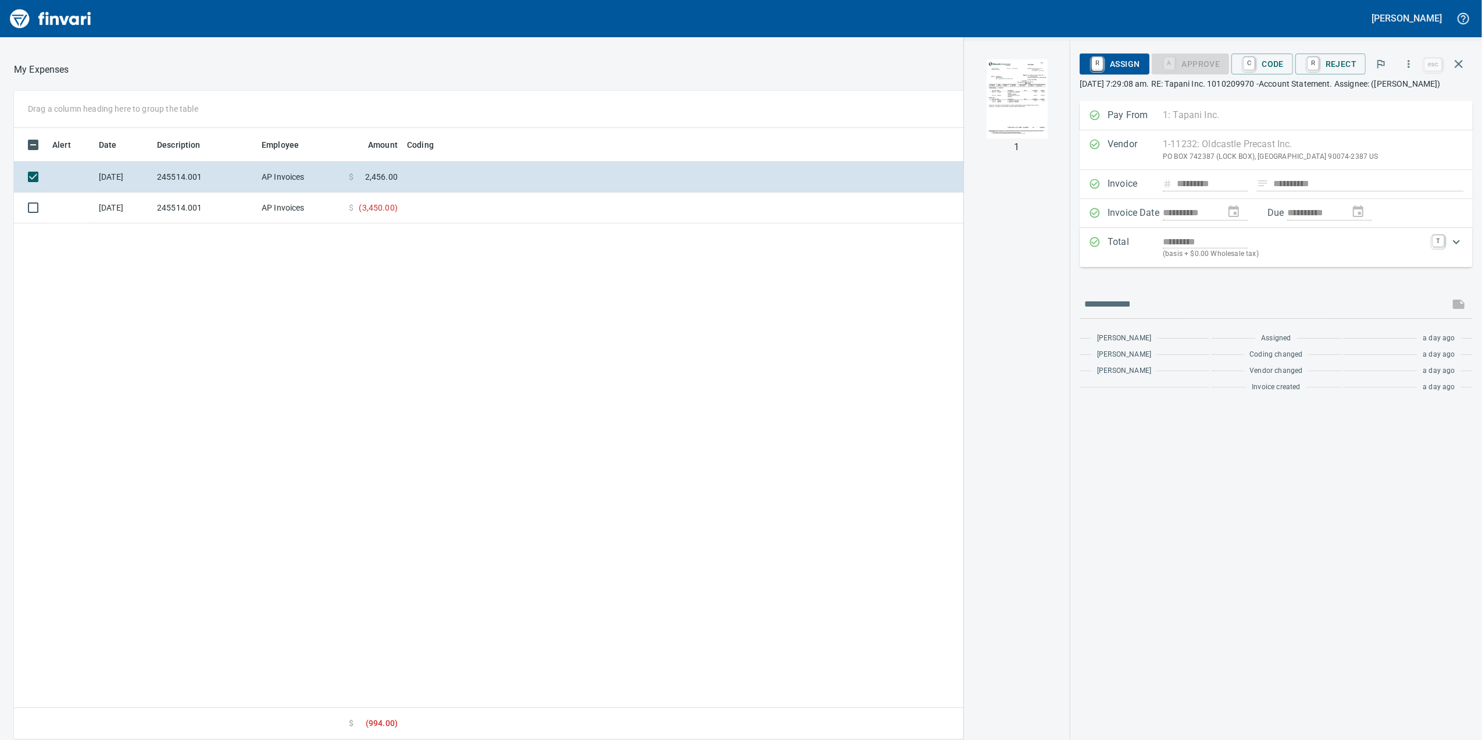
click at [1062, 86] on div at bounding box center [1017, 99] width 98 height 98
click at [1034, 94] on img "button" at bounding box center [1016, 98] width 79 height 79
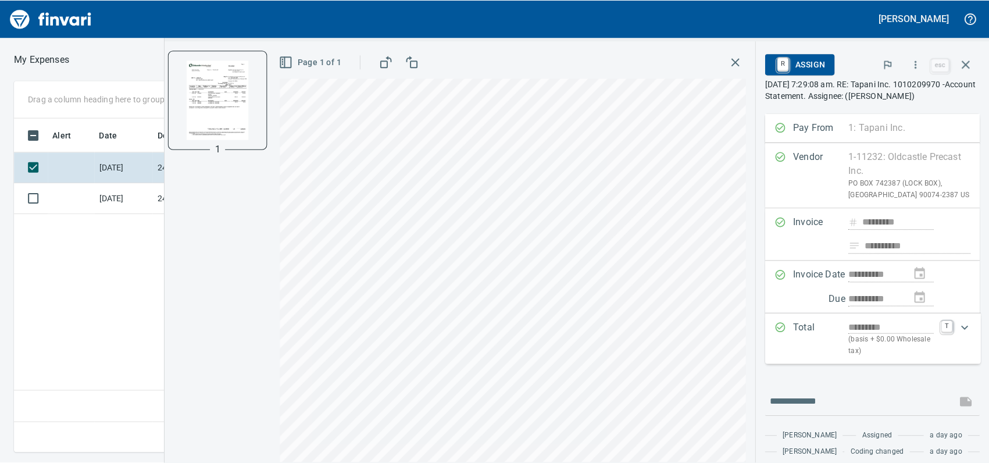
scroll to position [308, 655]
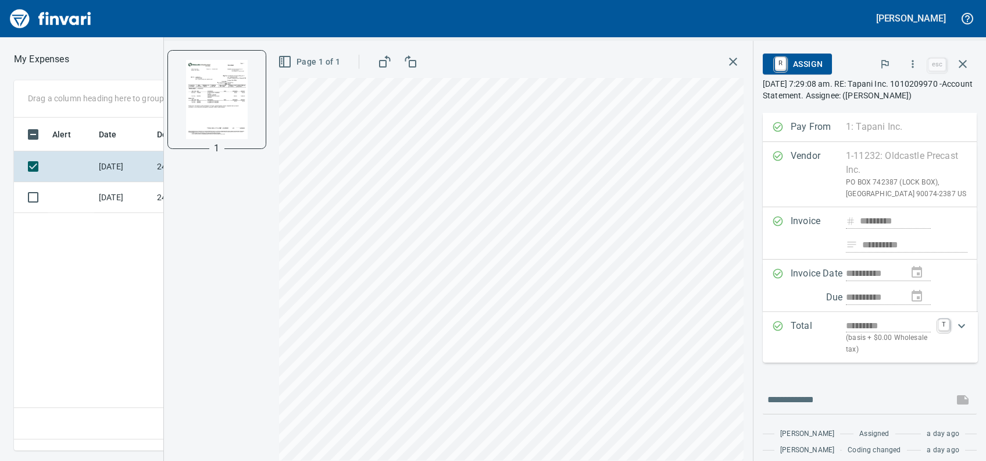
drag, startPoint x: 902, startPoint y: 380, endPoint x: 904, endPoint y: 370, distance: 9.4
click at [902, 377] on div "**********" at bounding box center [870, 303] width 214 height 380
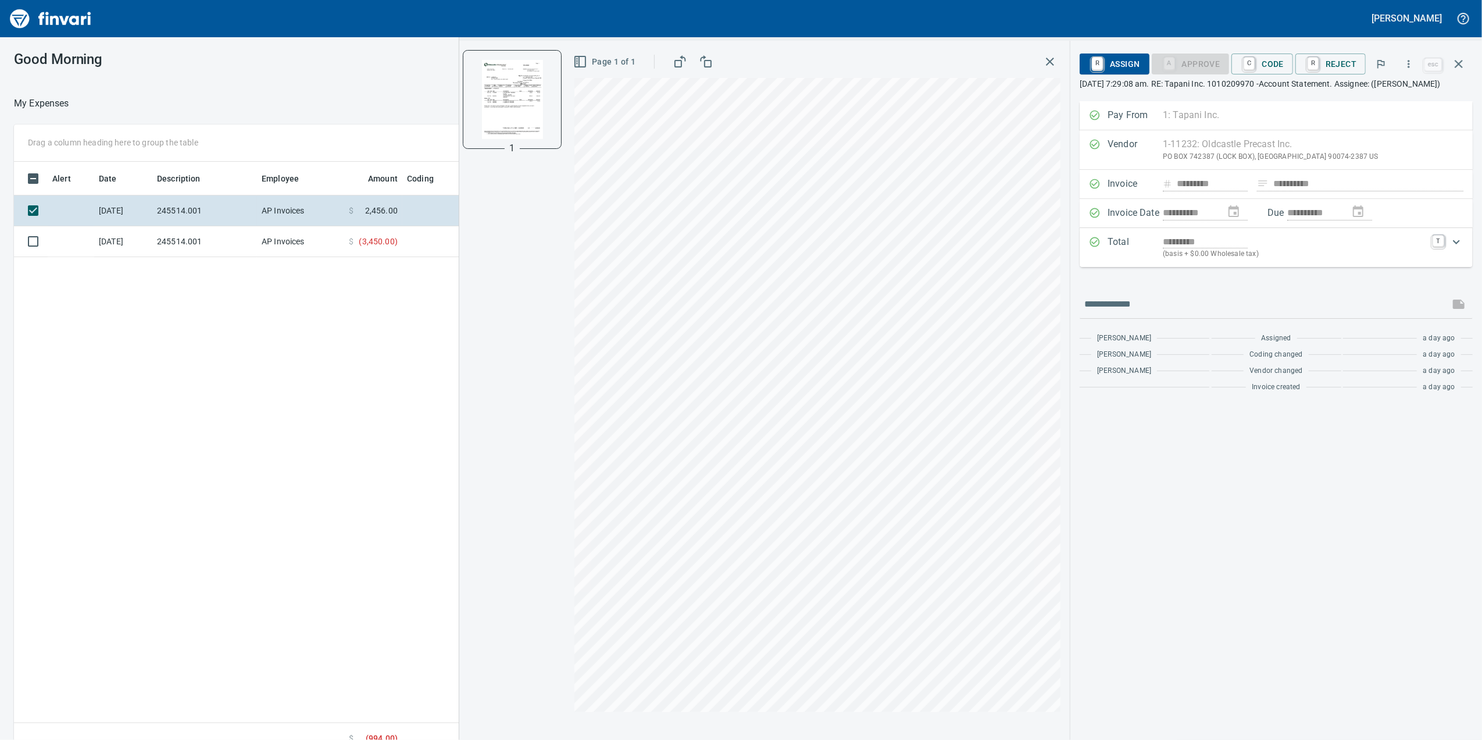
scroll to position [1, 1]
